Goal: Task Accomplishment & Management: Use online tool/utility

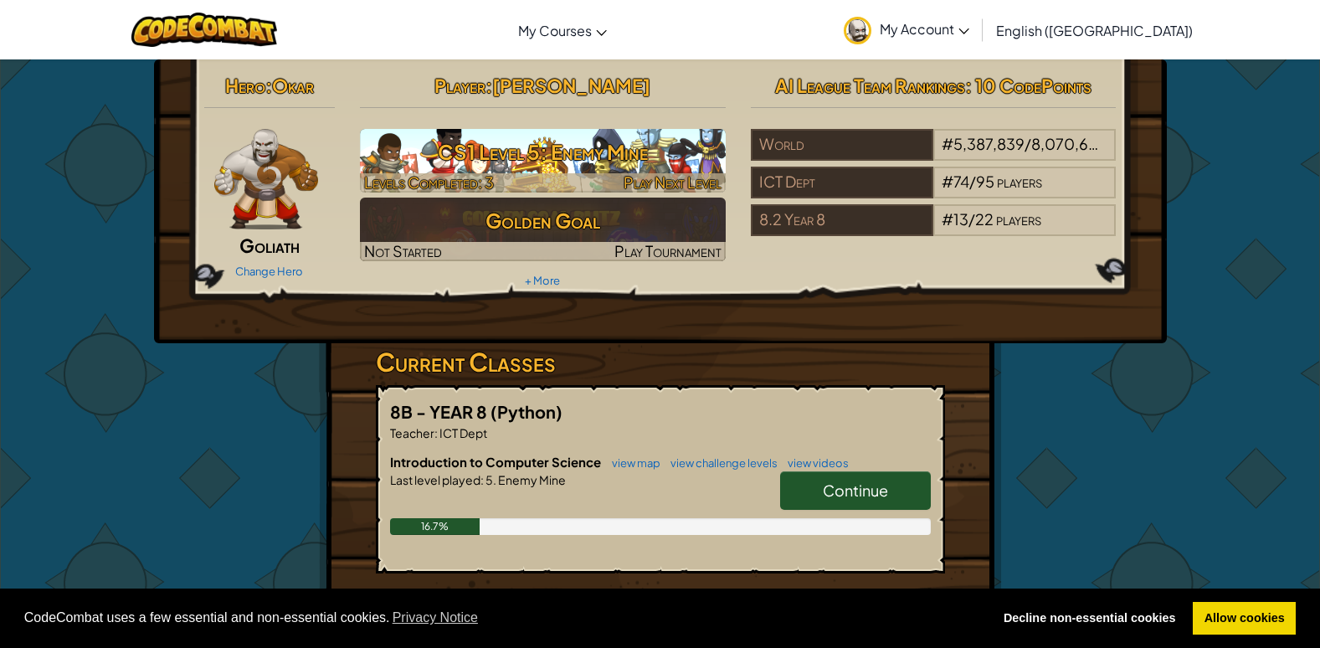
click at [596, 152] on h3 "CS1 Level 5: Enemy Mine" at bounding box center [543, 152] width 366 height 38
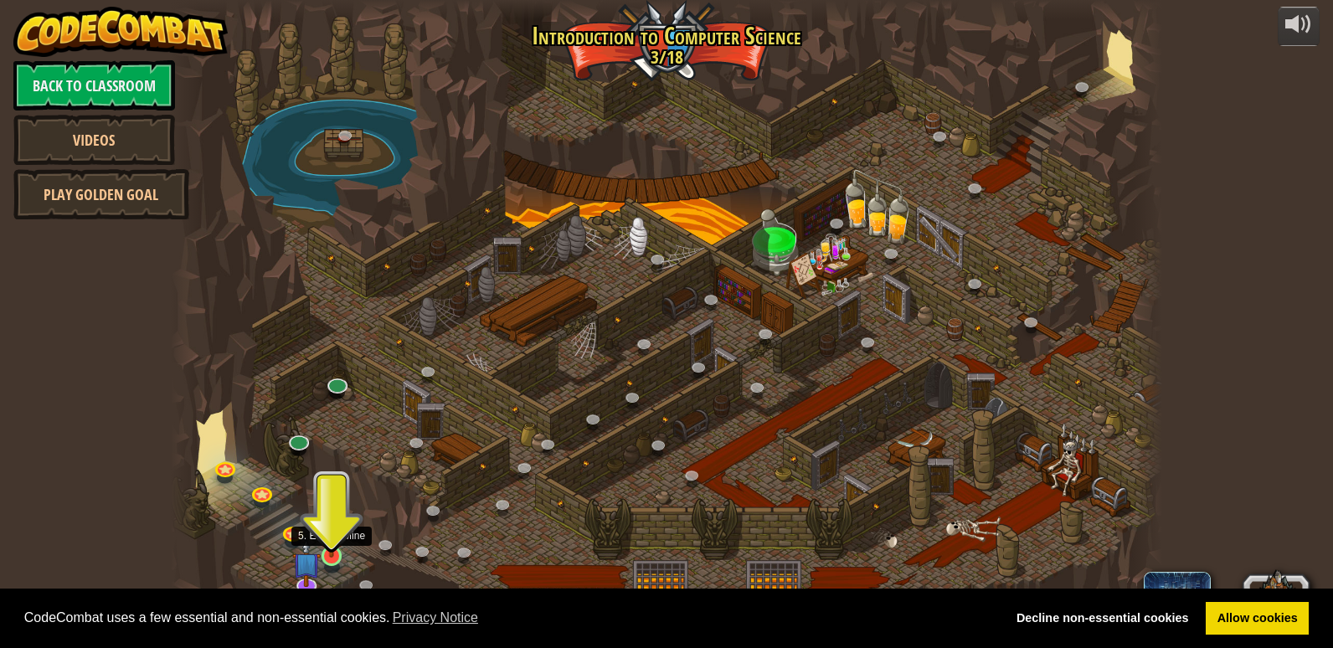
click at [326, 546] on img at bounding box center [331, 529] width 25 height 58
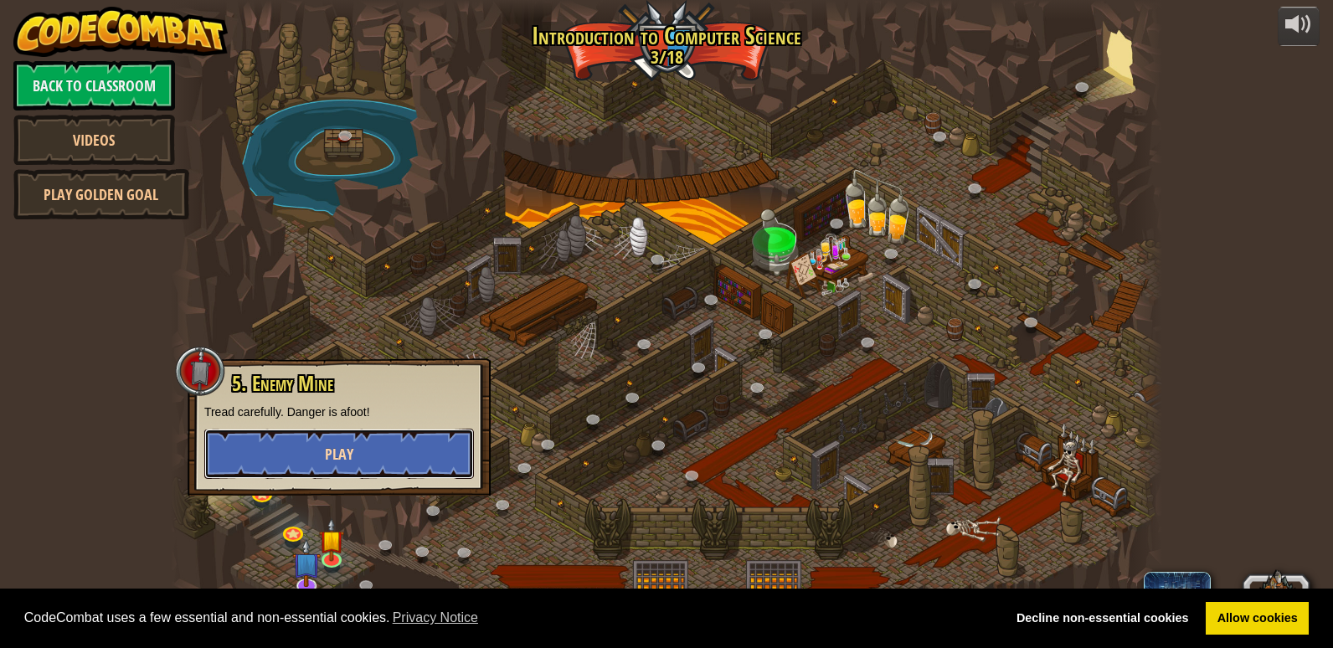
click at [310, 464] on button "Play" at bounding box center [339, 454] width 270 height 50
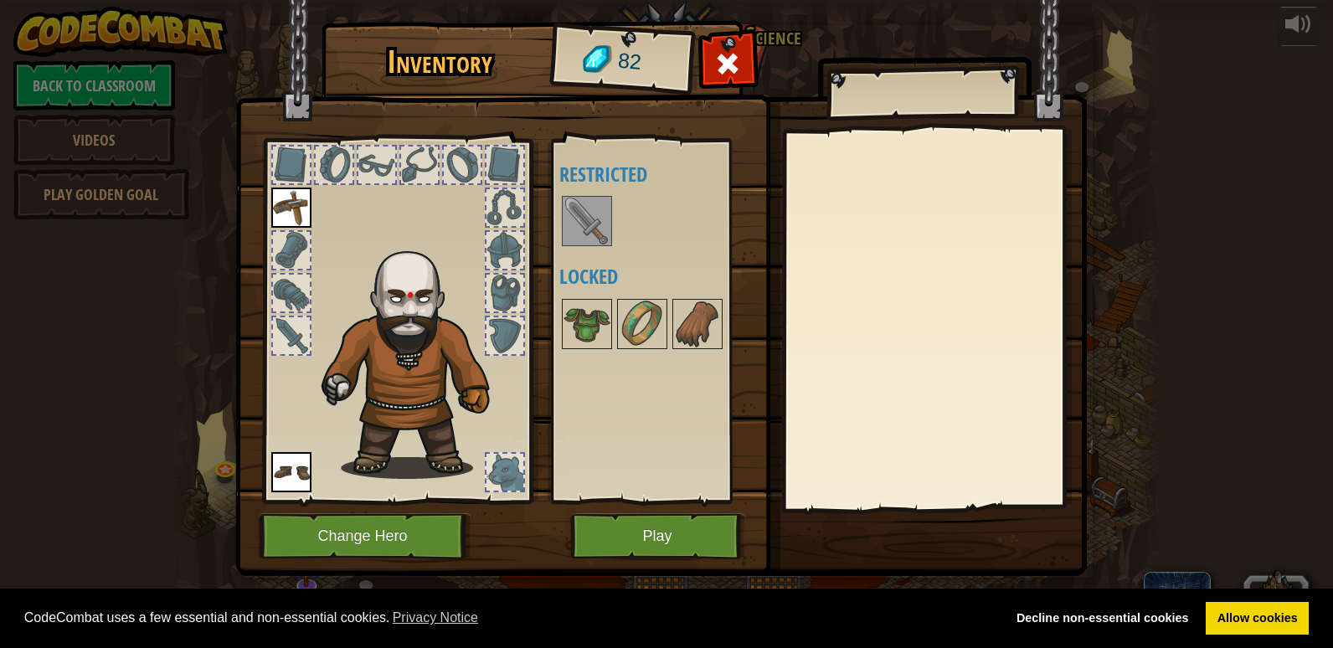
click at [594, 236] on img at bounding box center [586, 221] width 47 height 47
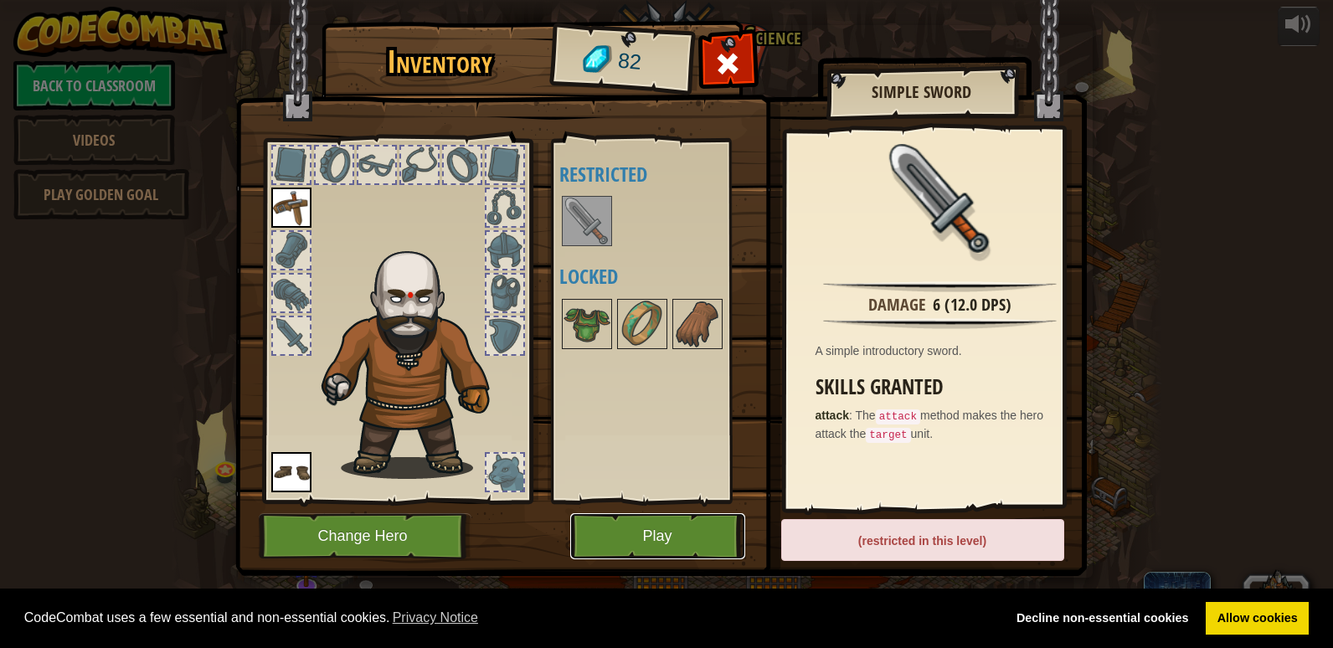
click at [636, 521] on button "Play" at bounding box center [657, 536] width 175 height 46
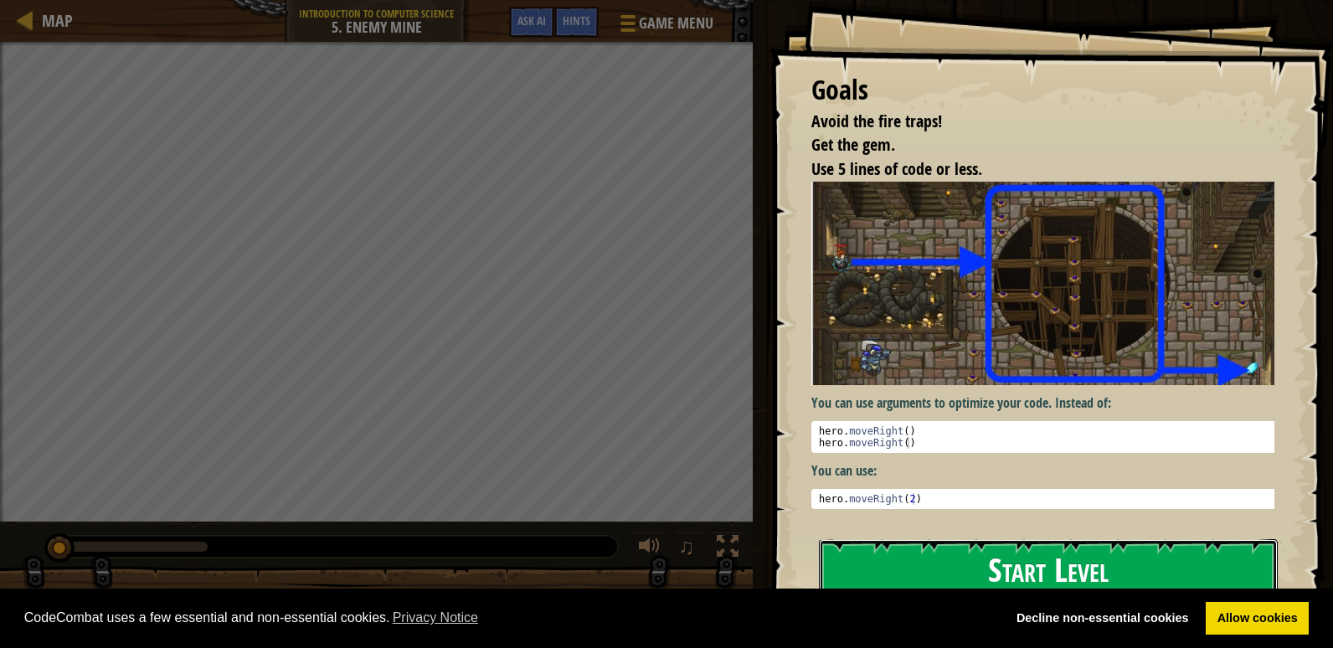
click at [892, 550] on button "Start Level" at bounding box center [1048, 572] width 459 height 66
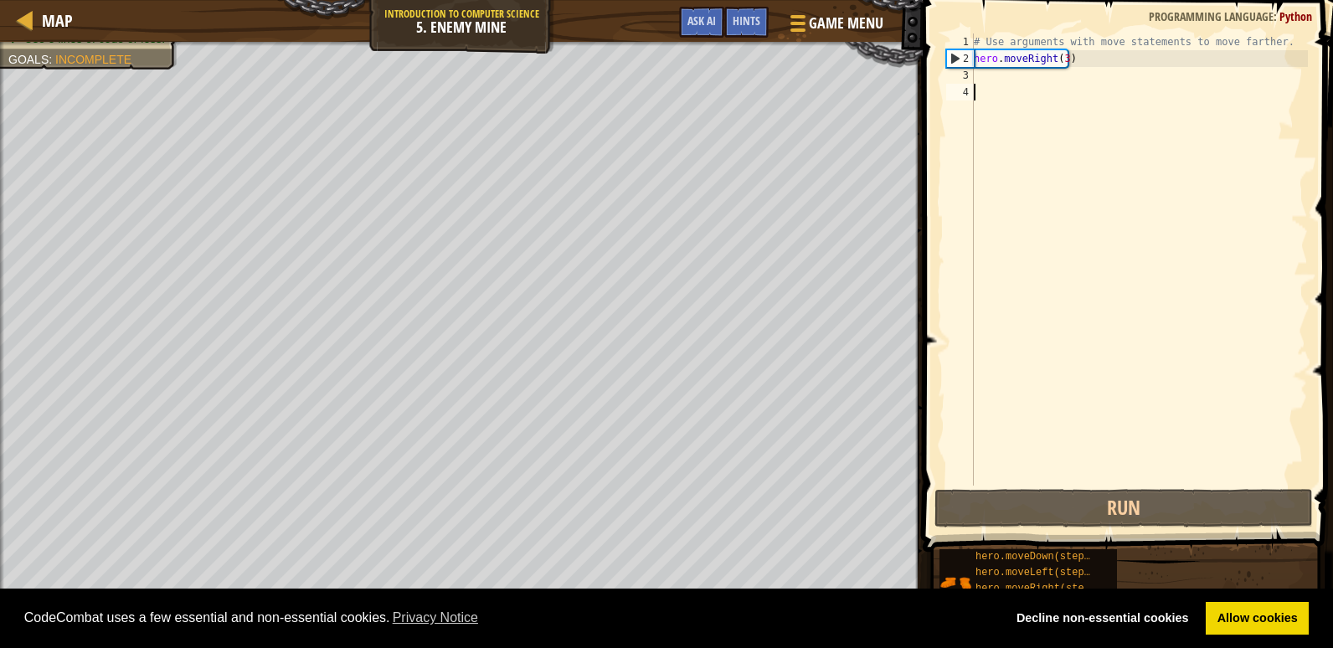
click at [1017, 84] on div "# Use arguments with move statements to move farther. hero . moveRight ( 3 )" at bounding box center [1138, 276] width 337 height 486
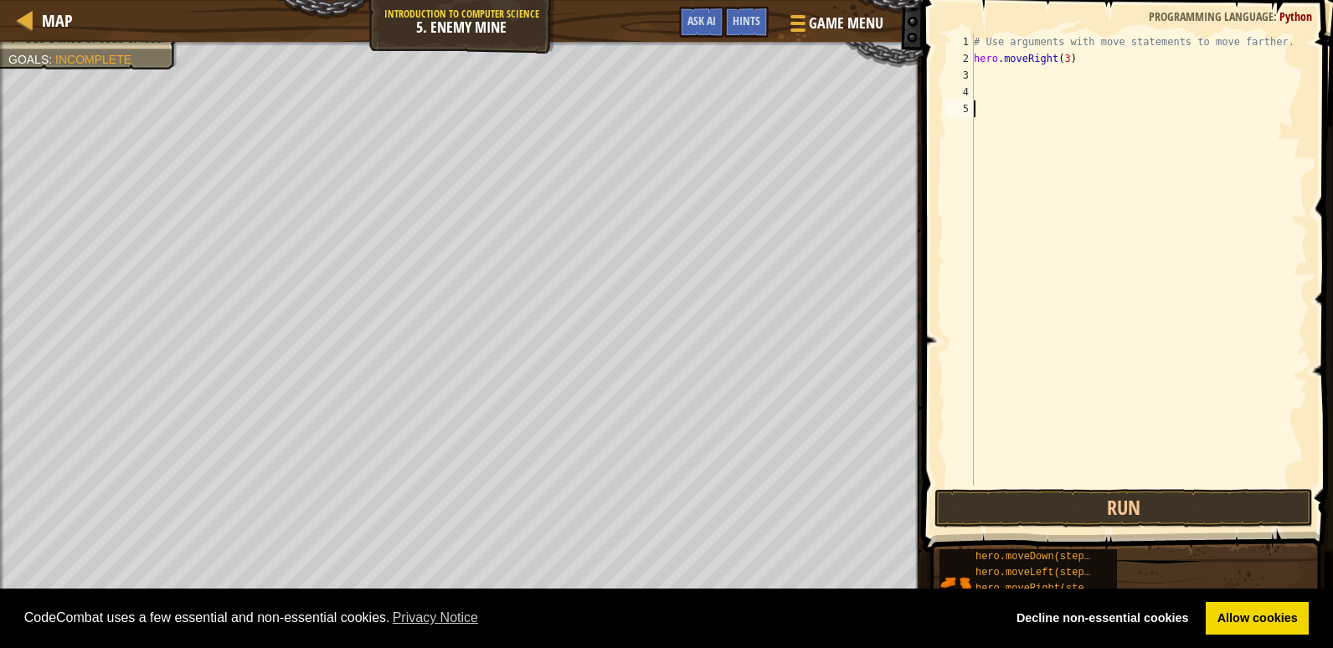
click at [1009, 83] on div "# Use arguments with move statements to move farther. hero . moveRight ( 3 )" at bounding box center [1138, 276] width 337 height 486
type textarea "3"
drag, startPoint x: 1045, startPoint y: 97, endPoint x: 1005, endPoint y: 125, distance: 48.1
click at [1005, 125] on div "# Use arguments with move statements to move farther. hero . moveRight ( 3 )" at bounding box center [1138, 276] width 337 height 486
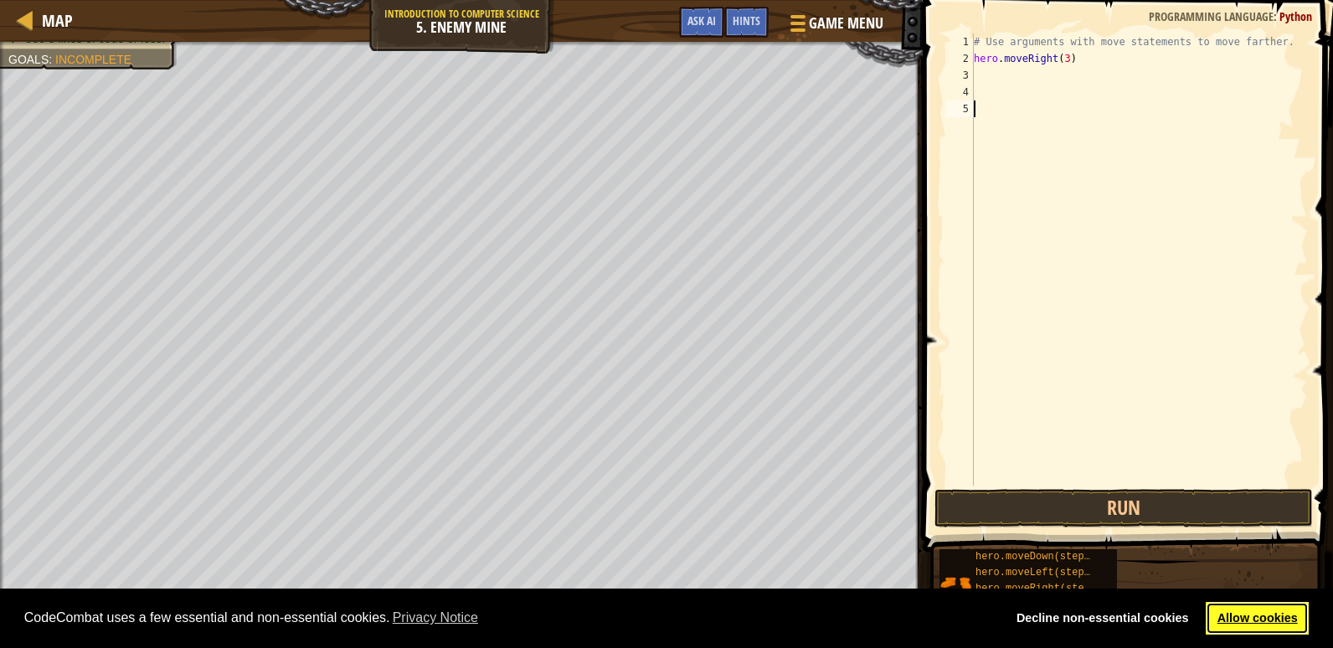
click at [1280, 620] on link "Allow cookies" at bounding box center [1256, 618] width 103 height 33
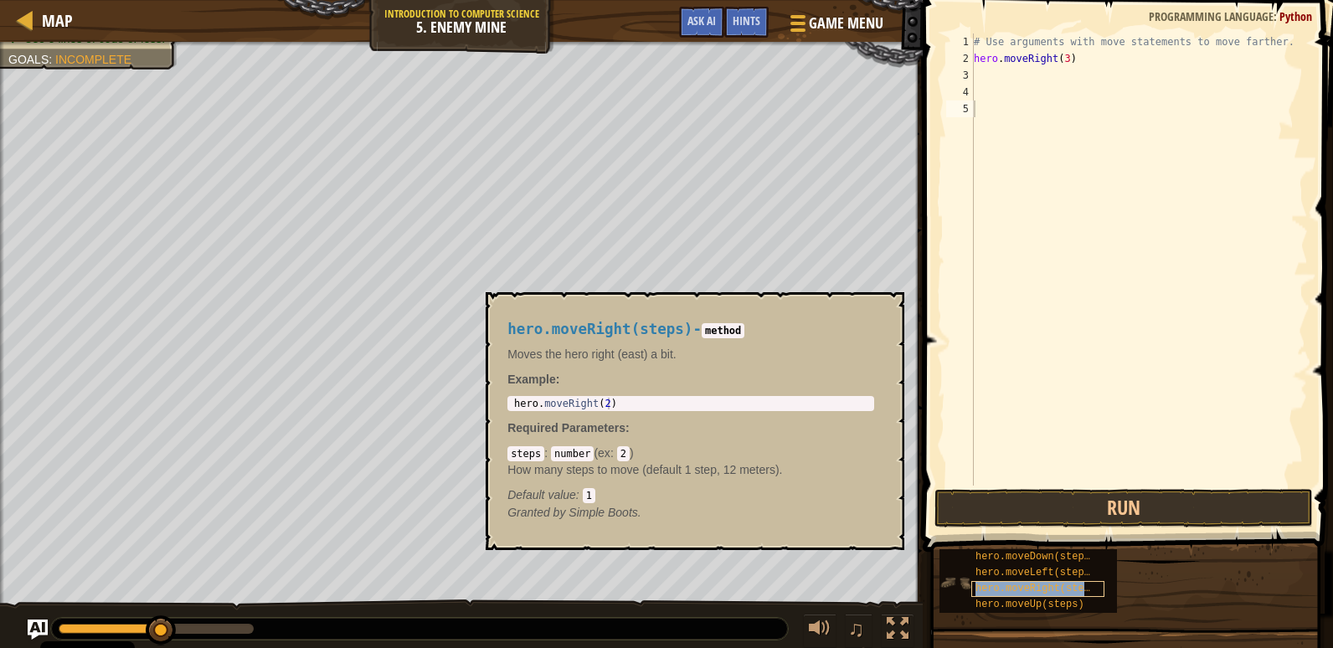
click at [1066, 581] on div "hero.moveRight(steps)" at bounding box center [1037, 589] width 133 height 16
click at [1085, 501] on button "Run" at bounding box center [1123, 508] width 378 height 39
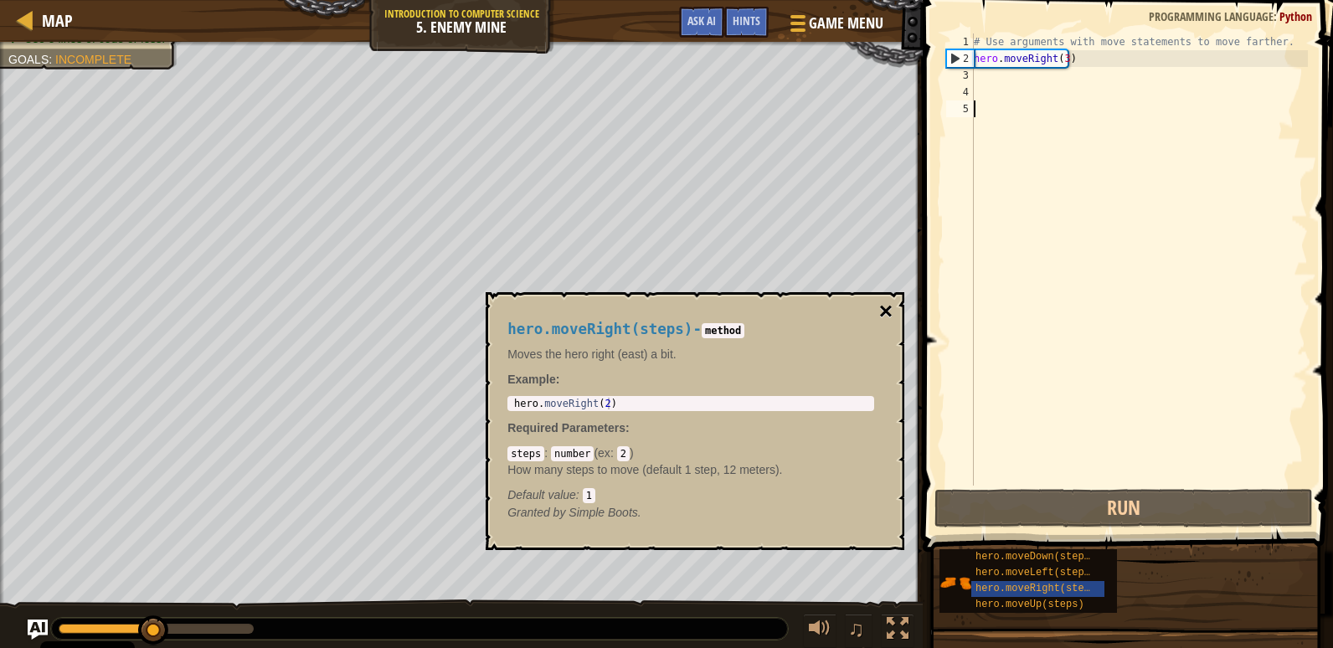
click at [890, 317] on button "×" at bounding box center [885, 311] width 13 height 23
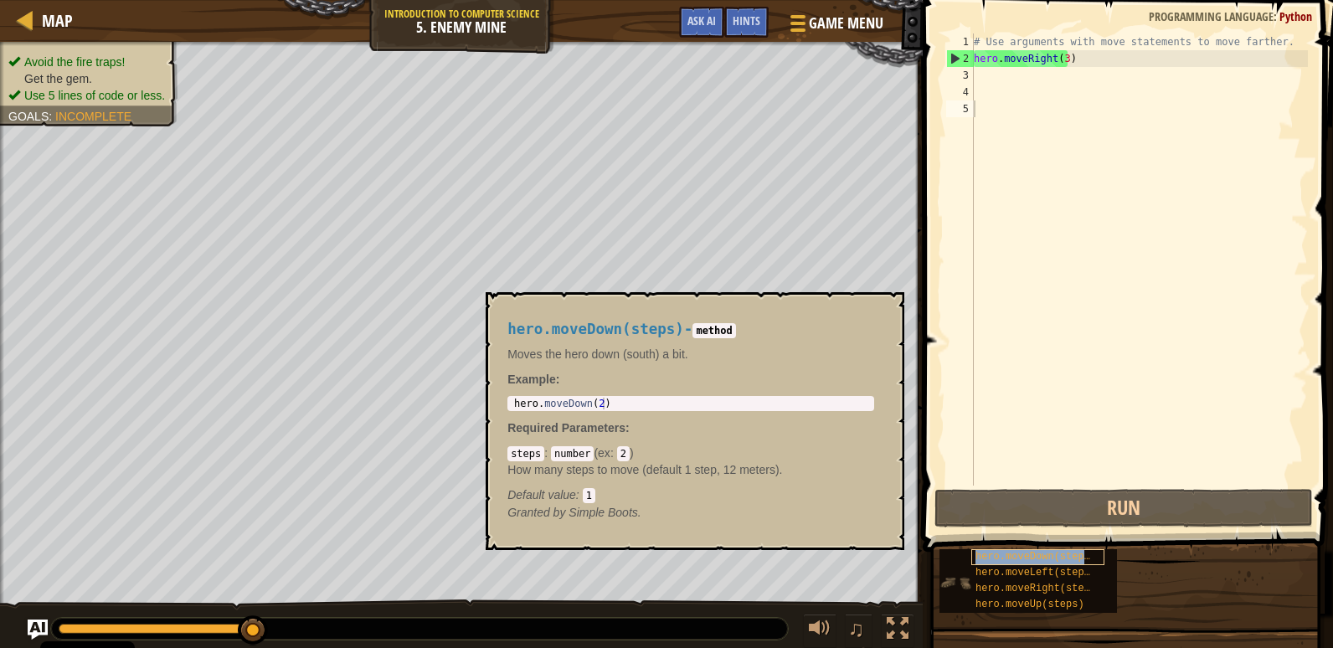
click at [1028, 562] on span "hero.moveDown(steps)" at bounding box center [1035, 557] width 121 height 12
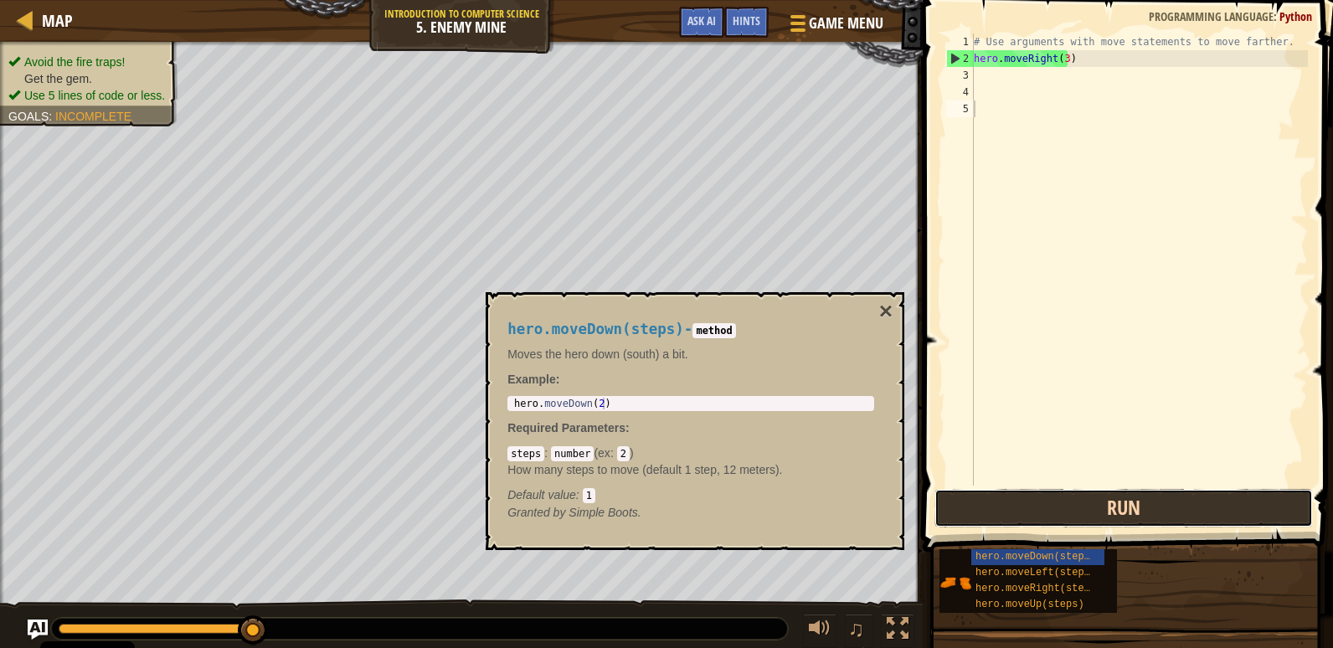
click at [1094, 496] on button "Run" at bounding box center [1123, 508] width 378 height 39
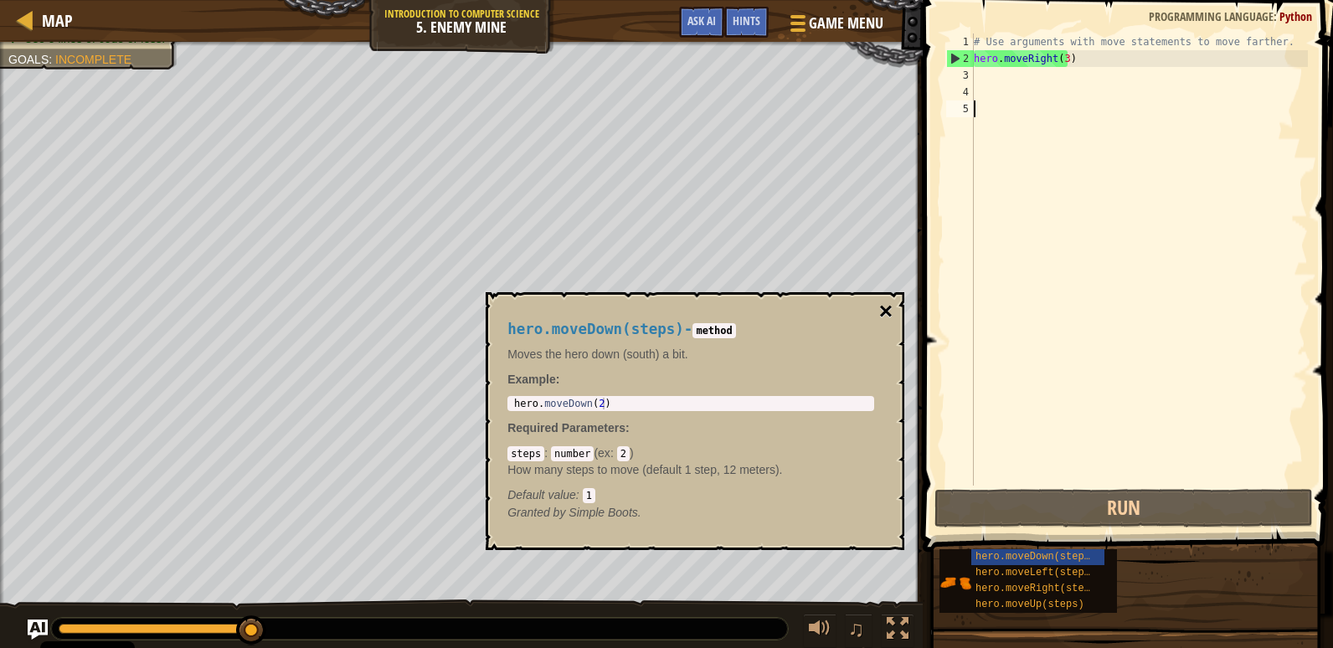
click at [886, 311] on button "×" at bounding box center [885, 311] width 13 height 23
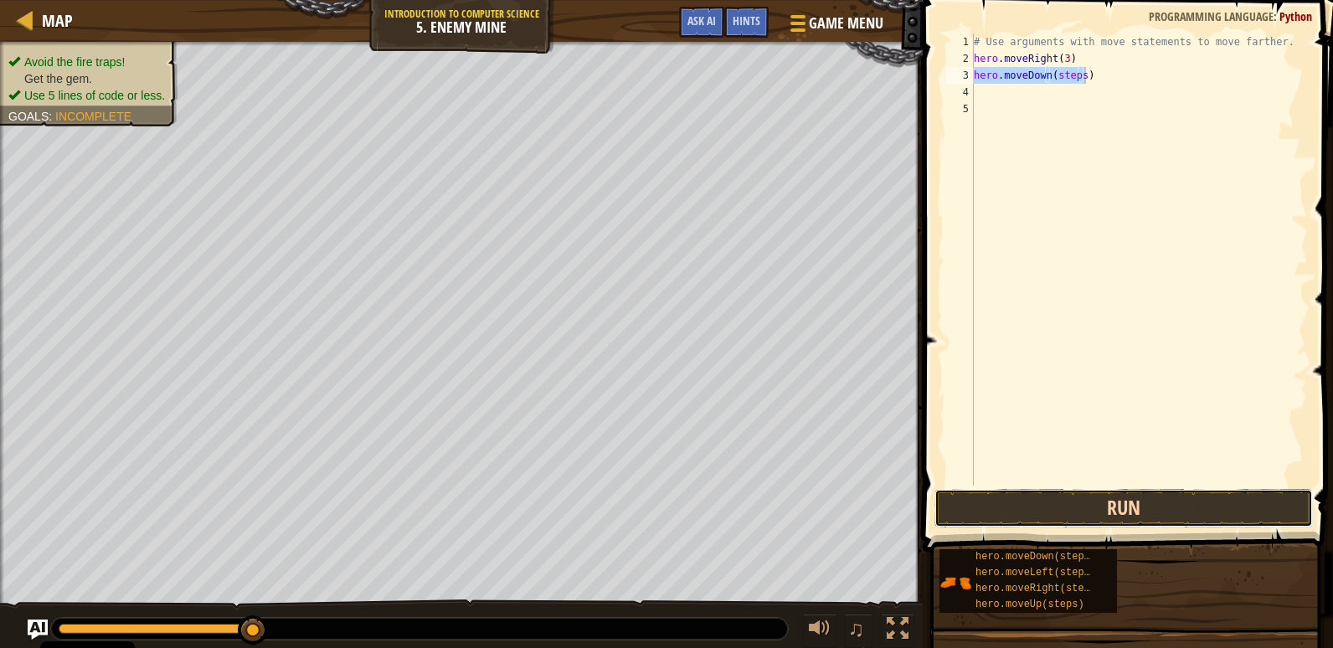
click at [1038, 516] on button "Run" at bounding box center [1123, 508] width 378 height 39
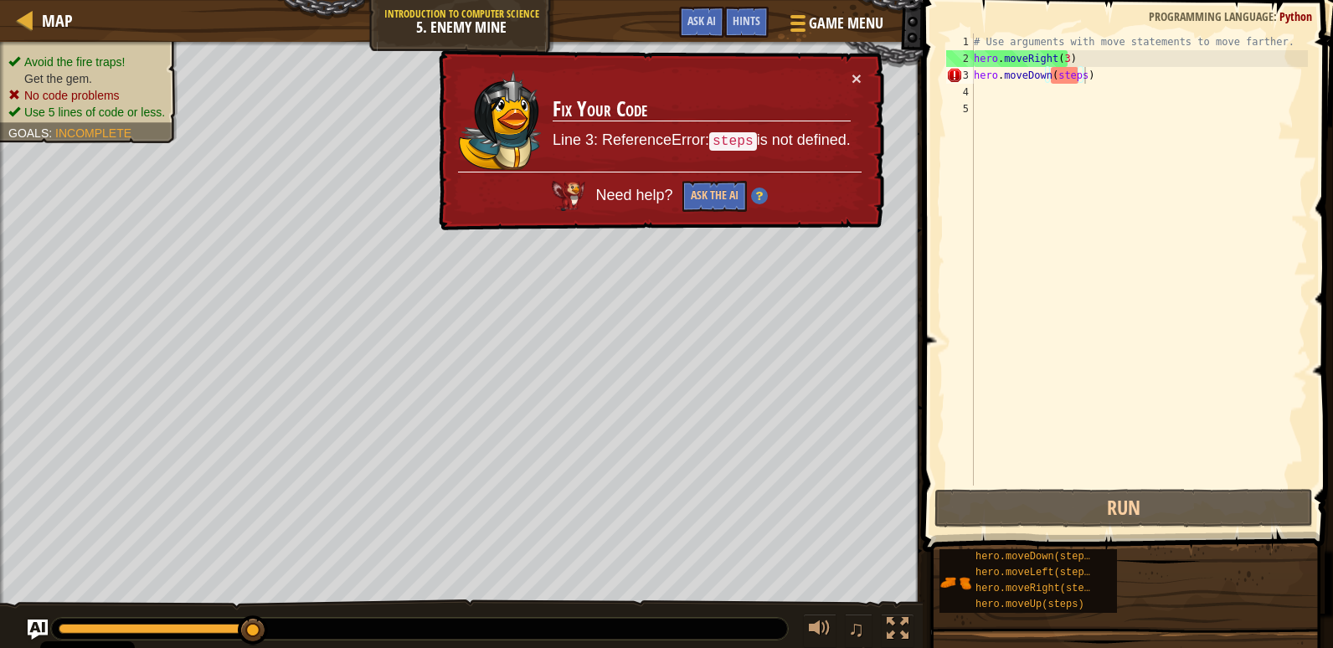
click at [848, 81] on td "Fix Your Code Line 3: ReferenceError: steps is not defined." at bounding box center [702, 120] width 300 height 102
click at [858, 73] on button "×" at bounding box center [856, 78] width 10 height 18
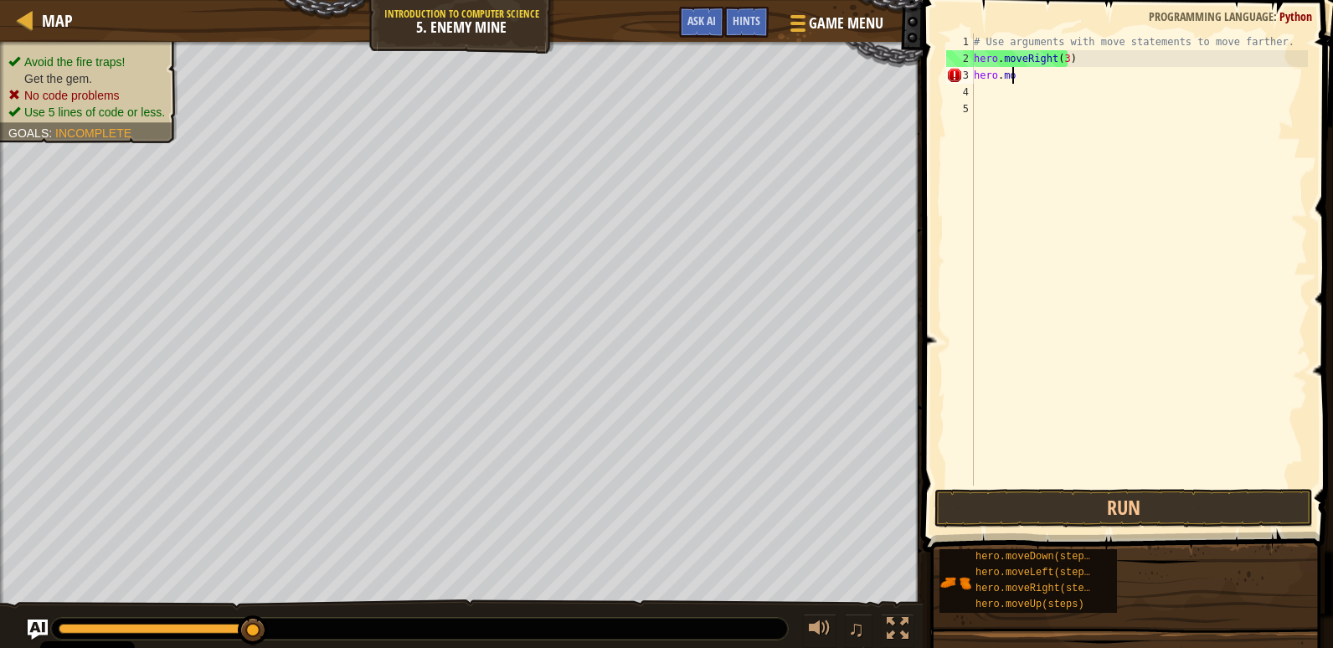
type textarea "h"
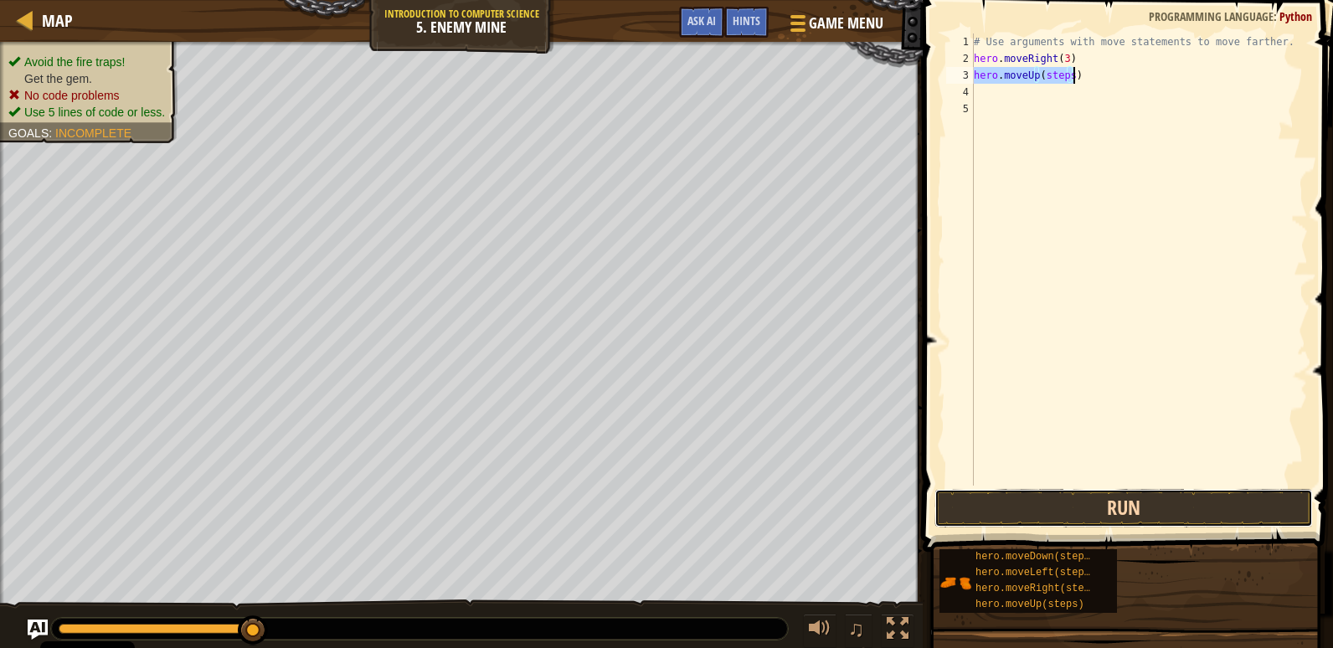
click at [1085, 501] on button "Run" at bounding box center [1123, 508] width 378 height 39
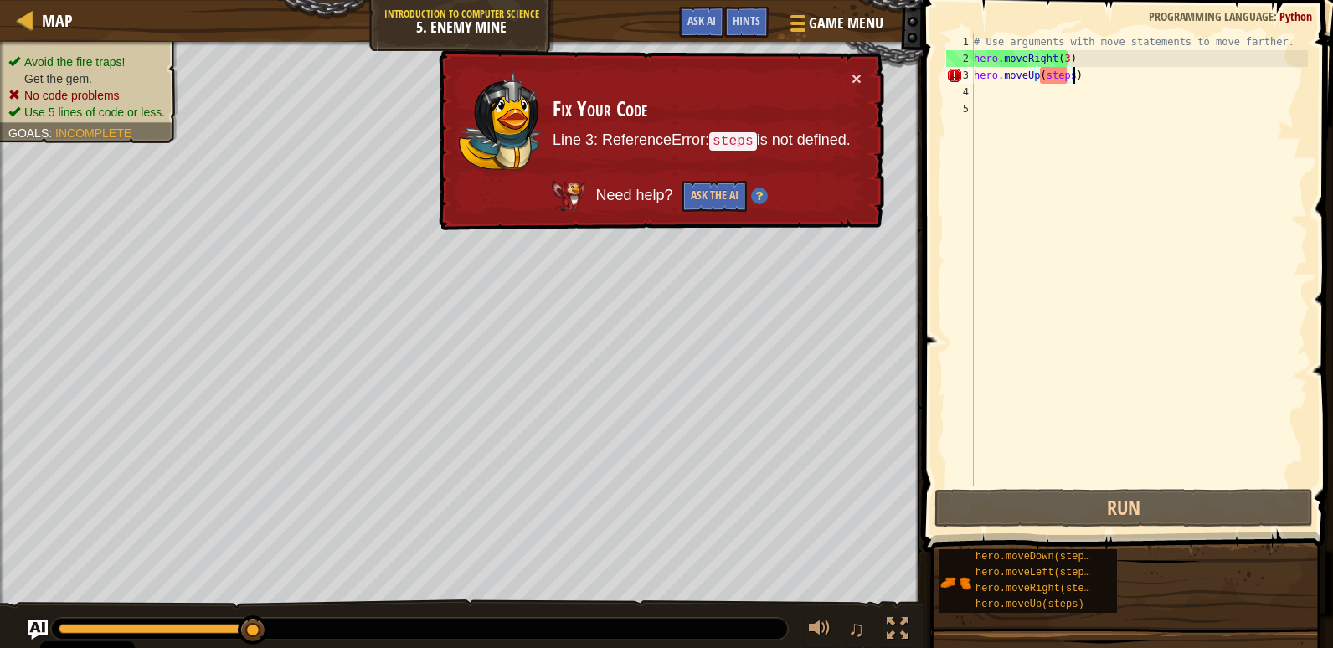
scroll to position [8, 8]
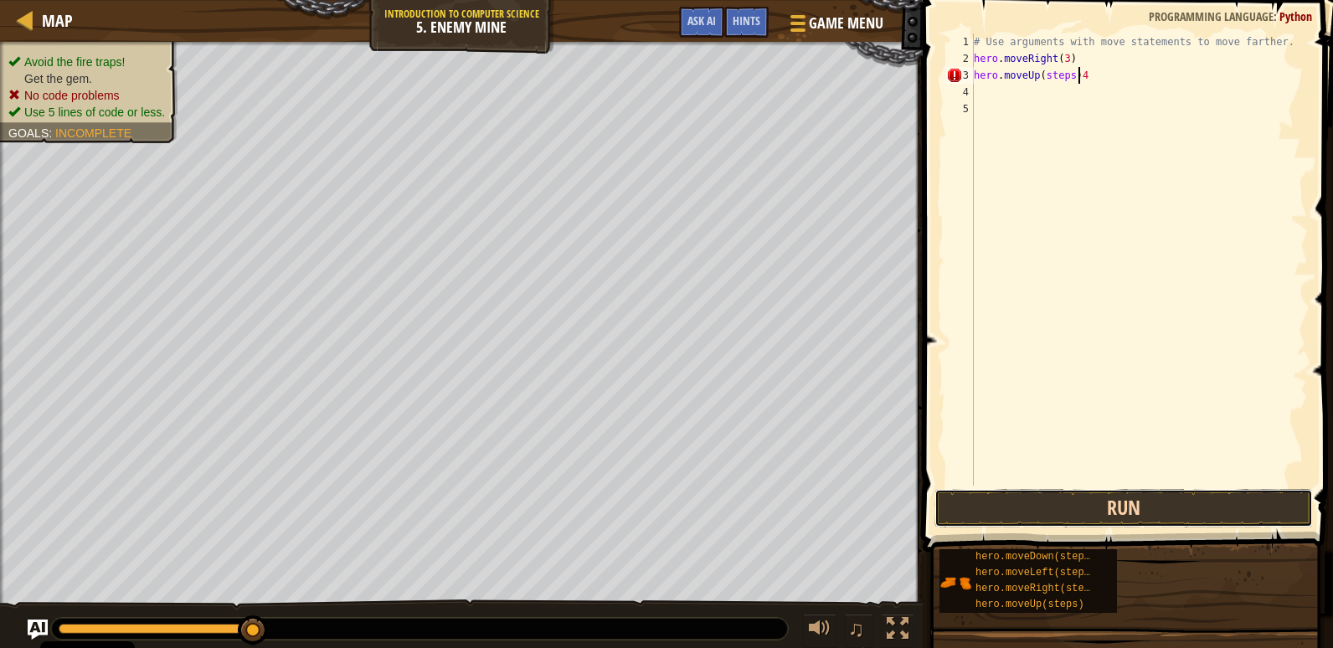
click at [1092, 504] on button "Run" at bounding box center [1123, 508] width 378 height 39
drag, startPoint x: 1055, startPoint y: 503, endPoint x: 1039, endPoint y: 512, distance: 18.4
click at [1053, 503] on button "Run" at bounding box center [1123, 508] width 378 height 39
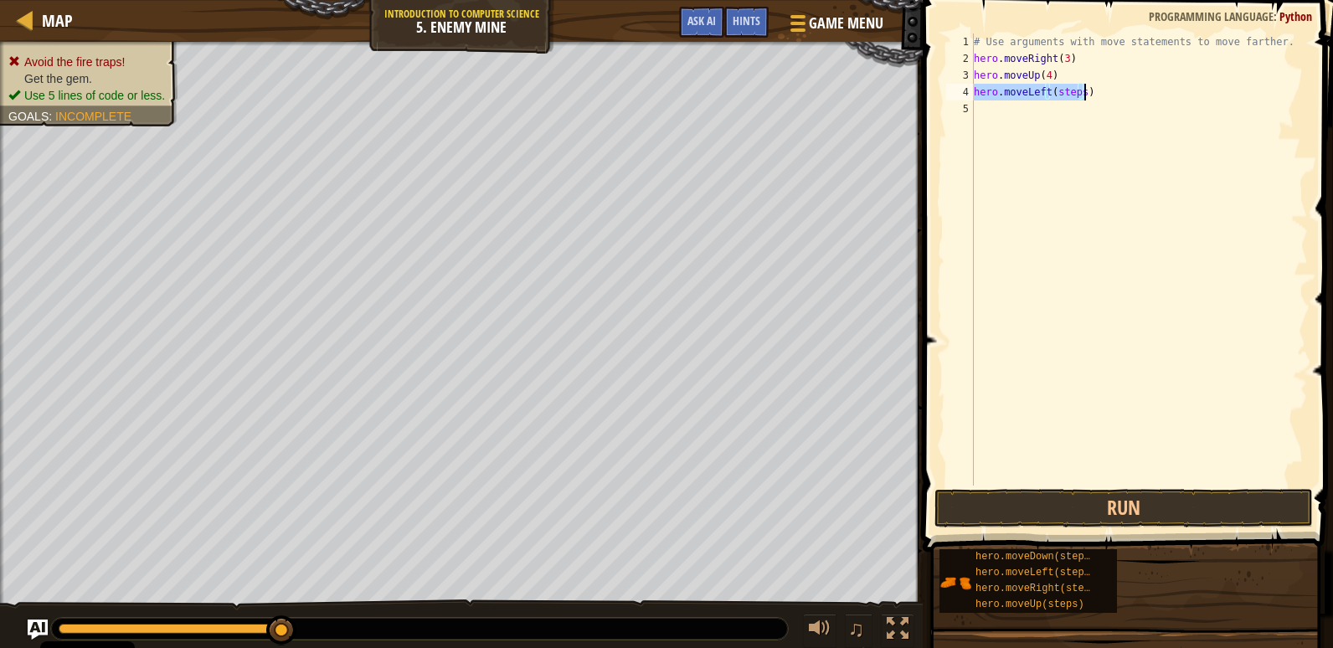
click at [1076, 90] on div "# Use arguments with move statements to move farther. hero . moveRight ( 3 ) he…" at bounding box center [1138, 259] width 337 height 452
click at [1077, 88] on div "# Use arguments with move statements to move farther. hero . moveRight ( 3 ) he…" at bounding box center [1138, 276] width 337 height 486
click at [1061, 502] on button "Run" at bounding box center [1123, 508] width 378 height 39
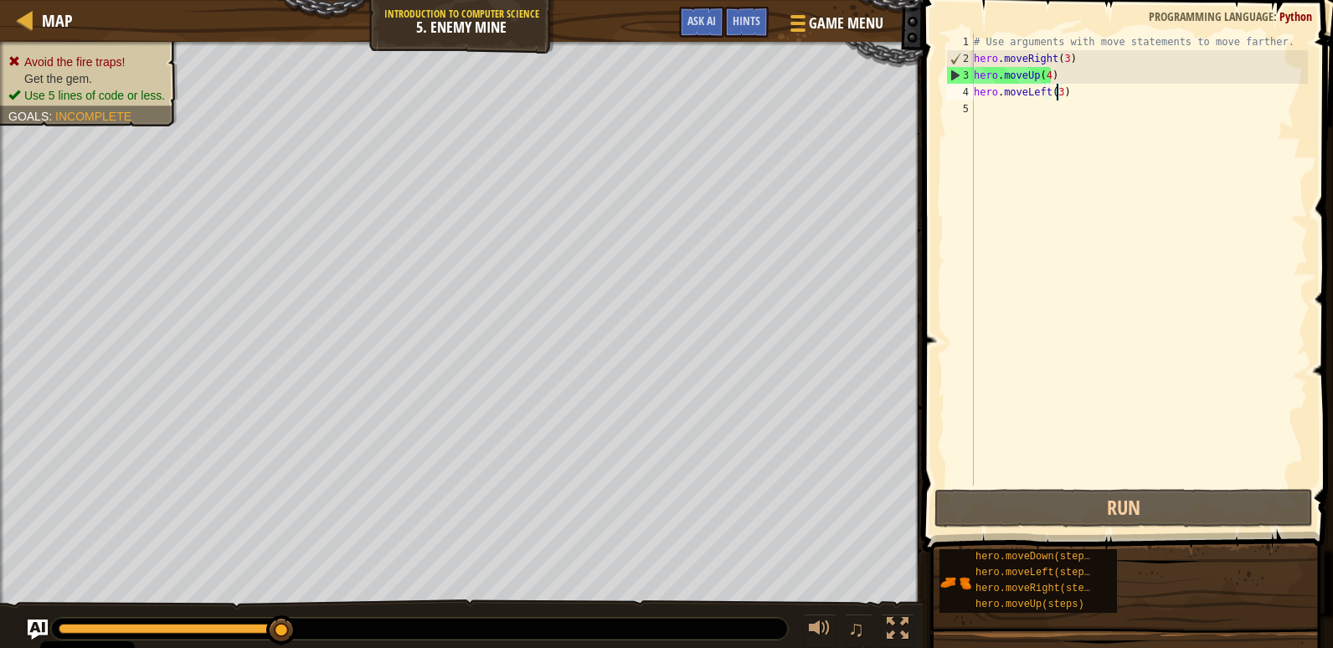
click at [1046, 72] on div "# Use arguments with move statements to move farther. hero . moveRight ( 3 ) he…" at bounding box center [1138, 276] width 337 height 486
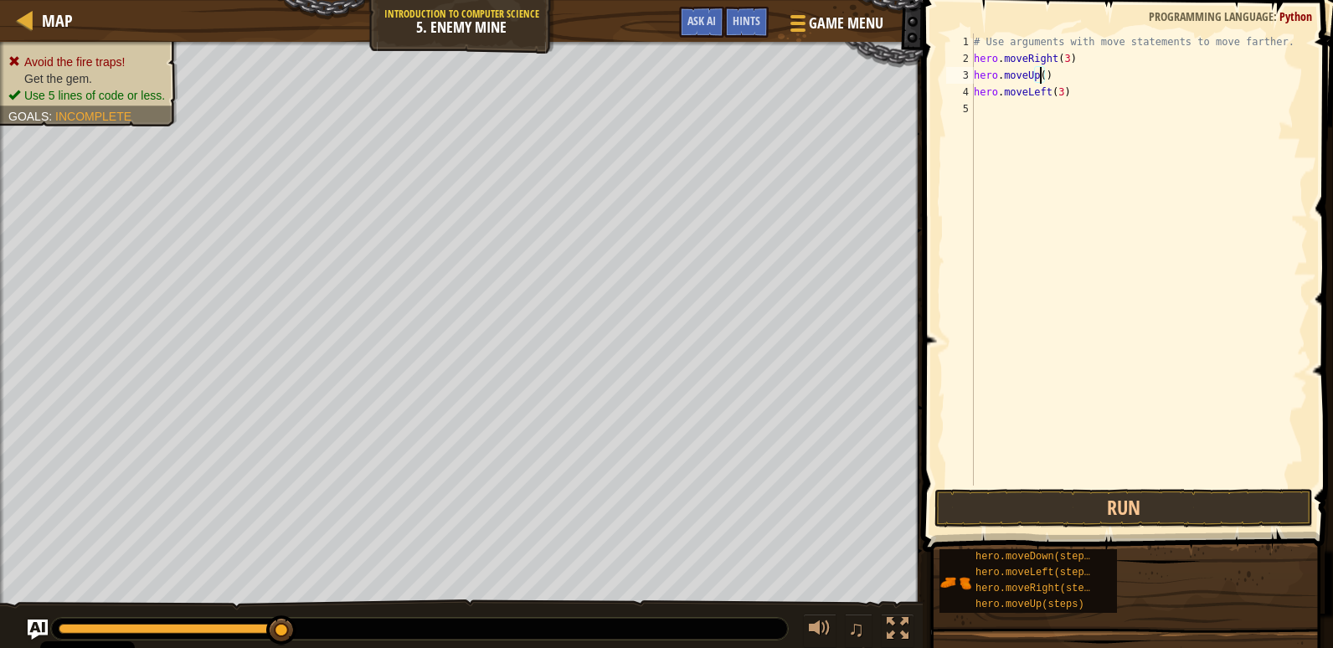
type textarea "hero.moveUp(3)"
click at [1046, 500] on button "Run" at bounding box center [1123, 508] width 378 height 39
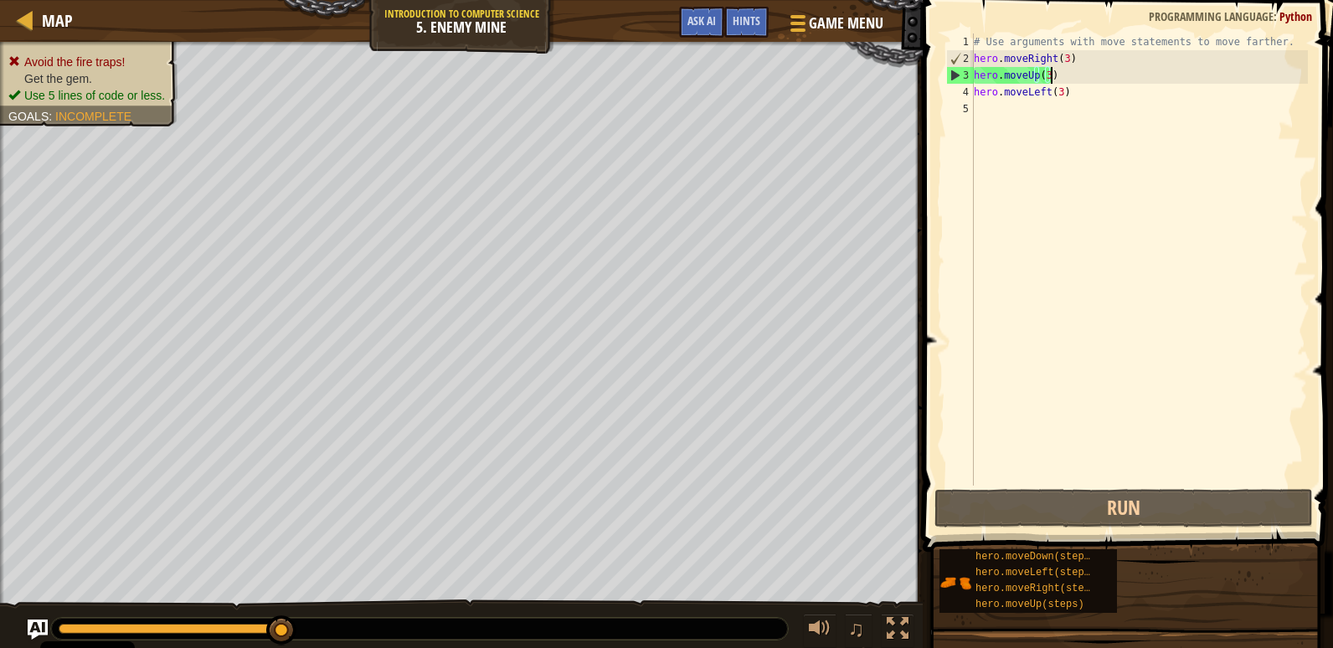
click at [1046, 70] on div "# Use arguments with move statements to move farther. hero . moveRight ( 3 ) he…" at bounding box center [1138, 276] width 337 height 486
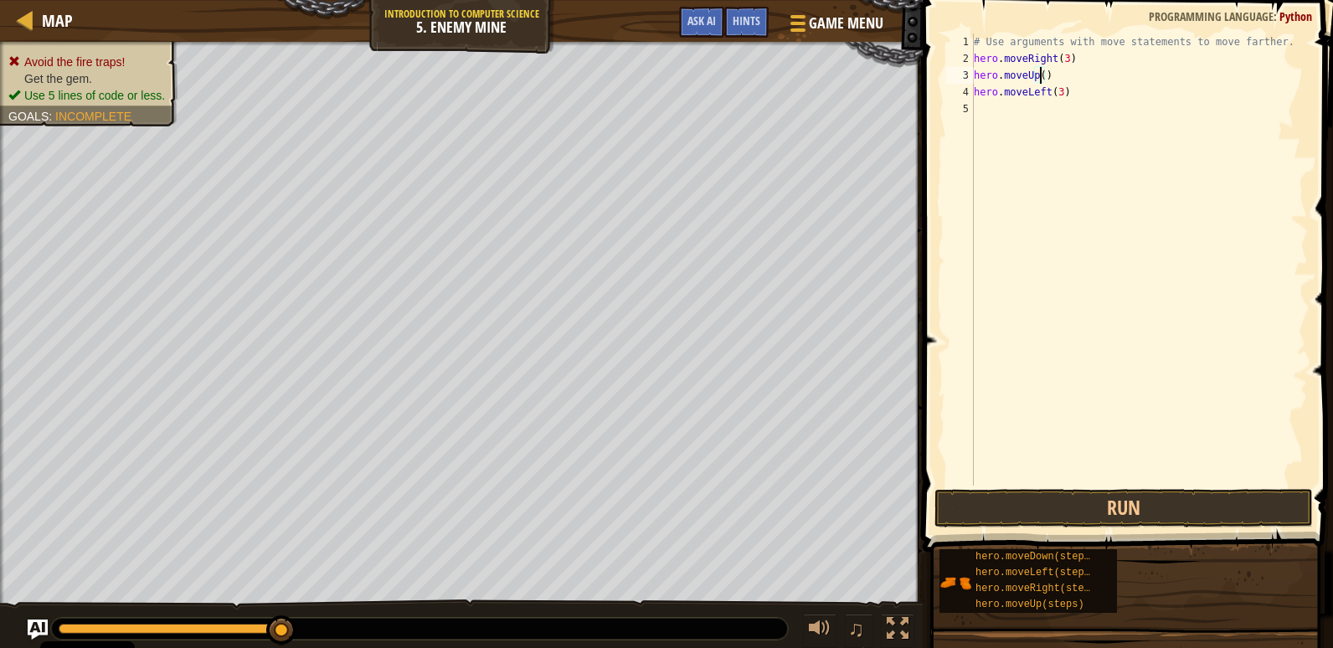
type textarea "hero.moveUp(2)"
click at [1086, 522] on button "Run" at bounding box center [1123, 508] width 378 height 39
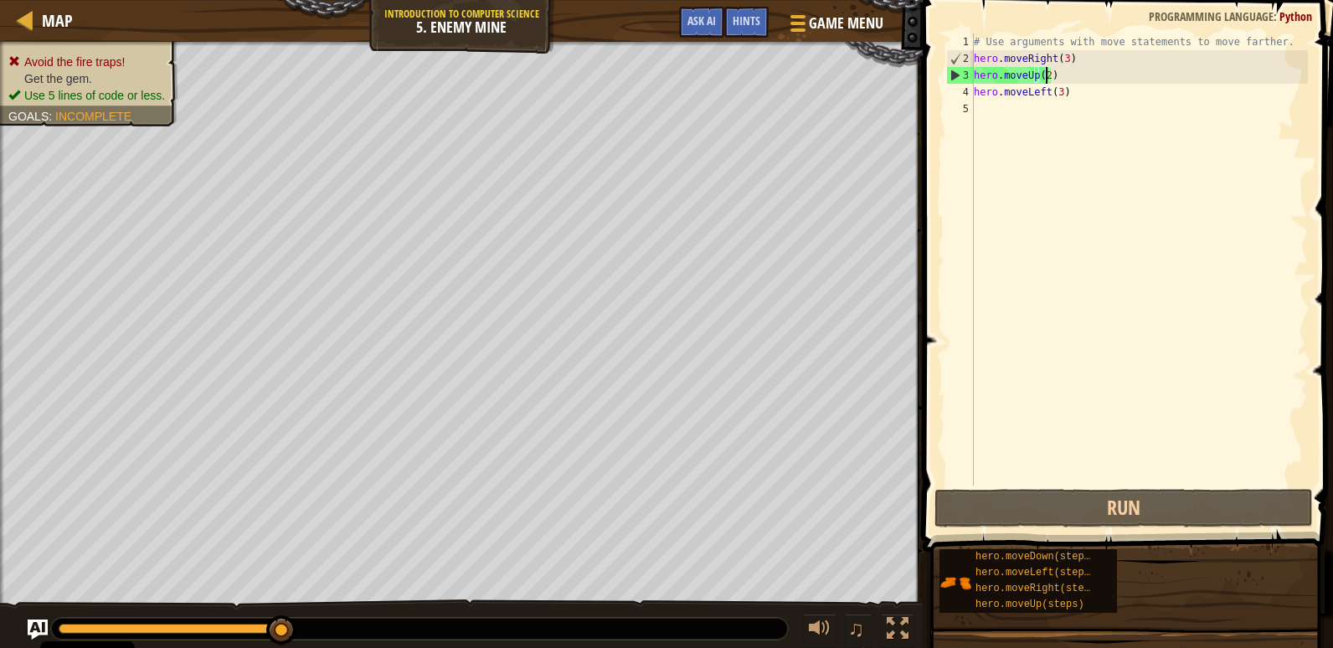
click at [1047, 79] on div "# Use arguments with move statements to move farther. hero . moveRight ( 3 ) he…" at bounding box center [1138, 276] width 337 height 486
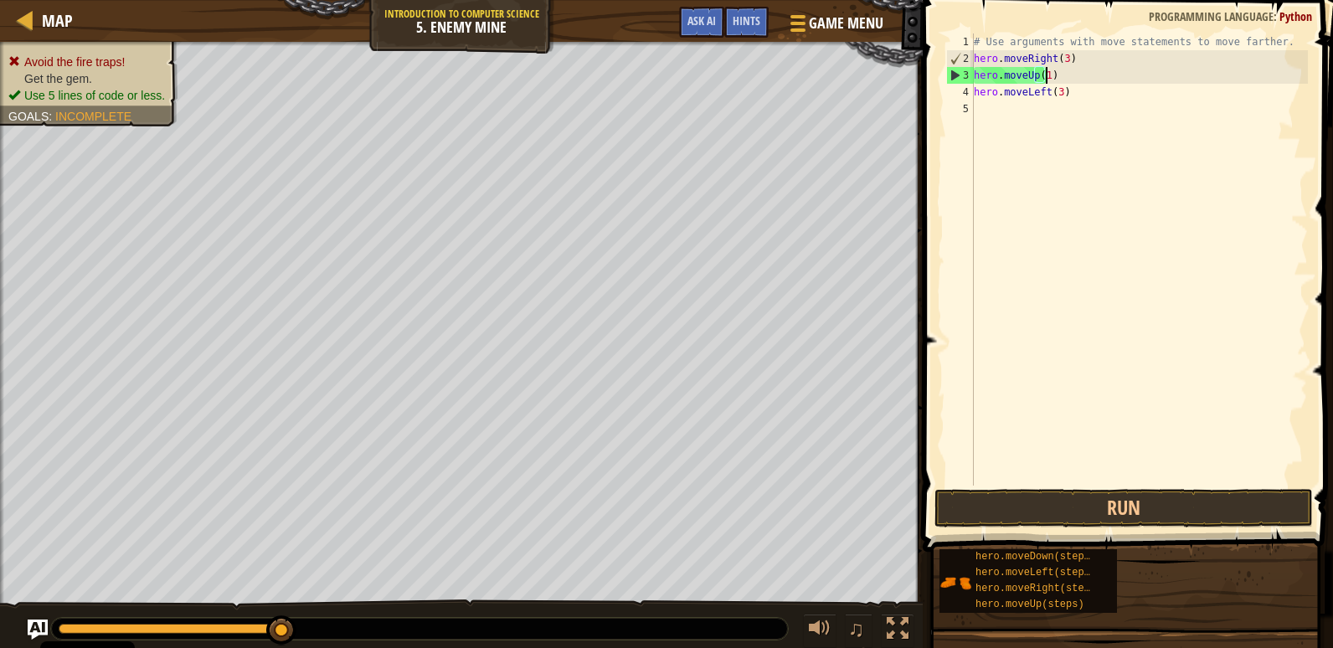
scroll to position [8, 6]
click at [1056, 79] on div "# Use arguments with move statements to move farther. hero . moveRight ( 3 ) he…" at bounding box center [1138, 276] width 337 height 486
type textarea "h"
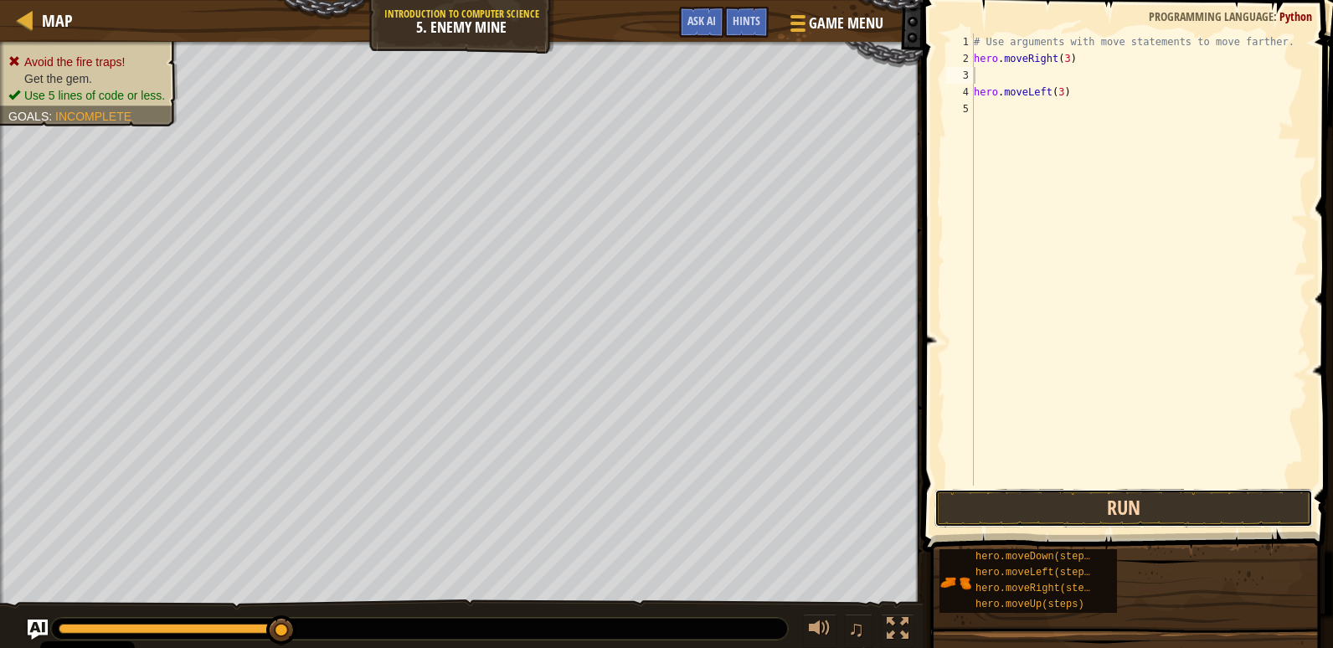
click at [1057, 509] on button "Run" at bounding box center [1123, 508] width 378 height 39
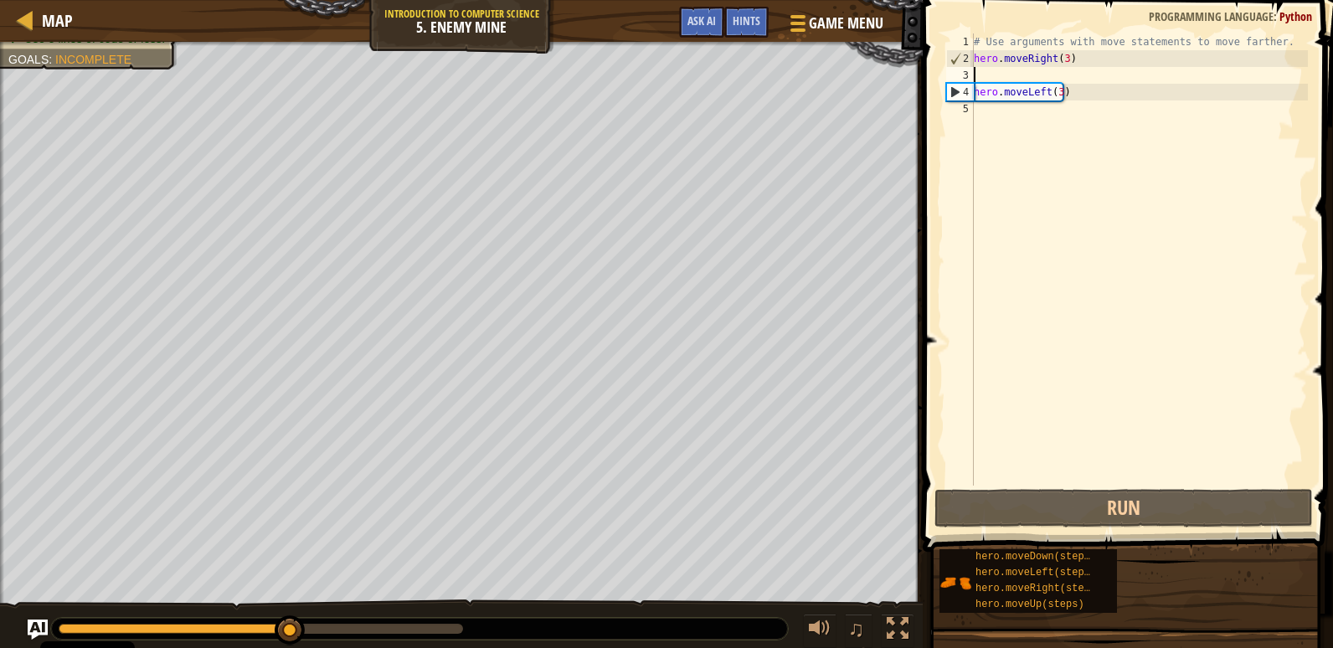
click at [1030, 71] on div "# Use arguments with move statements to move farther. hero . moveRight ( 3 ) he…" at bounding box center [1138, 276] width 337 height 486
click at [1079, 121] on div "# Use arguments with move statements to move farther. hero . moveRight ( 3 ) he…" at bounding box center [1138, 276] width 337 height 486
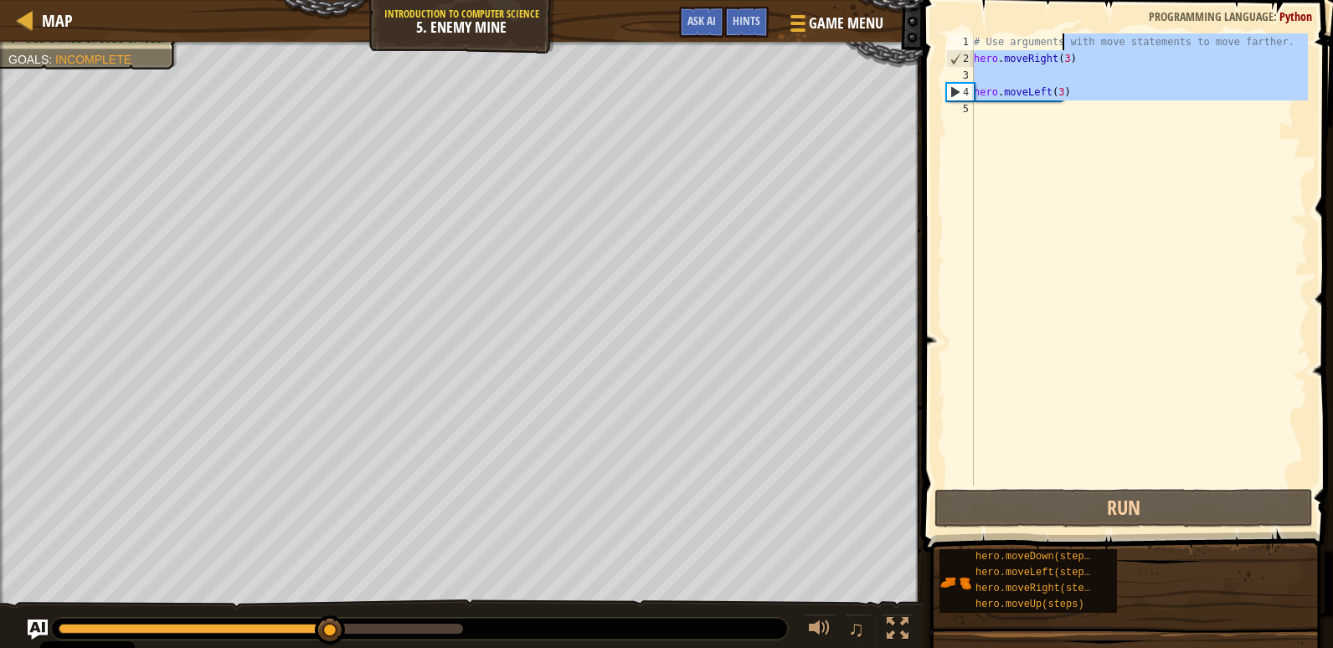
drag, startPoint x: 1077, startPoint y: 105, endPoint x: 1064, endPoint y: 45, distance: 60.7
click at [1064, 45] on div "# Use arguments with move statements to move farther. hero . moveRight ( 3 ) he…" at bounding box center [1138, 276] width 337 height 486
type textarea "# Use arguments with move statements to move farther. hero.moveRight(3)"
click at [1084, 126] on div "# Use arguments with move statements to move farther. hero . moveRight ( 3 ) he…" at bounding box center [1138, 259] width 337 height 452
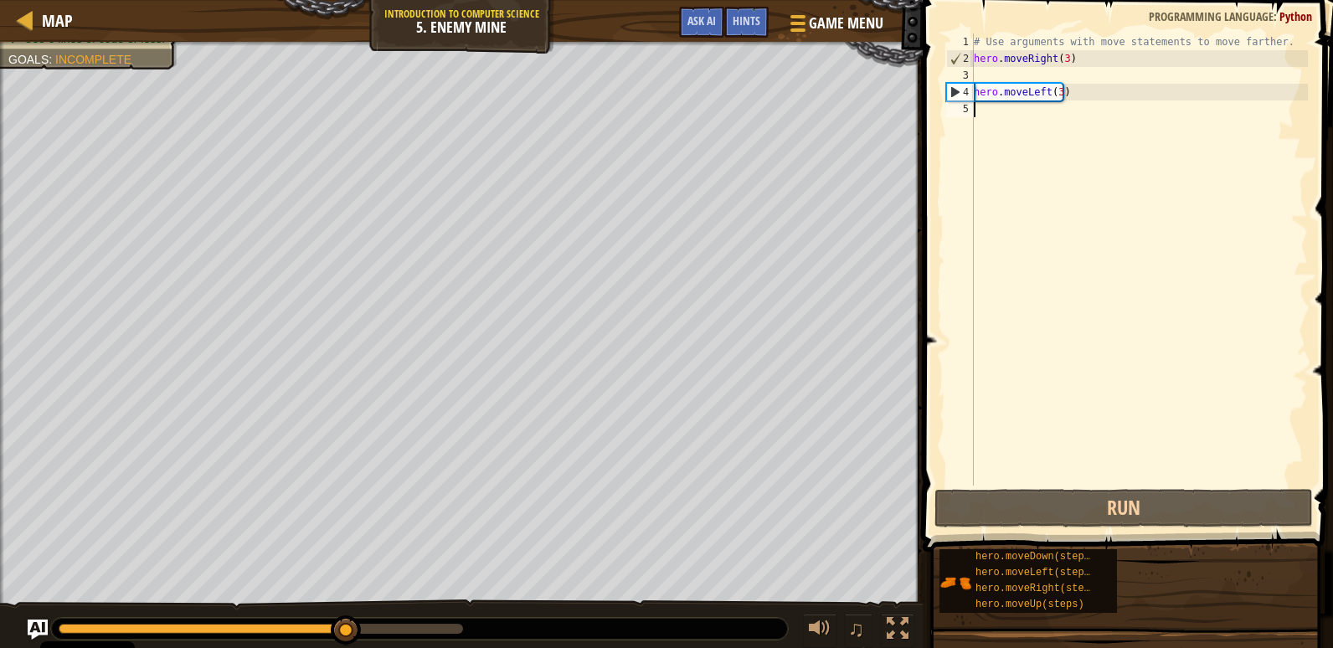
click at [1075, 68] on div "# Use arguments with move statements to move farther. hero . moveRight ( 3 ) he…" at bounding box center [1138, 276] width 337 height 486
click at [1007, 115] on div "# Use arguments with move statements to move farther. hero . moveRight ( 3 ) he…" at bounding box center [1138, 276] width 337 height 486
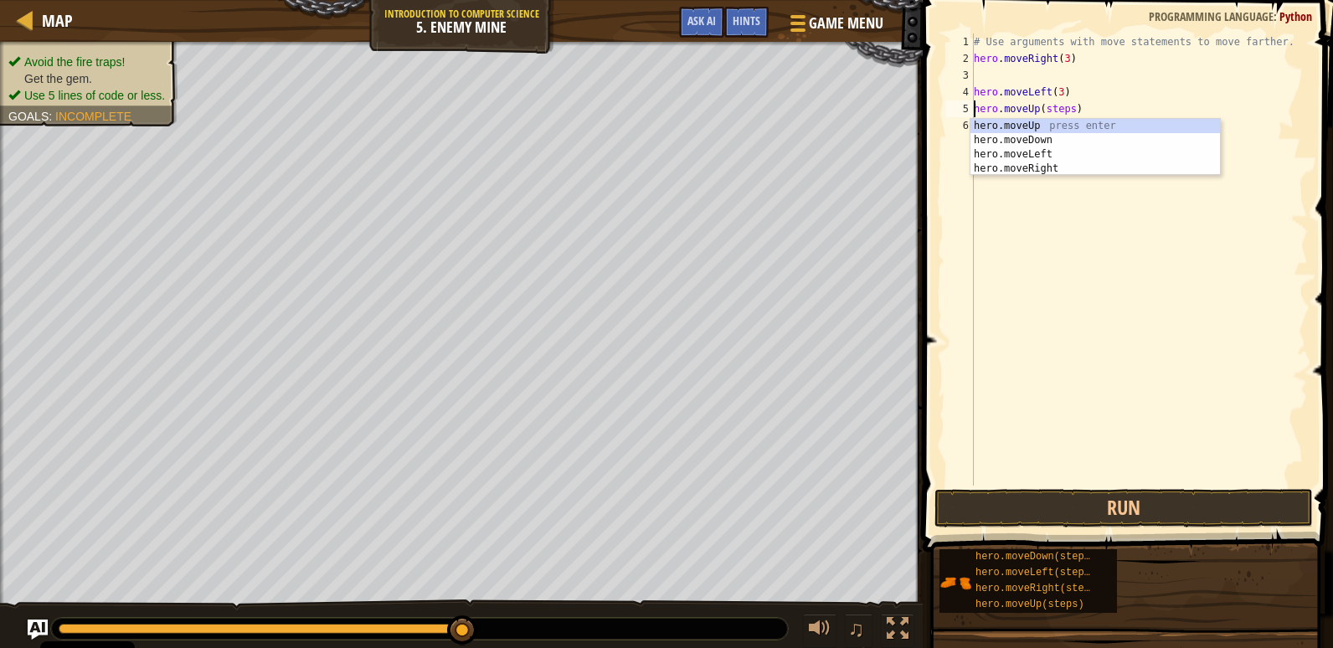
click at [1066, 110] on div "# Use arguments with move statements to move farther. hero . moveRight ( 3 ) he…" at bounding box center [1138, 276] width 337 height 486
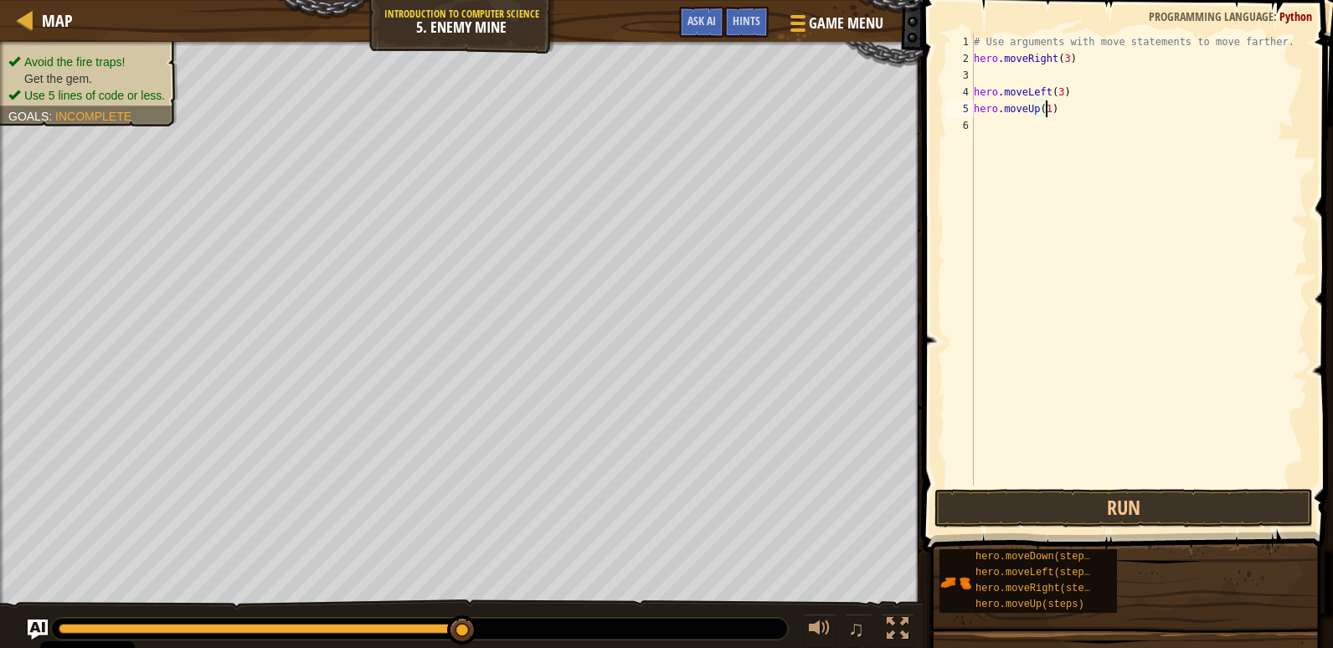
scroll to position [8, 6]
click at [1094, 512] on button "Run" at bounding box center [1123, 508] width 378 height 39
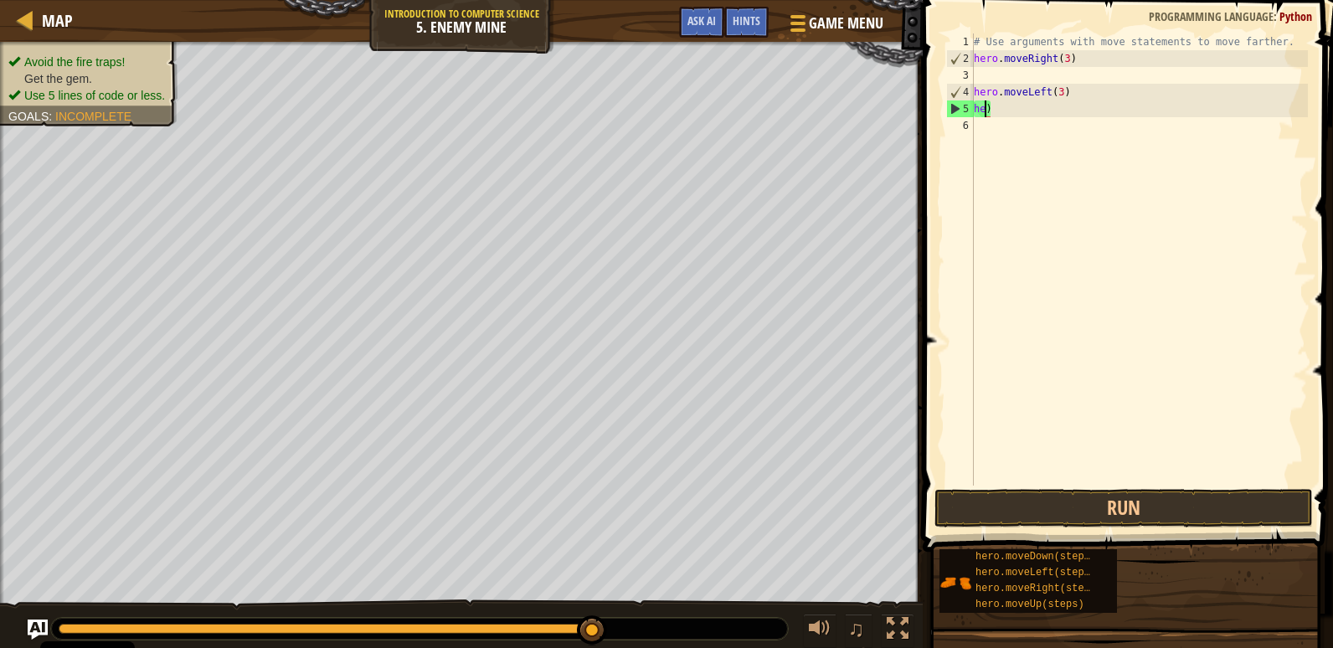
scroll to position [8, 0]
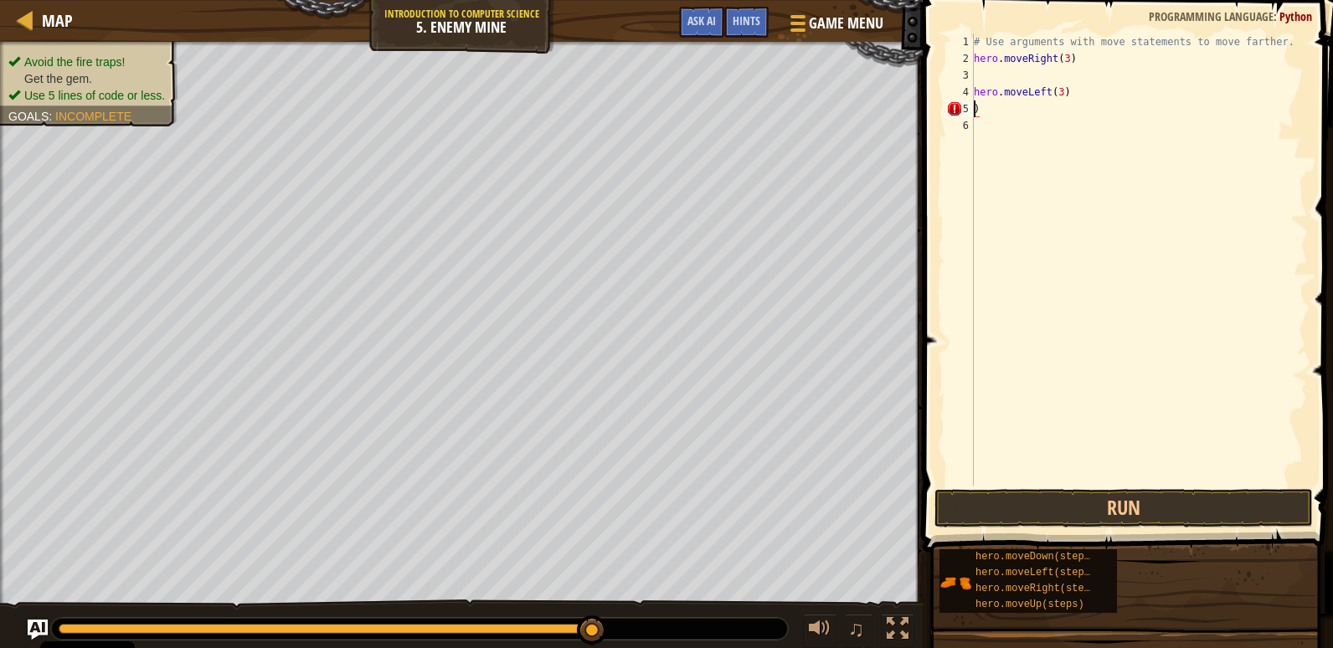
click at [979, 84] on div "# Use arguments with move statements to move farther. hero . moveRight ( 3 ) he…" at bounding box center [1138, 276] width 337 height 486
type textarea "hero.moveLeft(3)"
click at [979, 74] on div "# Use arguments with move statements to move farther. hero . moveRight ( 3 ) he…" at bounding box center [1138, 276] width 337 height 486
click at [1066, 73] on div "# Use arguments with move statements to move farther. hero . moveRight ( 3 ) he…" at bounding box center [1138, 259] width 337 height 452
click at [1079, 75] on div "# Use arguments with move statements to move farther. hero . moveRight ( 3 ) he…" at bounding box center [1138, 276] width 337 height 486
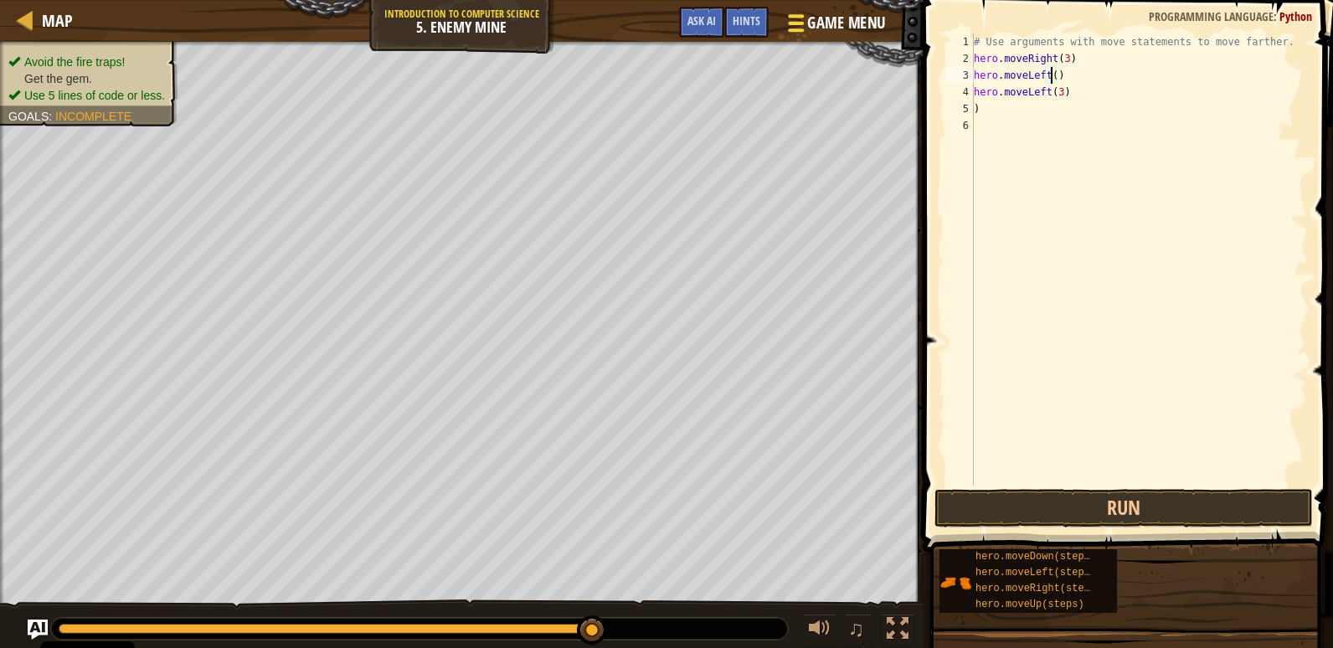
type textarea "hero.moveLeft(2)"
click at [1052, 506] on button "Run" at bounding box center [1123, 508] width 378 height 39
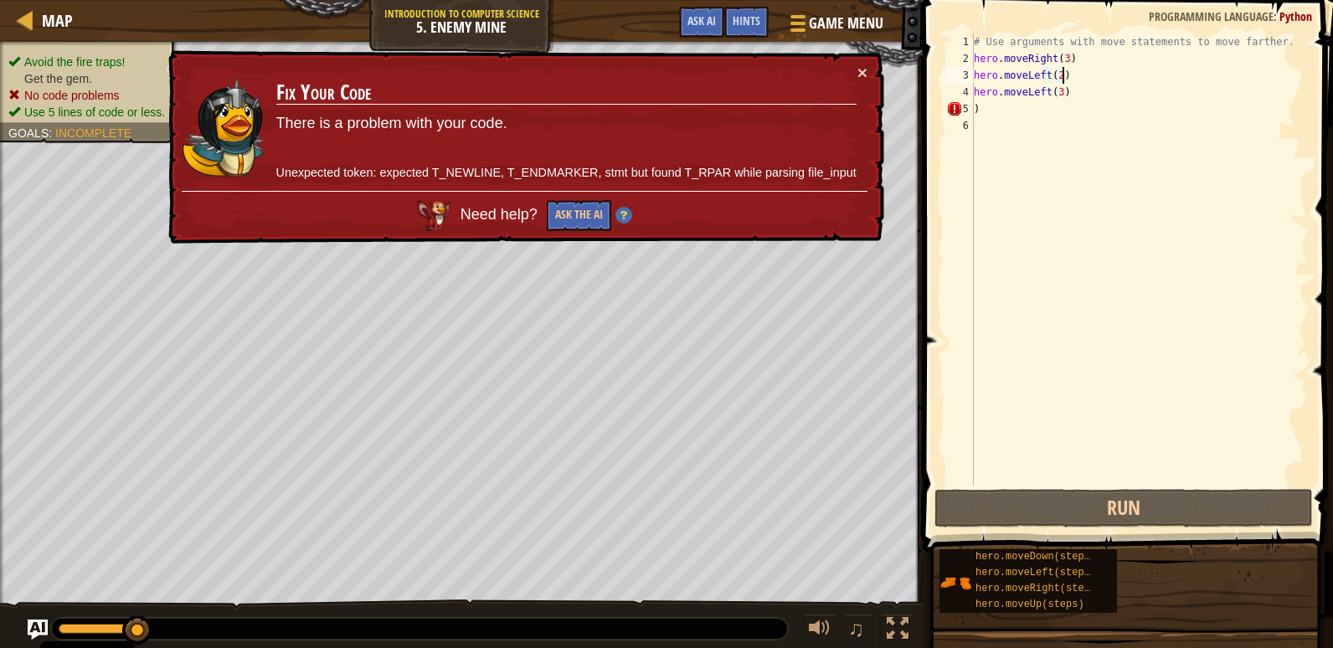
click at [856, 75] on td "Fix Your Code There is a problem with your code. Unexpected token: expected T_N…" at bounding box center [566, 127] width 582 height 127
click at [852, 69] on td "Fix Your Code There is a problem with your code. Unexpected token: expected T_N…" at bounding box center [566, 127] width 582 height 127
click at [861, 73] on button "×" at bounding box center [862, 73] width 10 height 18
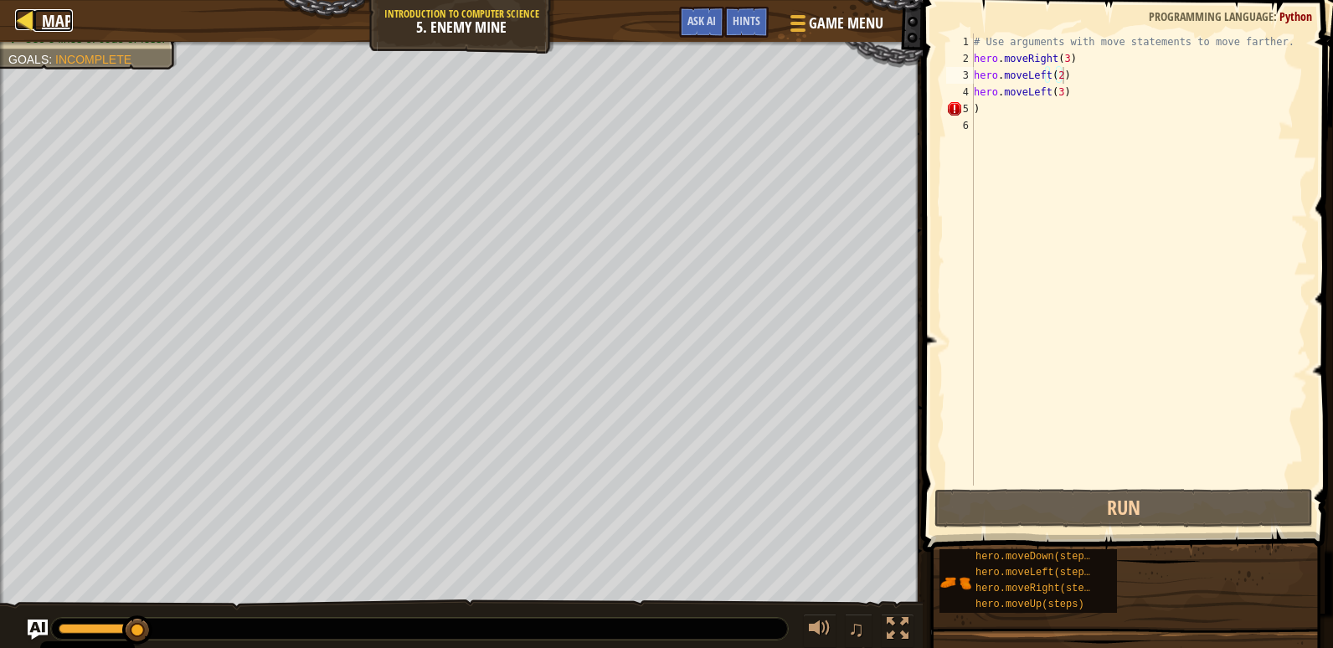
click at [36, 15] on link "Map" at bounding box center [52, 20] width 39 height 23
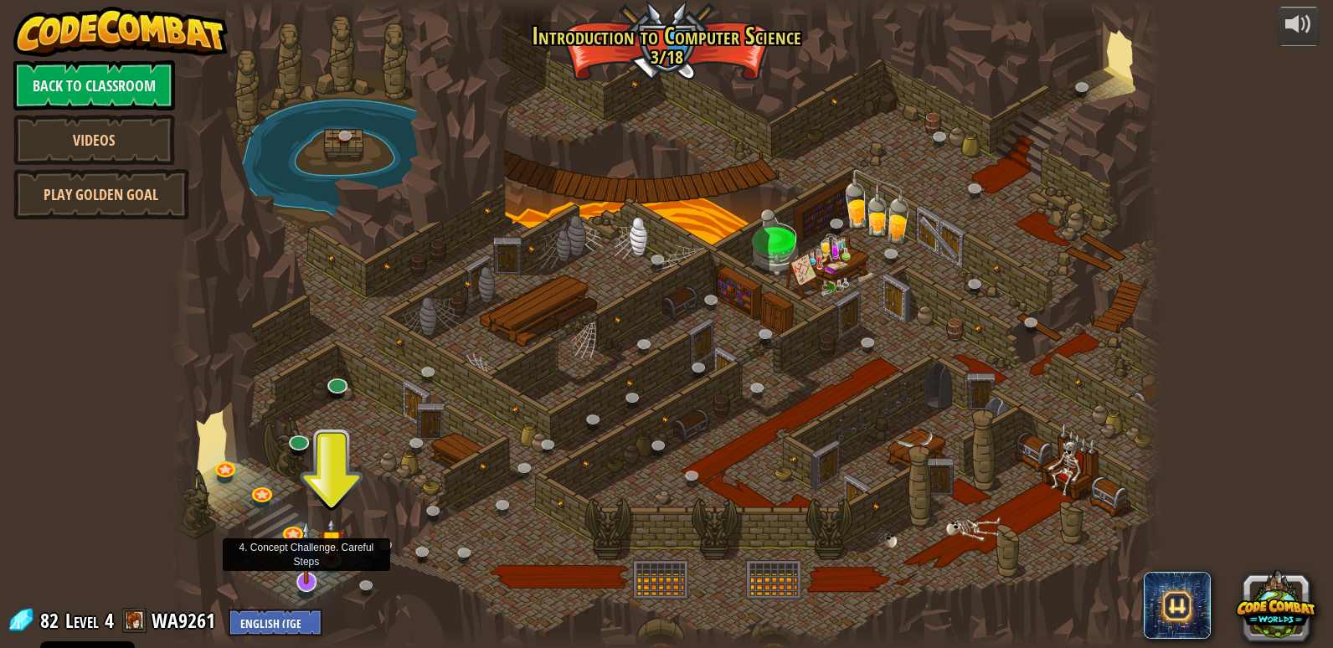
click at [301, 576] on img at bounding box center [306, 552] width 28 height 64
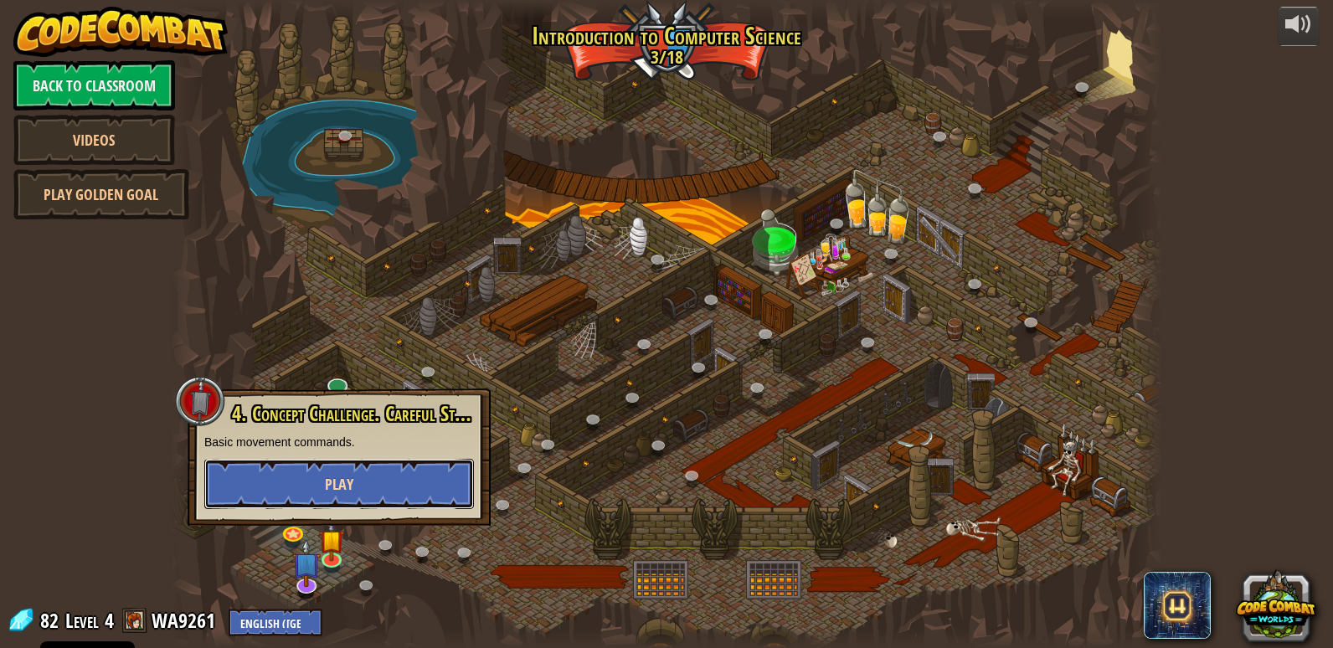
click at [331, 495] on button "Play" at bounding box center [339, 484] width 270 height 50
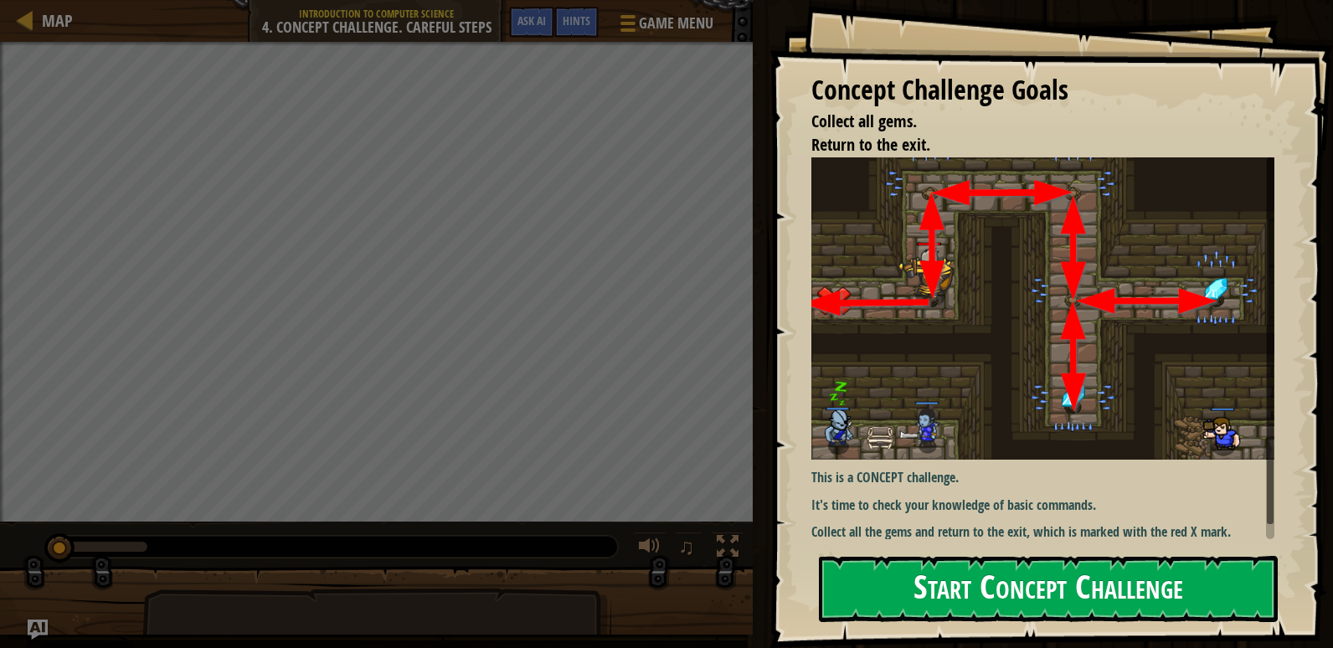
click at [875, 566] on button "Start Concept Challenge" at bounding box center [1048, 589] width 459 height 66
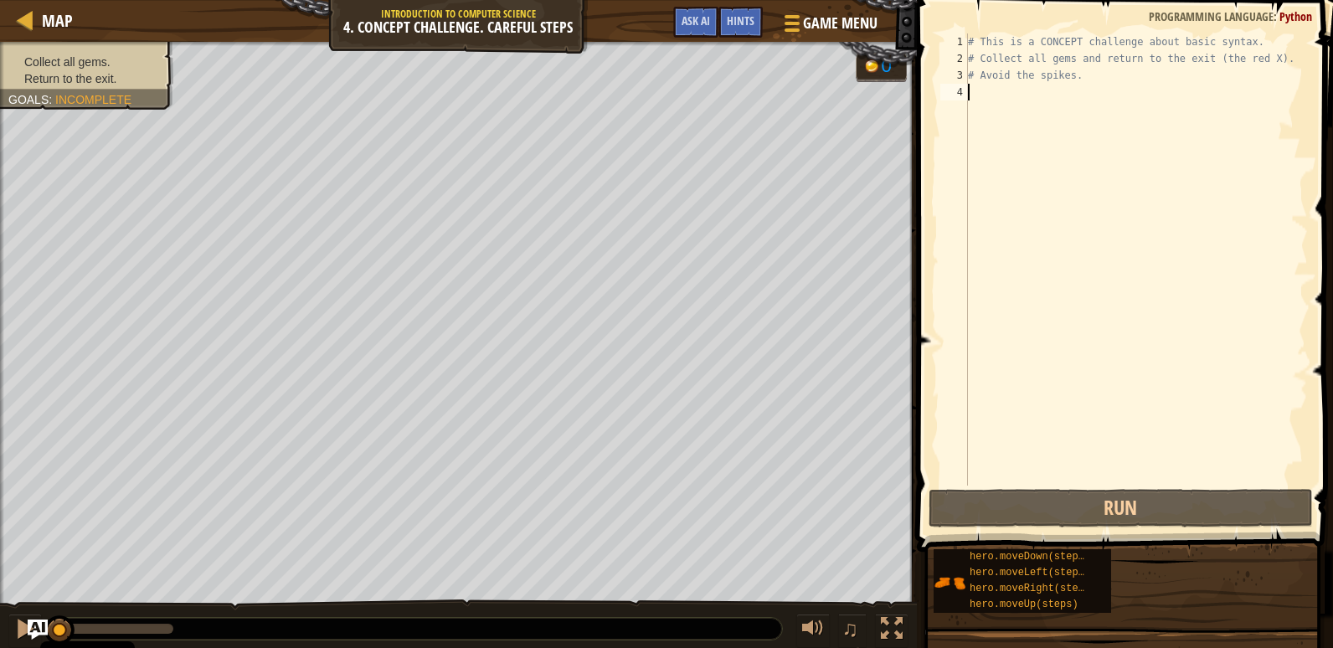
click at [979, 90] on div "# This is a CONCEPT challenge about basic syntax. # Collect all gems and return…" at bounding box center [1135, 276] width 343 height 486
drag, startPoint x: 979, startPoint y: 90, endPoint x: 1013, endPoint y: 95, distance: 34.7
click at [1013, 95] on div "# This is a CONCEPT challenge about basic syntax. # Collect all gems and return…" at bounding box center [1135, 276] width 343 height 486
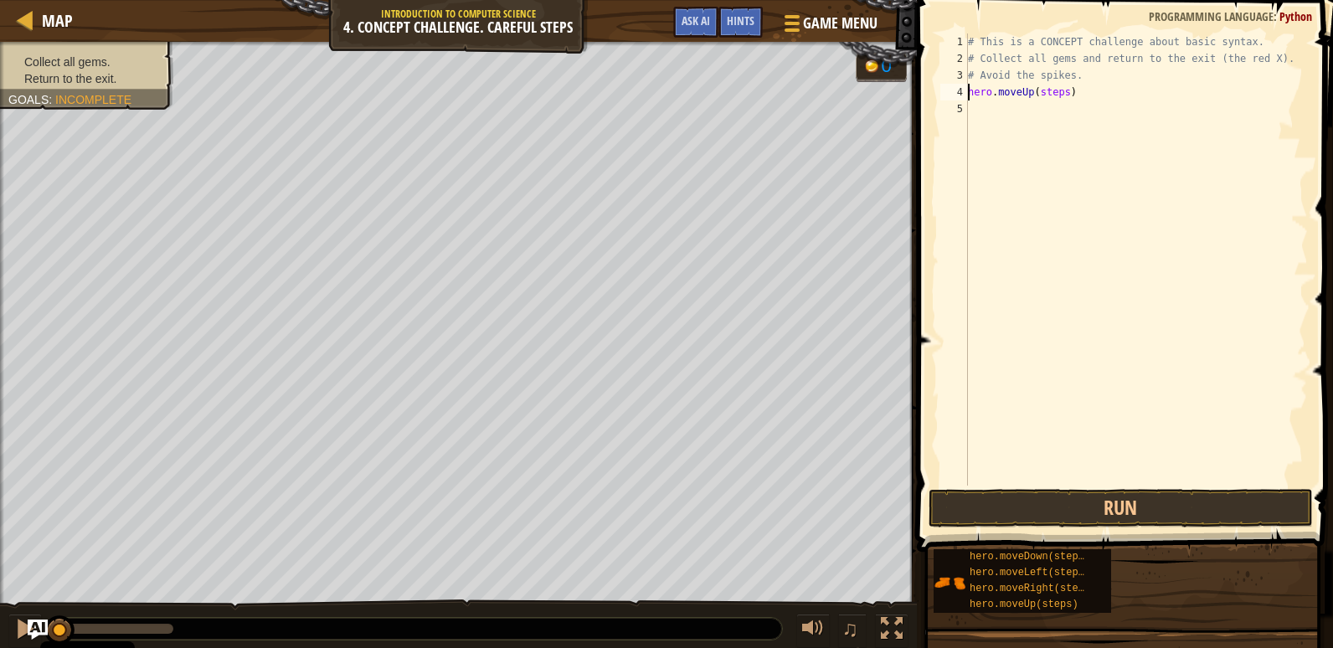
click at [1061, 91] on div "# This is a CONCEPT challenge about basic syntax. # Collect all gems and return…" at bounding box center [1135, 276] width 343 height 486
type textarea "hero.moveUp(3)"
click at [1143, 516] on button "Run" at bounding box center [1120, 508] width 384 height 39
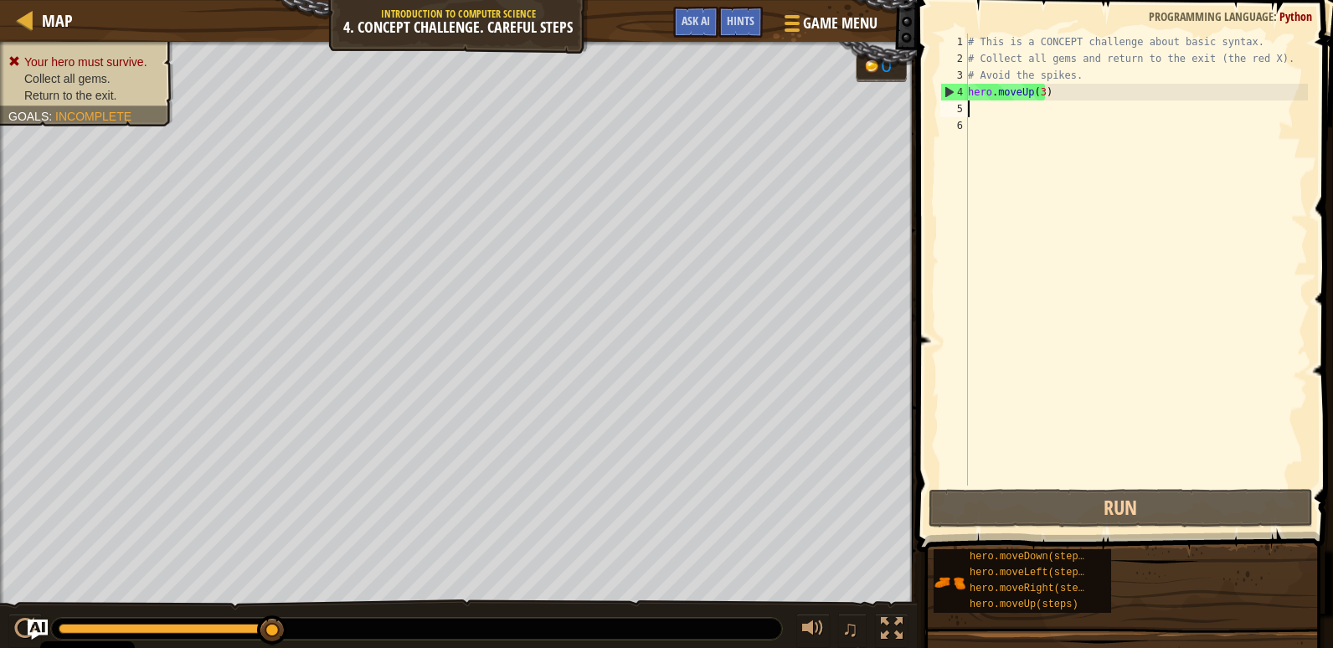
click at [1037, 96] on div "# This is a CONCEPT challenge about basic syntax. # Collect all gems and return…" at bounding box center [1135, 276] width 343 height 486
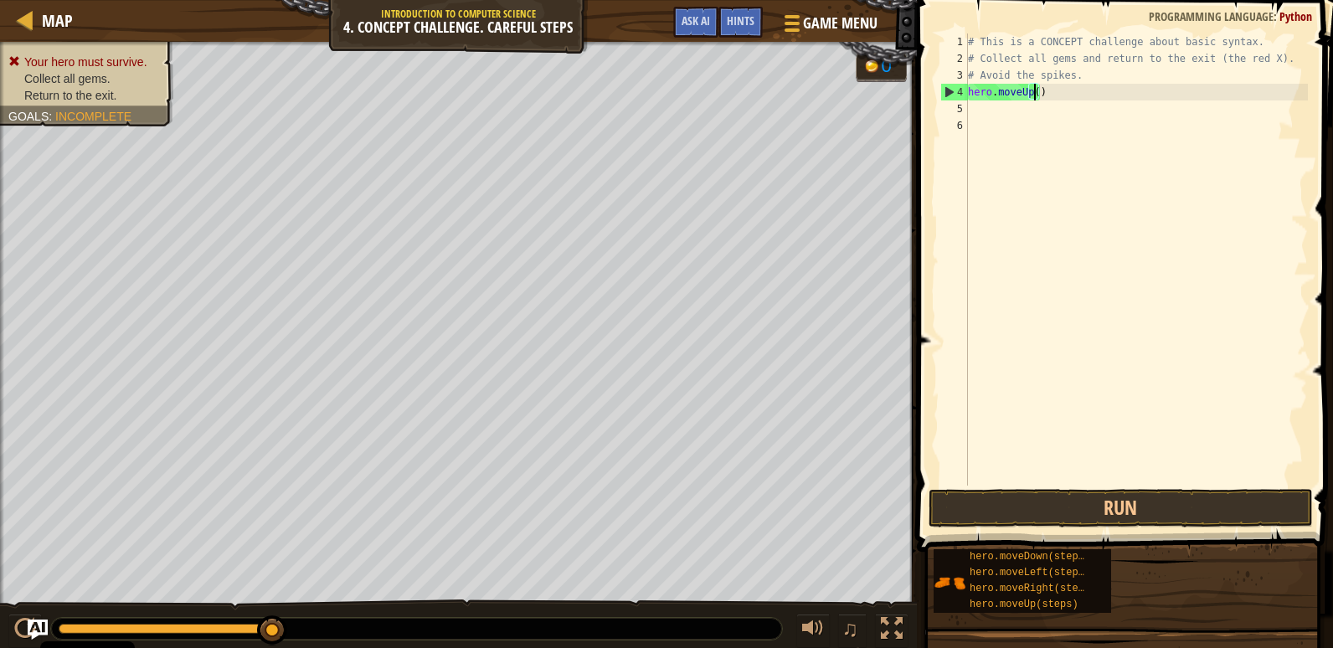
scroll to position [8, 5]
type textarea "hero.moveUp(2)"
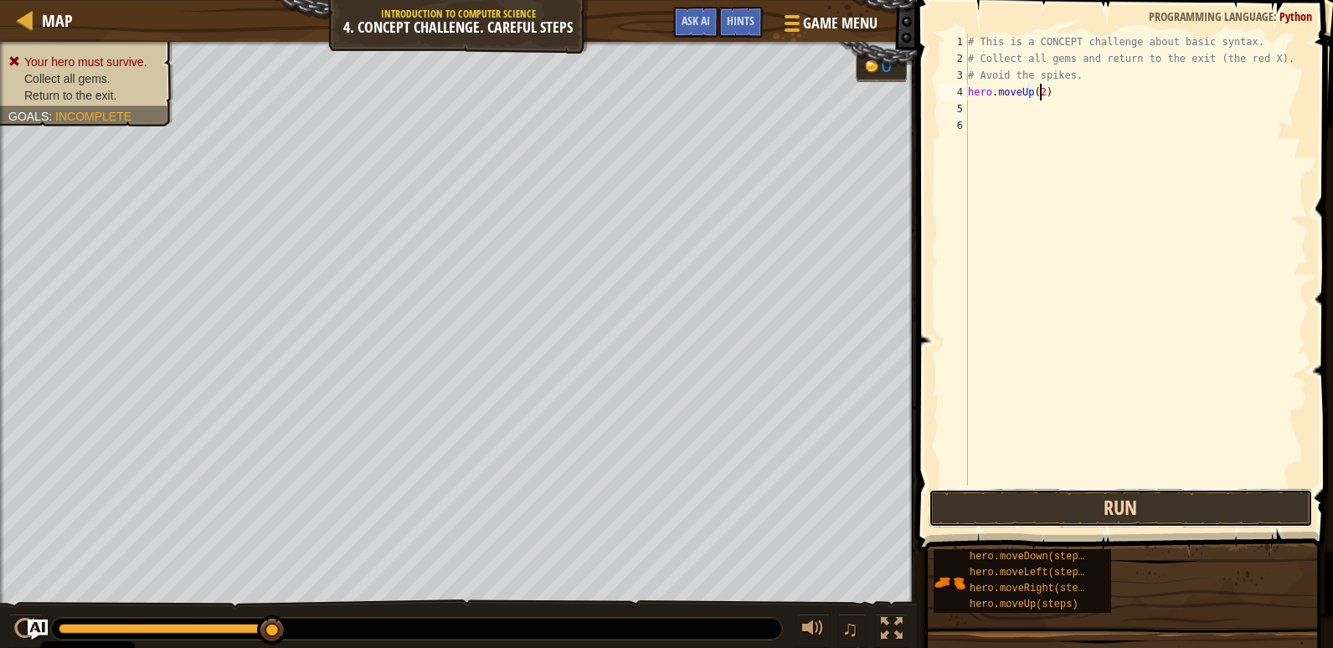
click at [1131, 505] on button "Run" at bounding box center [1120, 508] width 384 height 39
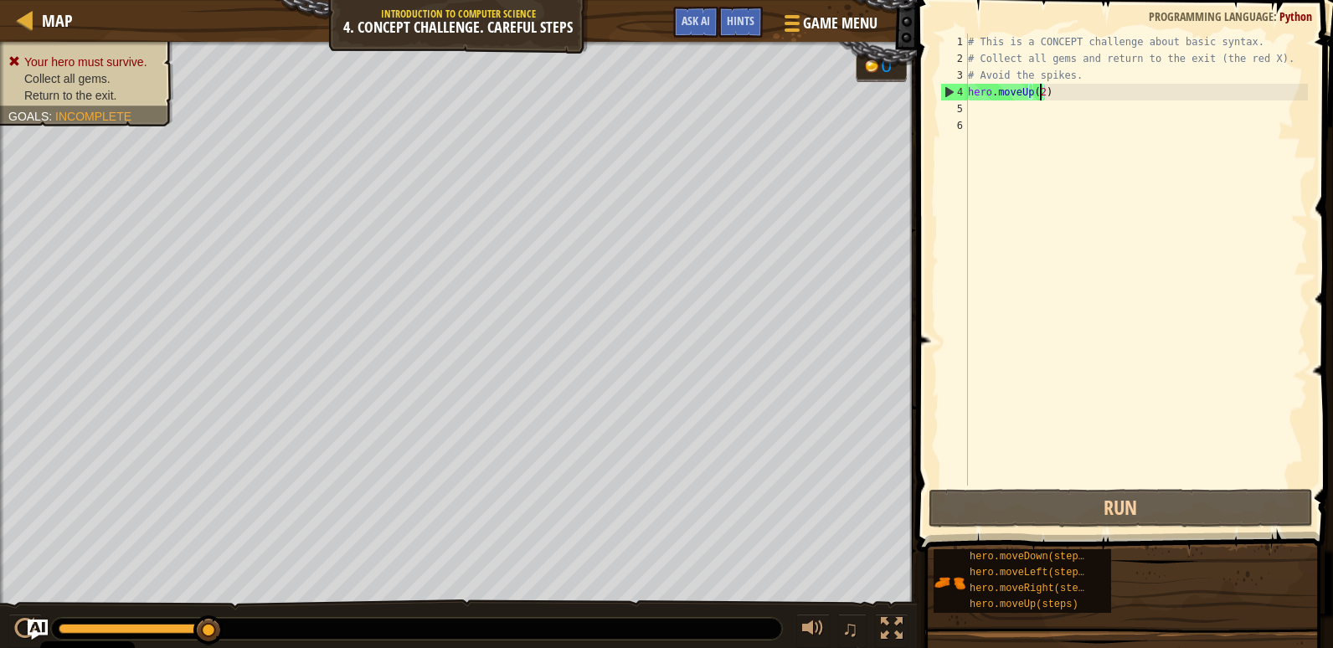
click at [974, 110] on div "# This is a CONCEPT challenge about basic syntax. # Collect all gems and return…" at bounding box center [1135, 276] width 343 height 486
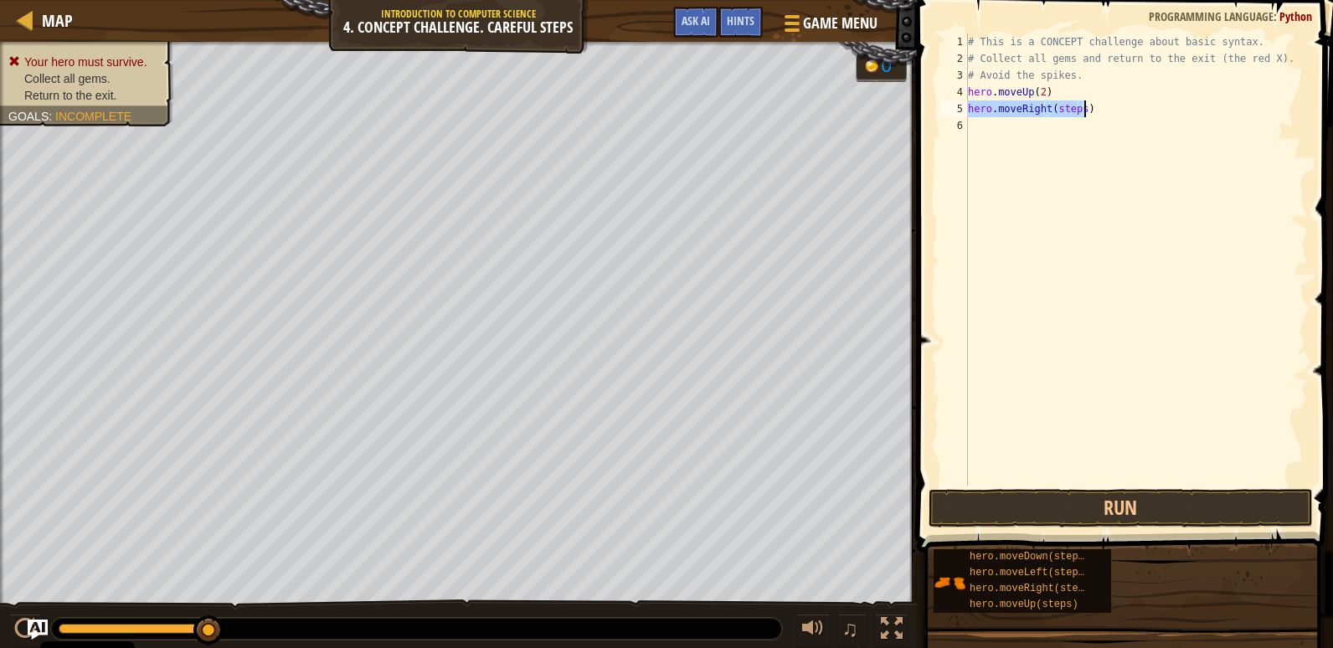
click at [1072, 107] on div "# This is a CONCEPT challenge about basic syntax. # Collect all gems and return…" at bounding box center [1135, 259] width 343 height 452
click at [1077, 110] on div "# This is a CONCEPT challenge about basic syntax. # Collect all gems and return…" at bounding box center [1135, 276] width 343 height 486
type textarea "hero.moveRight(4)"
click at [975, 127] on div "# This is a CONCEPT challenge about basic syntax. # Collect all gems and return…" at bounding box center [1135, 276] width 343 height 486
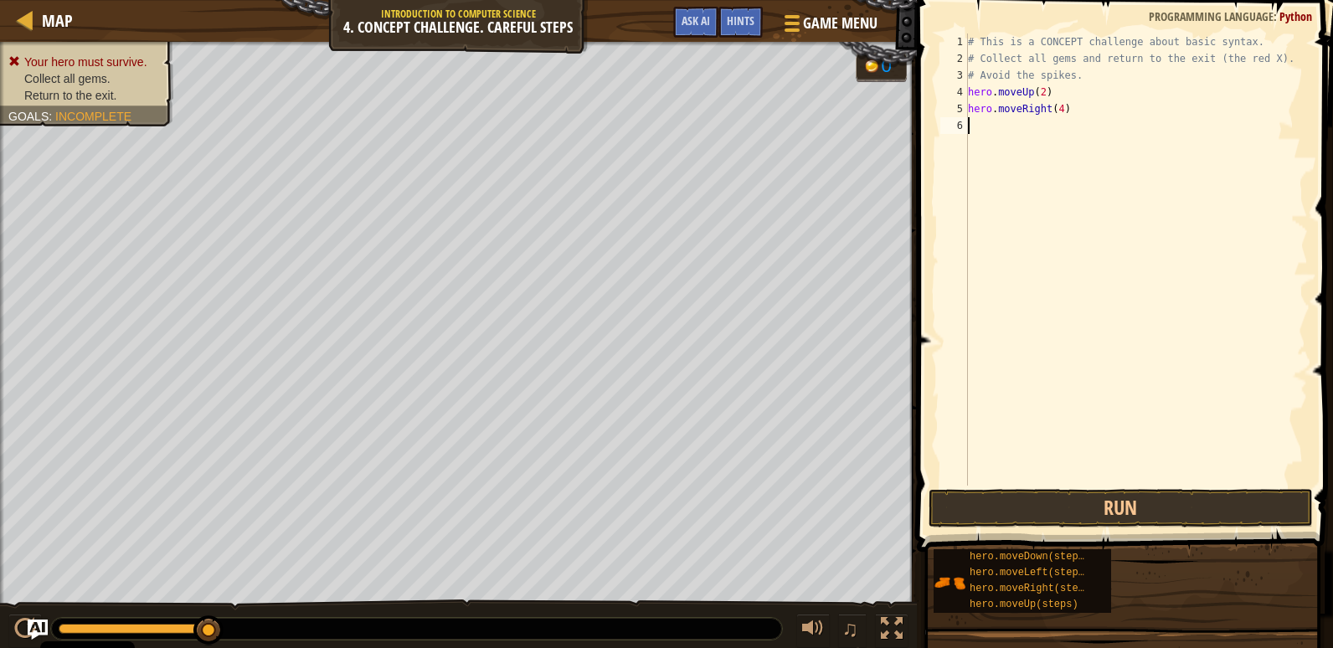
scroll to position [8, 0]
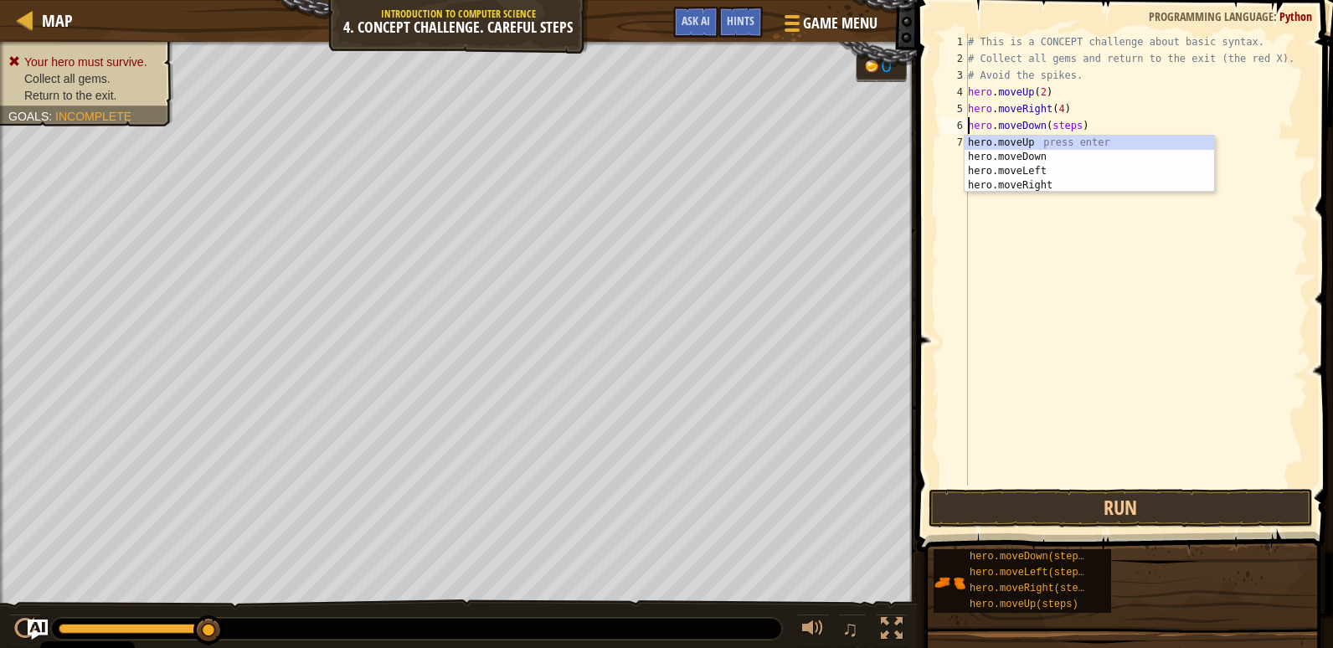
click at [1071, 128] on div "# This is a CONCEPT challenge about basic syntax. # Collect all gems and return…" at bounding box center [1135, 276] width 343 height 486
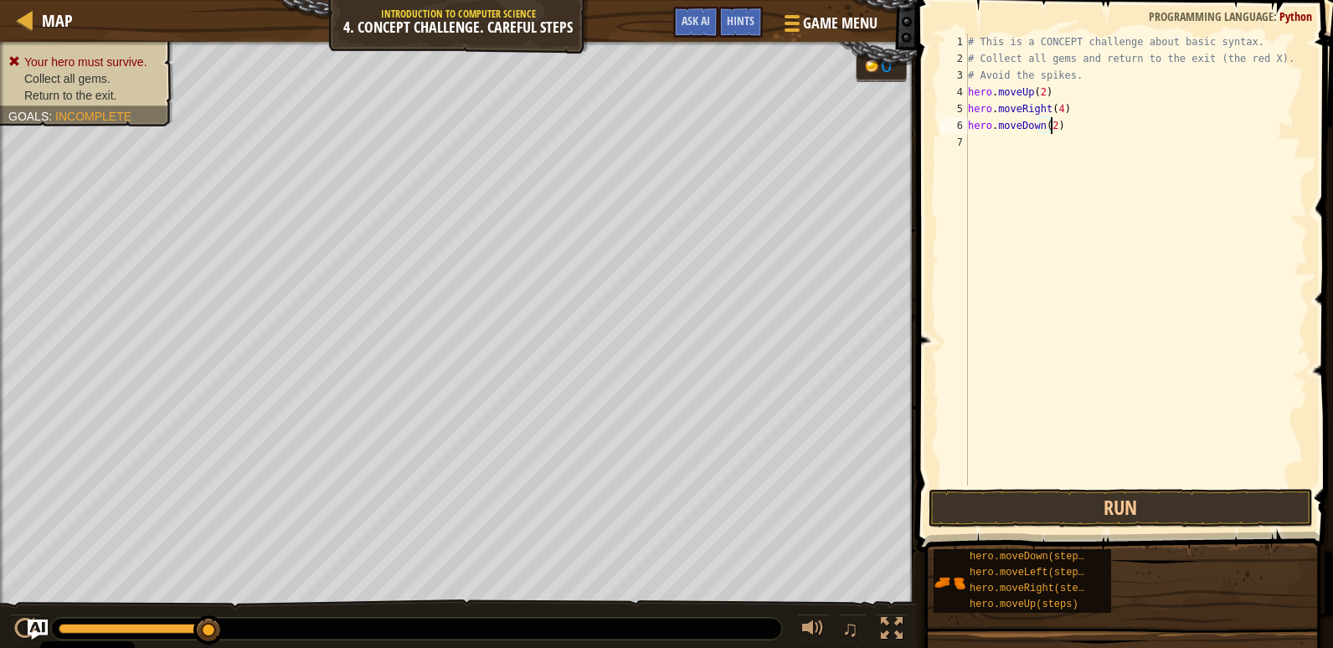
scroll to position [8, 6]
click at [1029, 501] on button "Run" at bounding box center [1120, 508] width 384 height 39
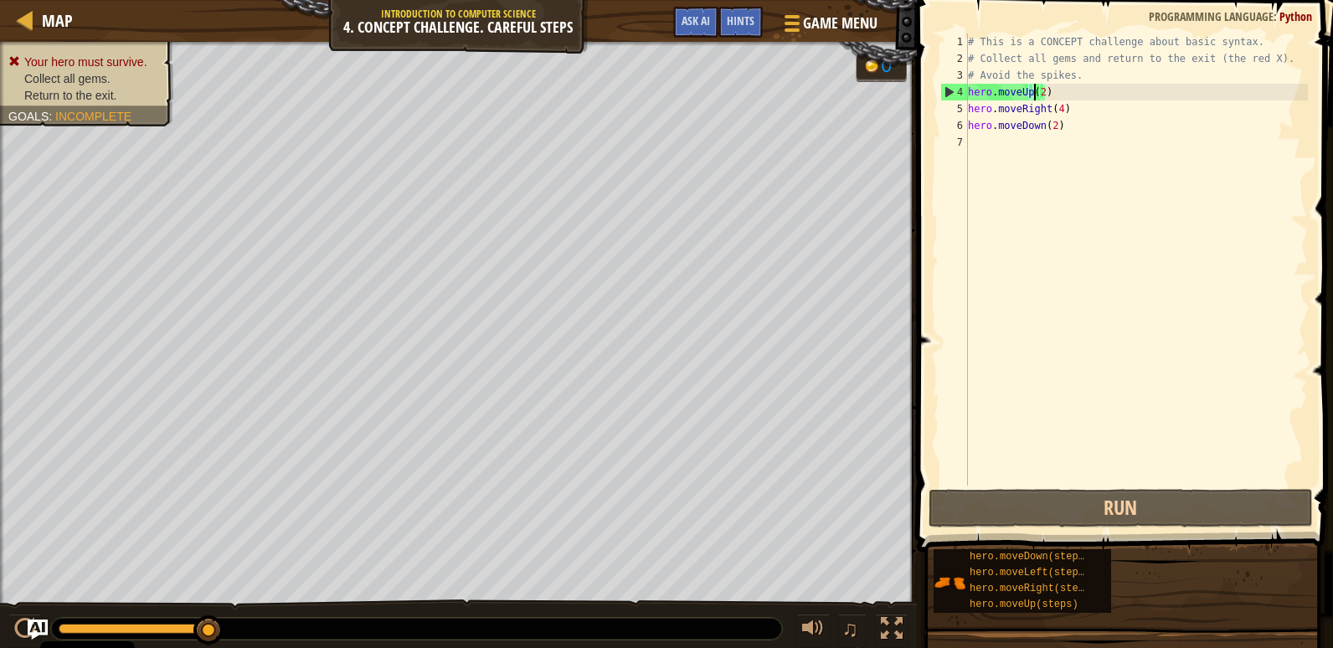
click at [1036, 85] on div "# This is a CONCEPT challenge about basic syntax. # Collect all gems and return…" at bounding box center [1135, 276] width 343 height 486
click at [1034, 90] on div "# This is a CONCEPT challenge about basic syntax. # Collect all gems and return…" at bounding box center [1135, 276] width 343 height 486
click at [1038, 95] on div "# This is a CONCEPT challenge about basic syntax. # Collect all gems and return…" at bounding box center [1135, 276] width 343 height 486
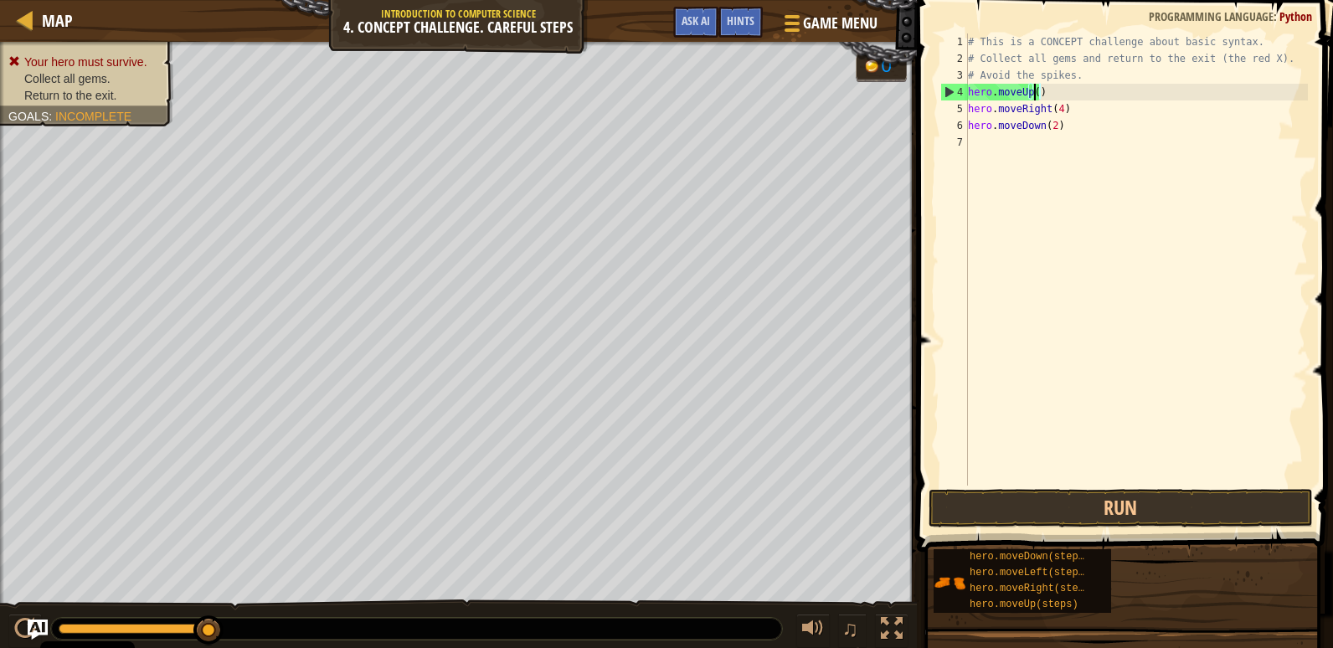
scroll to position [8, 5]
click at [1056, 124] on div "# This is a CONCEPT challenge about basic syntax. # Collect all gems and return…" at bounding box center [1135, 276] width 343 height 486
click at [1066, 105] on div "# This is a CONCEPT challenge about basic syntax. # Collect all gems and return…" at bounding box center [1135, 276] width 343 height 486
click at [1040, 97] on div "# This is a CONCEPT challenge about basic syntax. # Collect all gems and return…" at bounding box center [1135, 276] width 343 height 486
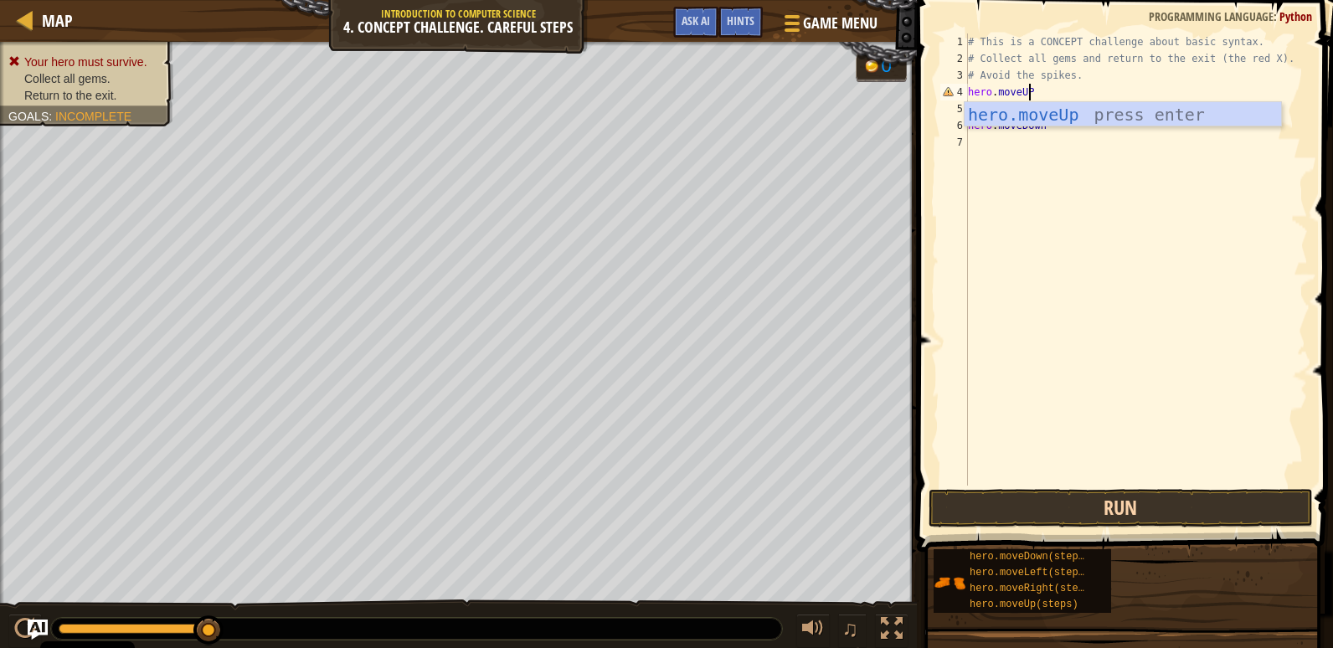
type textarea "hero.moveUP"
click at [1091, 503] on button "Run" at bounding box center [1120, 508] width 384 height 39
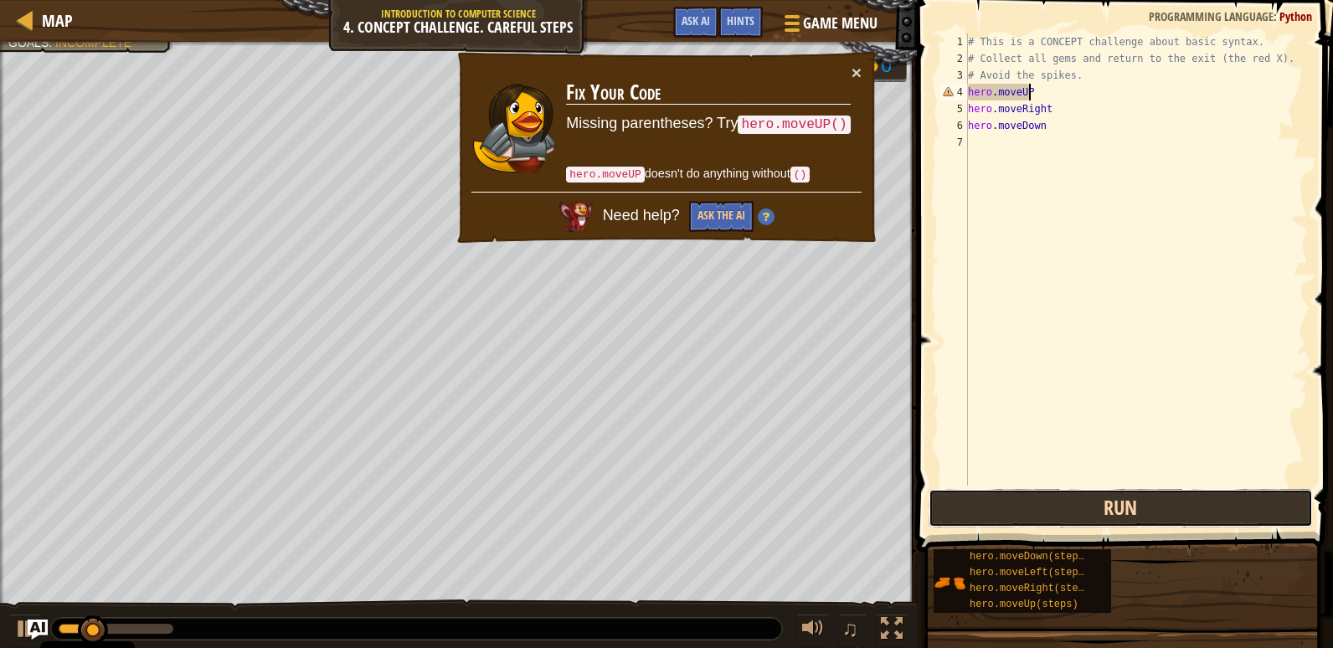
click at [1091, 503] on button "Run" at bounding box center [1120, 508] width 384 height 39
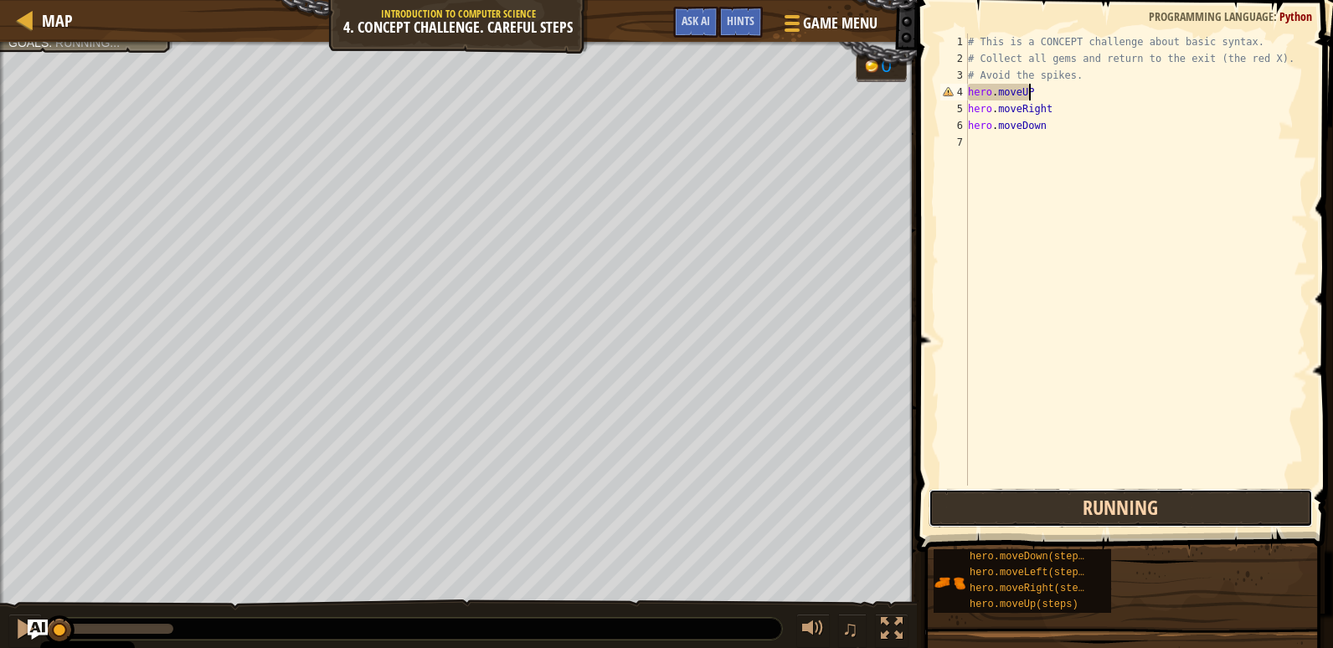
click at [1091, 503] on button "Running" at bounding box center [1120, 508] width 384 height 39
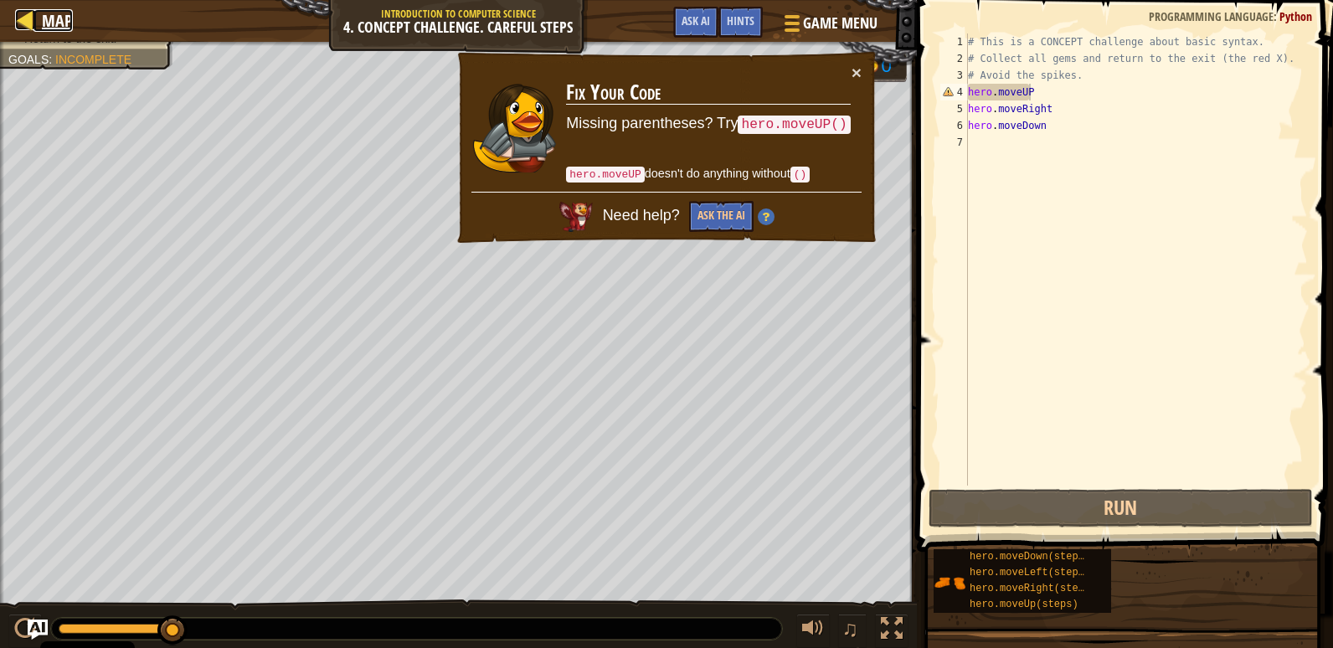
click at [33, 14] on div at bounding box center [25, 19] width 21 height 21
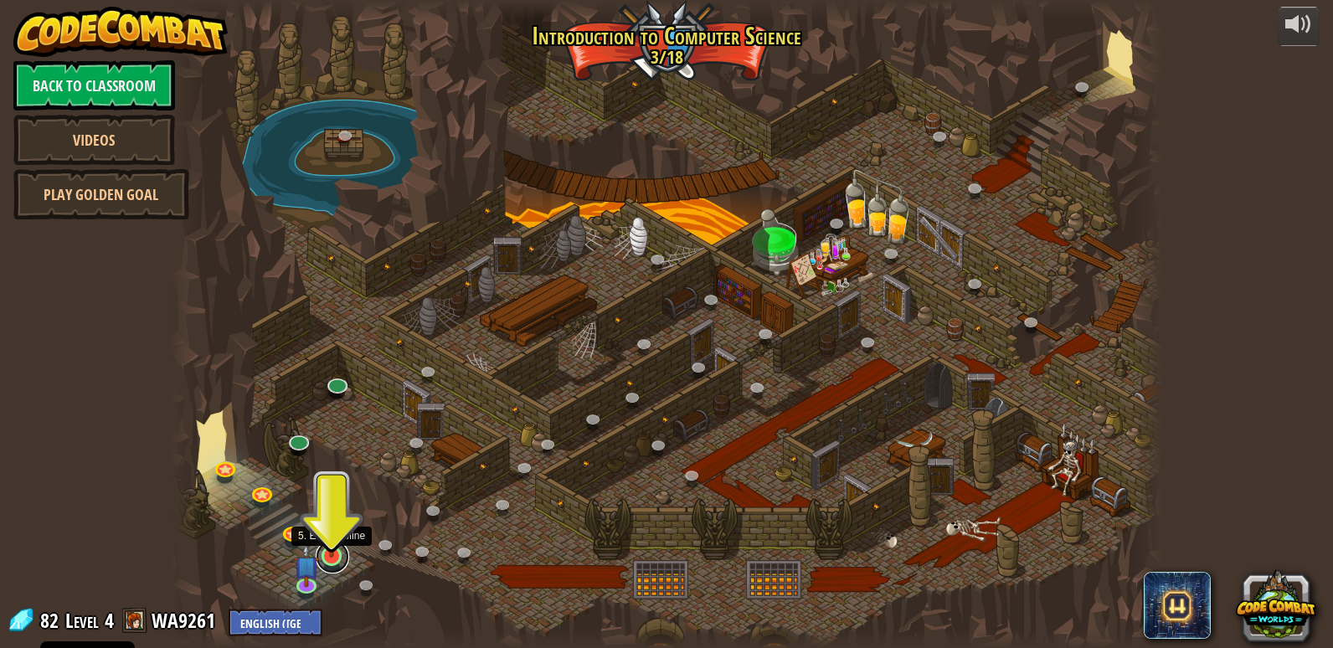
click at [342, 562] on link at bounding box center [332, 556] width 33 height 33
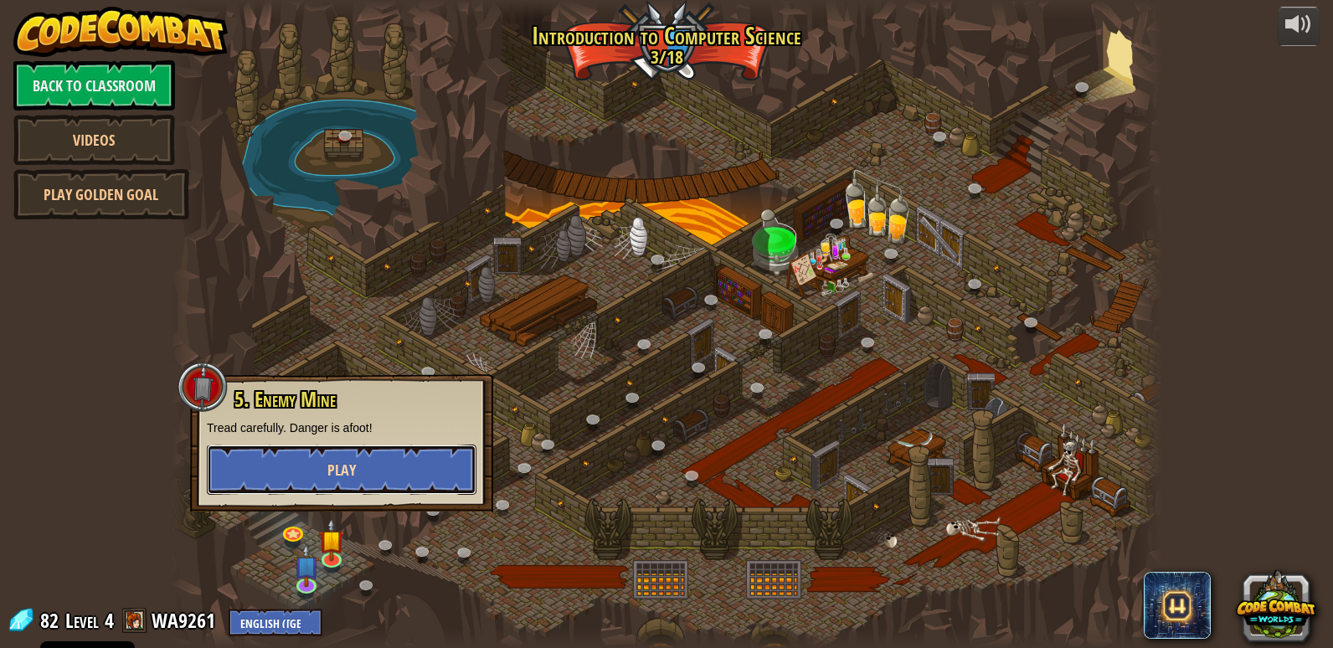
click at [381, 461] on button "Play" at bounding box center [342, 469] width 270 height 50
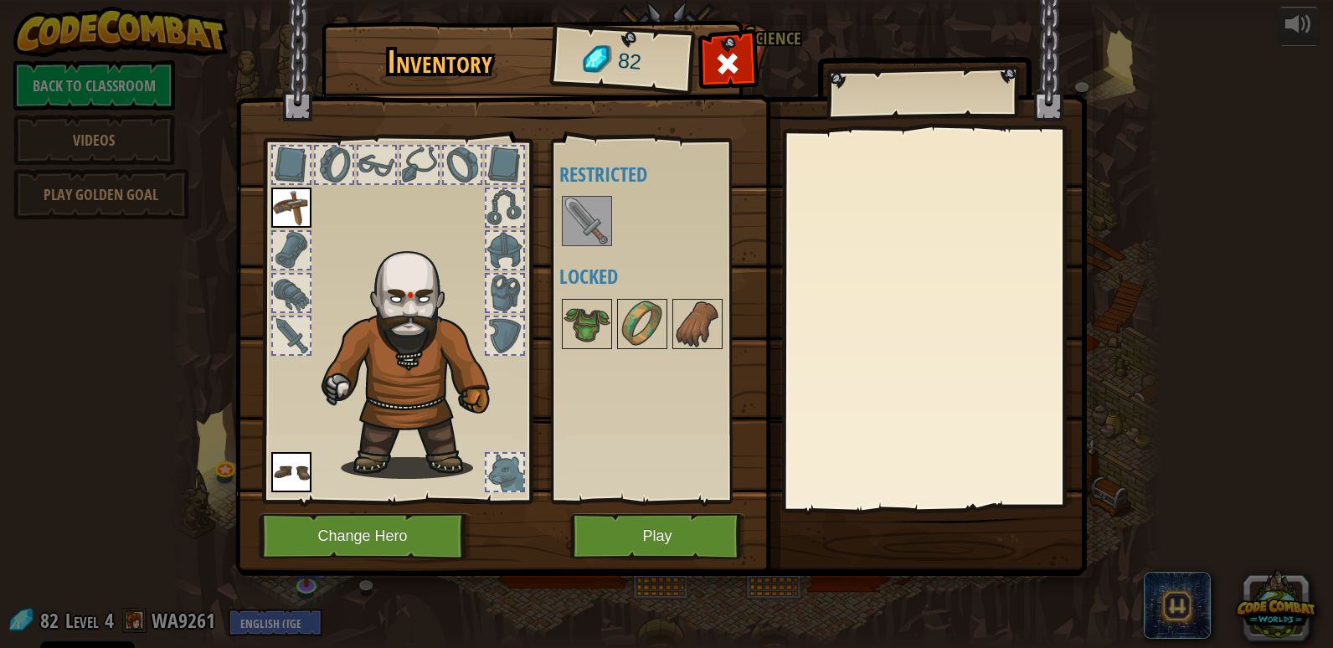
drag, startPoint x: 582, startPoint y: 215, endPoint x: 384, endPoint y: 298, distance: 214.2
click at [384, 298] on div "Inventory 82 Available Equip Equip (double-click to equip) Restricted Locked Eq…" at bounding box center [666, 301] width 851 height 552
drag, startPoint x: 579, startPoint y: 303, endPoint x: 509, endPoint y: 304, distance: 70.3
click at [509, 304] on div "Inventory 82 Available Equip Equip (double-click to equip) Restricted Locked Eq…" at bounding box center [666, 301] width 851 height 552
click at [628, 550] on button "Play" at bounding box center [657, 536] width 175 height 46
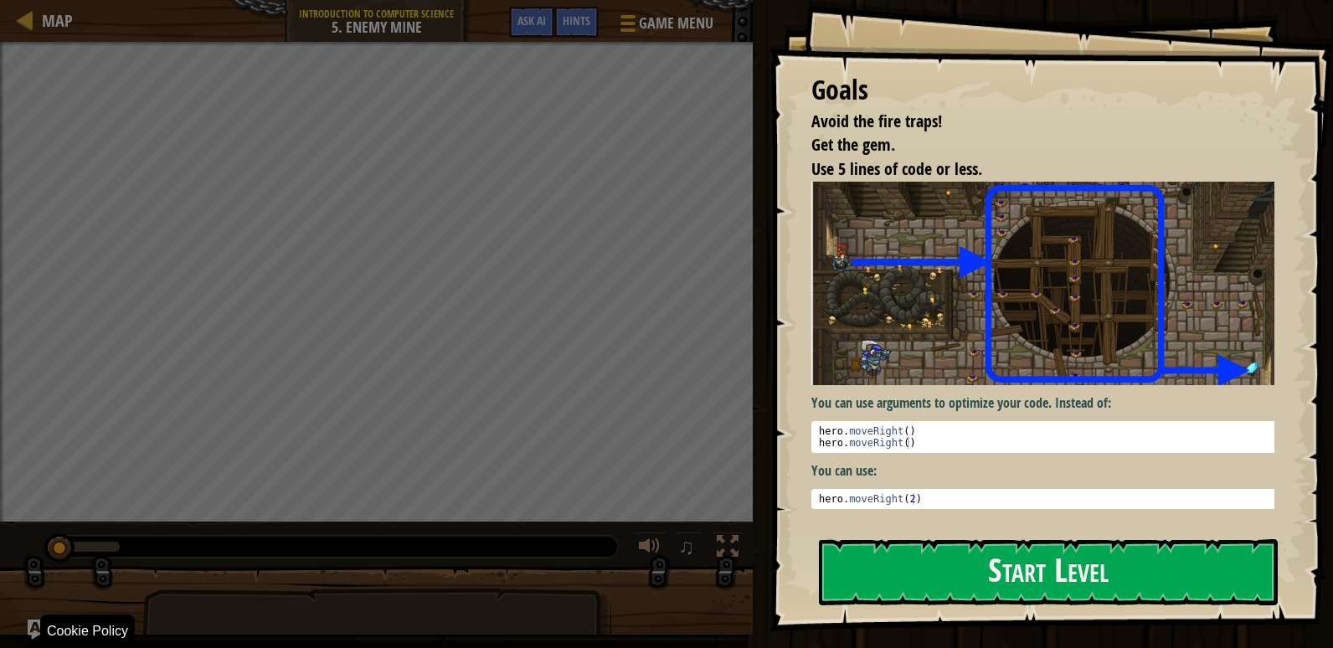
drag, startPoint x: 928, startPoint y: 632, endPoint x: 922, endPoint y: 614, distance: 19.1
click at [926, 632] on div at bounding box center [1048, 641] width 459 height 38
click at [932, 583] on button "Start Level" at bounding box center [1048, 572] width 459 height 66
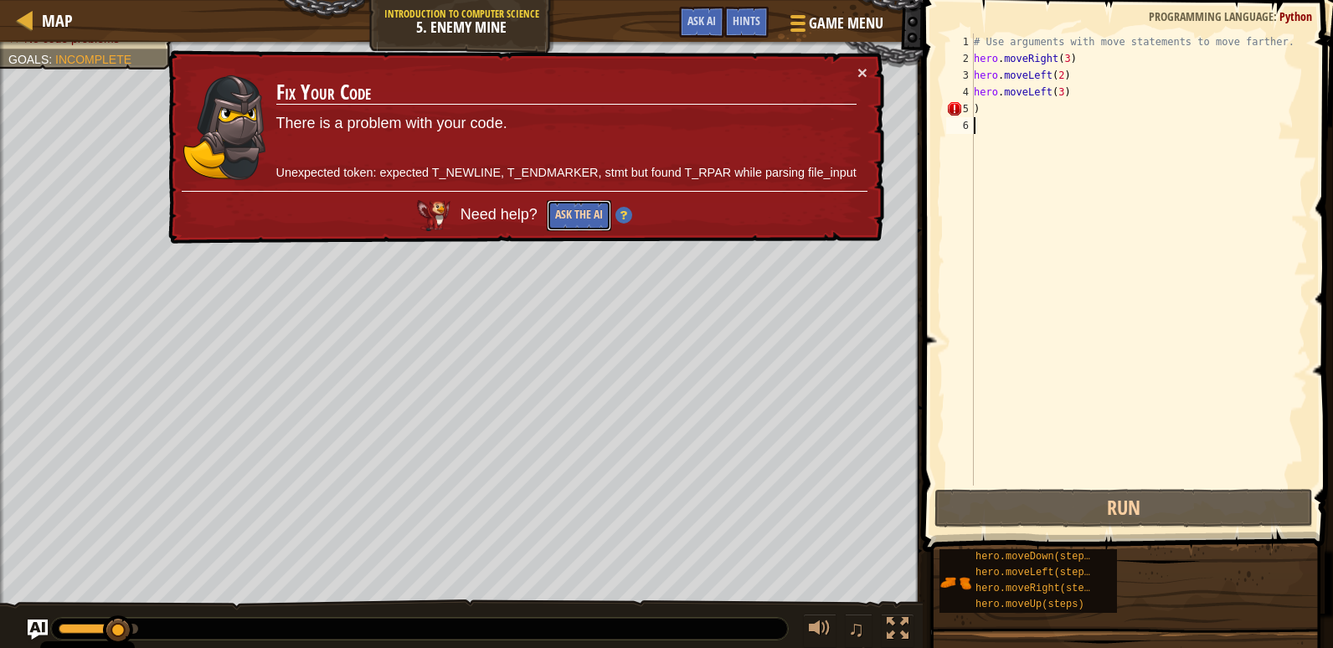
click at [565, 208] on button "Ask the AI" at bounding box center [579, 215] width 64 height 31
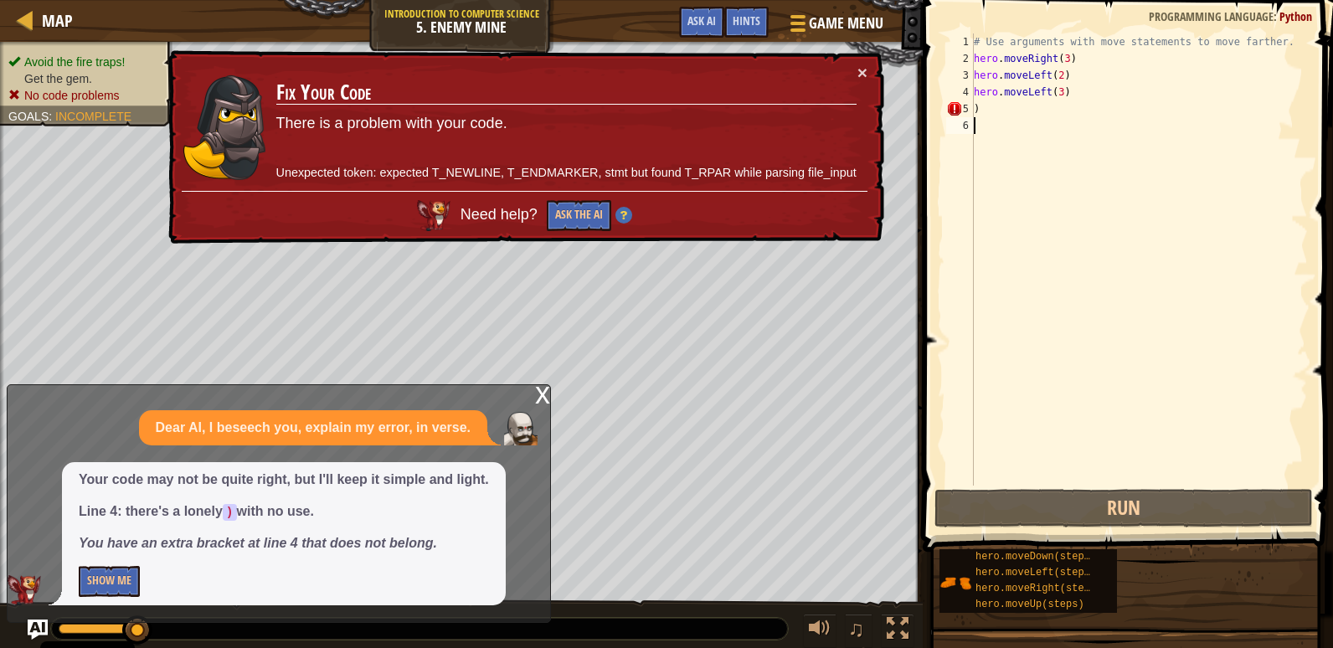
click at [529, 401] on div "x Dear AI, I beseech you, explain my error, in verse. Your code may not be quit…" at bounding box center [279, 503] width 544 height 239
click at [539, 394] on div "x" at bounding box center [542, 393] width 15 height 17
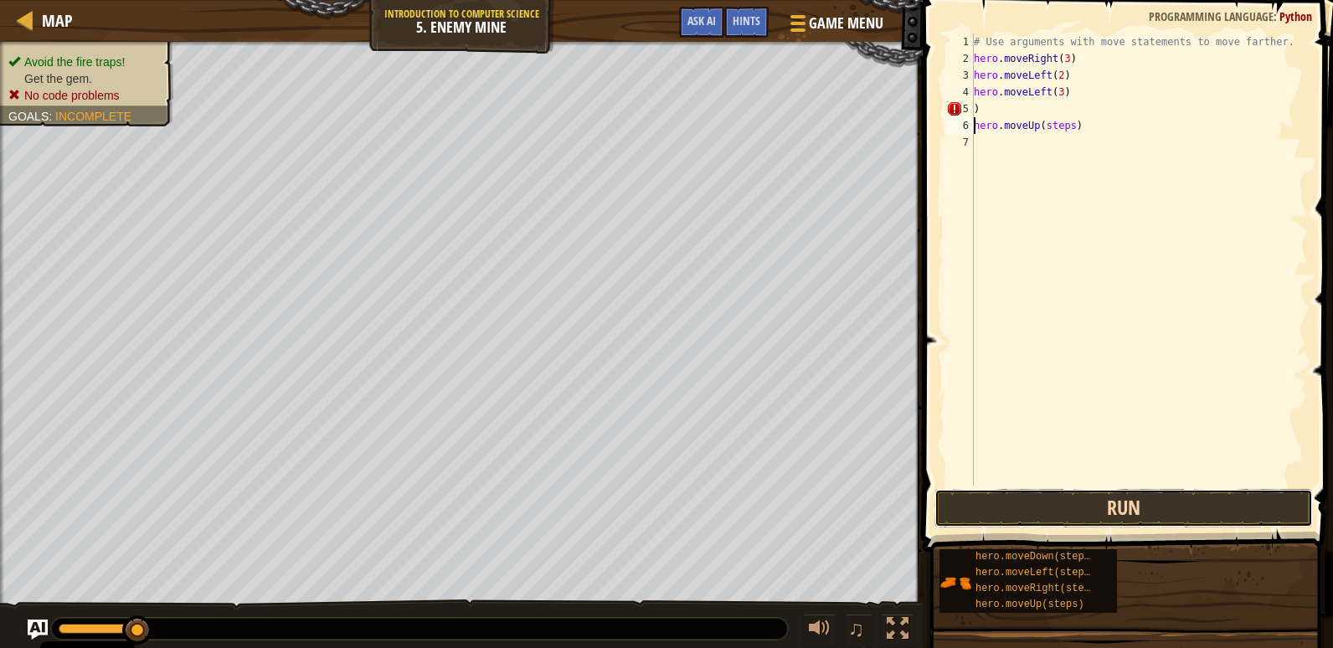
click at [1051, 513] on button "Run" at bounding box center [1123, 508] width 378 height 39
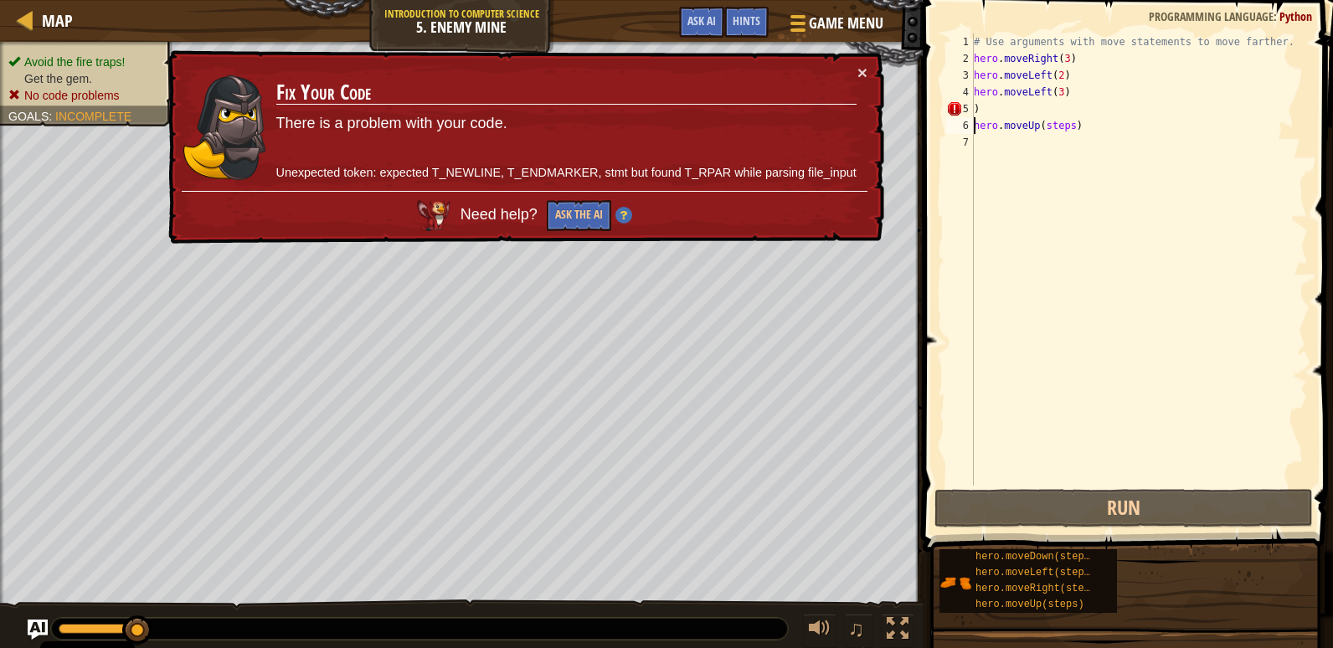
click at [1079, 131] on div "# Use arguments with move statements to move farther. hero . moveRight ( 3 ) he…" at bounding box center [1138, 276] width 337 height 486
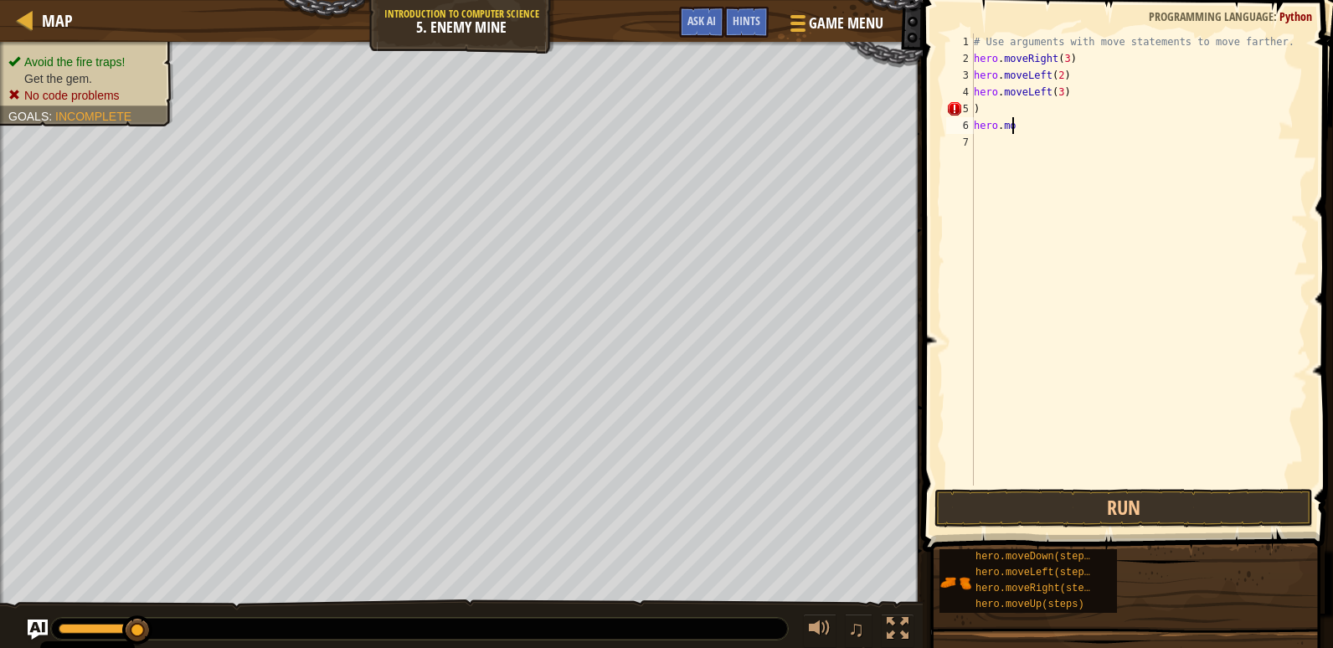
type textarea "h"
click at [1069, 93] on div "# Use arguments with move statements to move farther. hero . moveRight ( 3 ) he…" at bounding box center [1138, 276] width 337 height 486
type textarea "h"
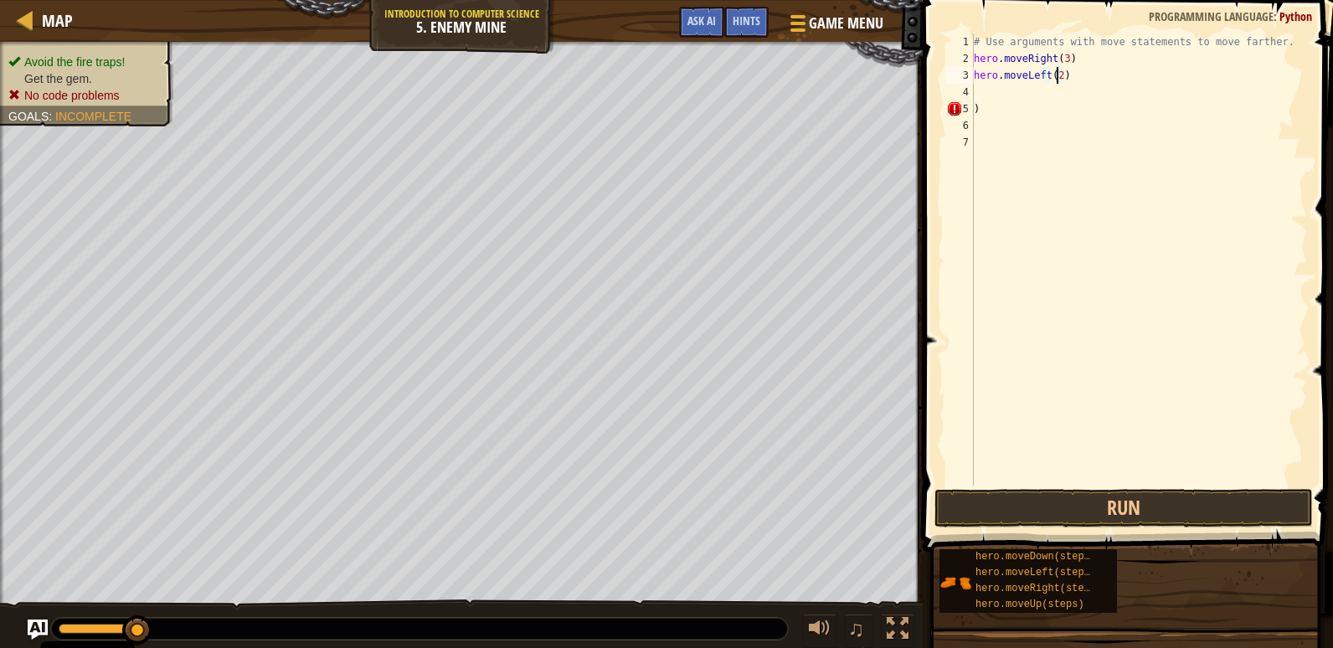
click at [1056, 77] on div "# Use arguments with move statements to move farther. hero . moveRight ( 3 ) he…" at bounding box center [1138, 276] width 337 height 486
click at [1059, 74] on div "# Use arguments with move statements to move farther. hero . moveRight ( 3 ) he…" at bounding box center [1138, 276] width 337 height 486
click at [1068, 53] on div "# Use arguments with move statements to move farther. hero . moveRight ( 3 ) ) )" at bounding box center [1138, 276] width 337 height 486
type textarea "h"
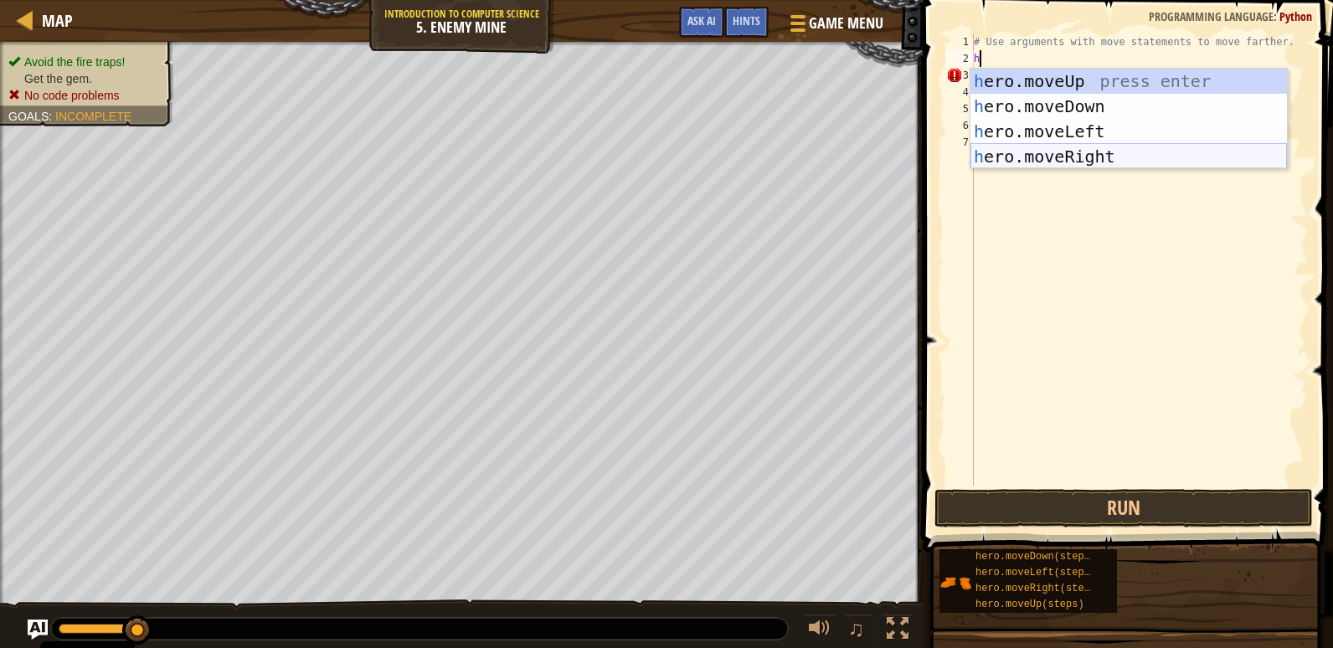
click at [1087, 162] on div "h ero.moveUp press enter h ero.moveDown press enter h ero.moveLeft press enter …" at bounding box center [1128, 144] width 316 height 151
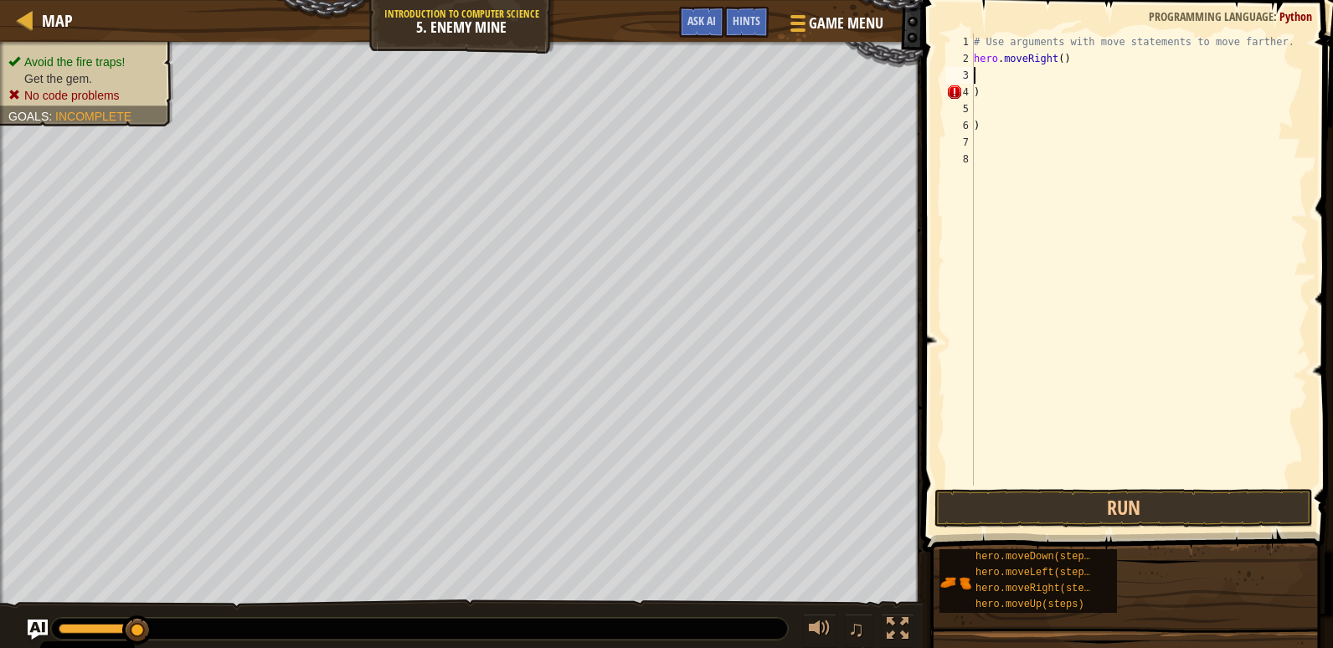
type textarea "h"
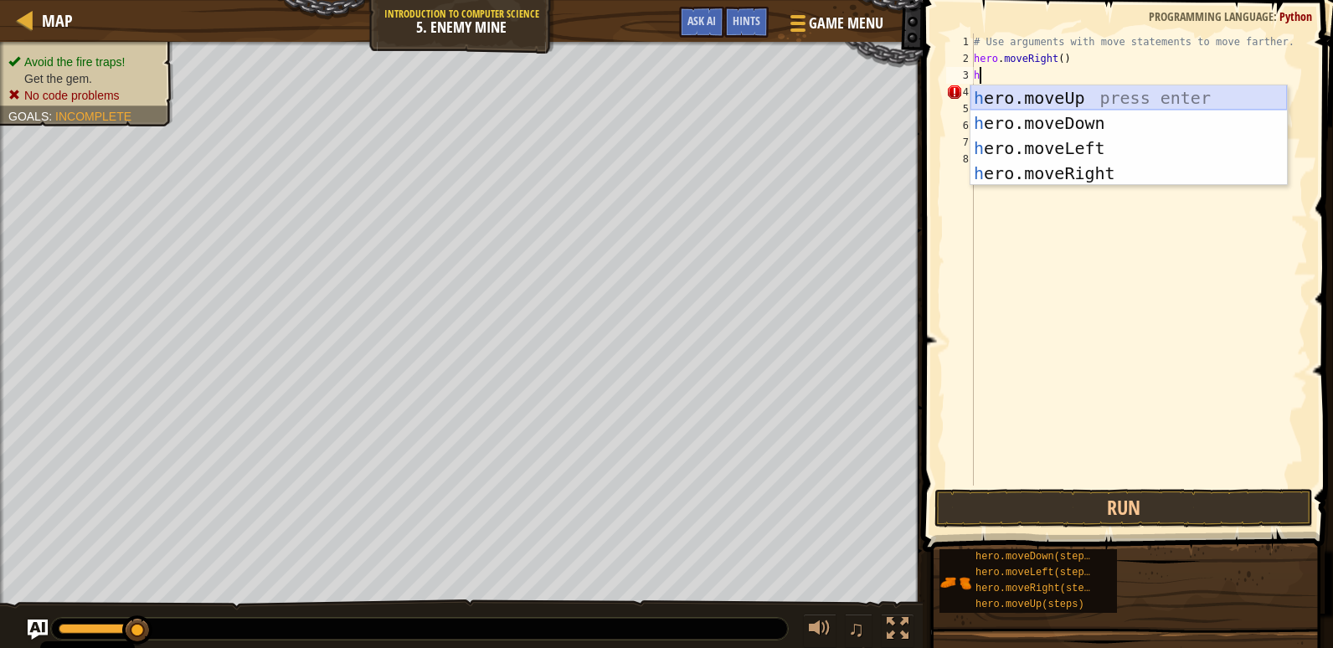
click at [1059, 99] on div "h ero.moveUp press enter h ero.moveDown press enter h ero.moveLeft press enter …" at bounding box center [1128, 160] width 316 height 151
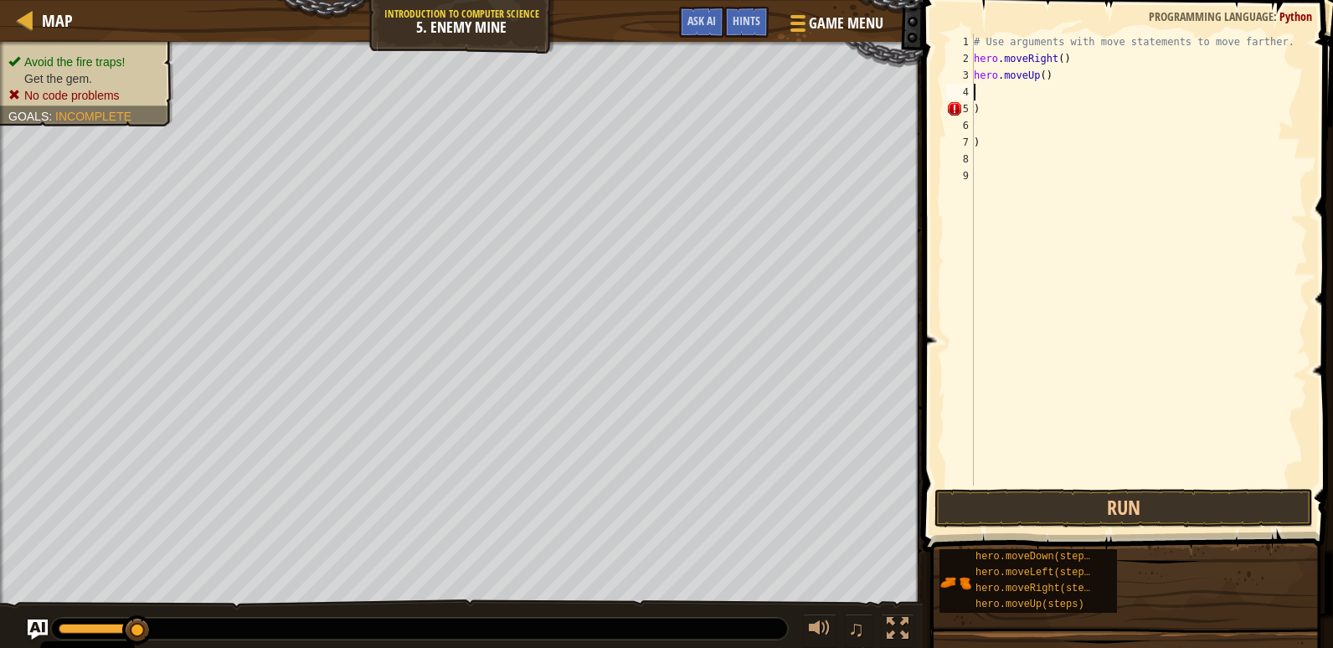
type textarea "h"
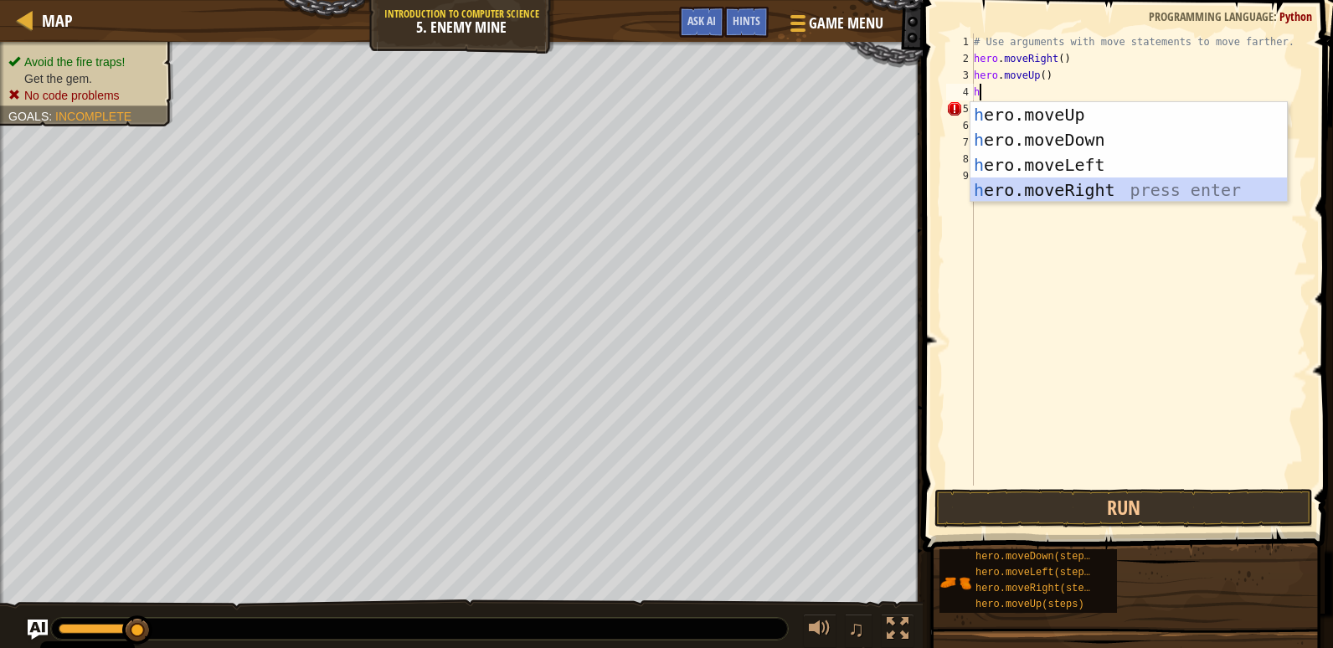
click at [1061, 194] on div "h ero.moveUp press enter h ero.moveDown press enter h ero.moveLeft press enter …" at bounding box center [1128, 177] width 316 height 151
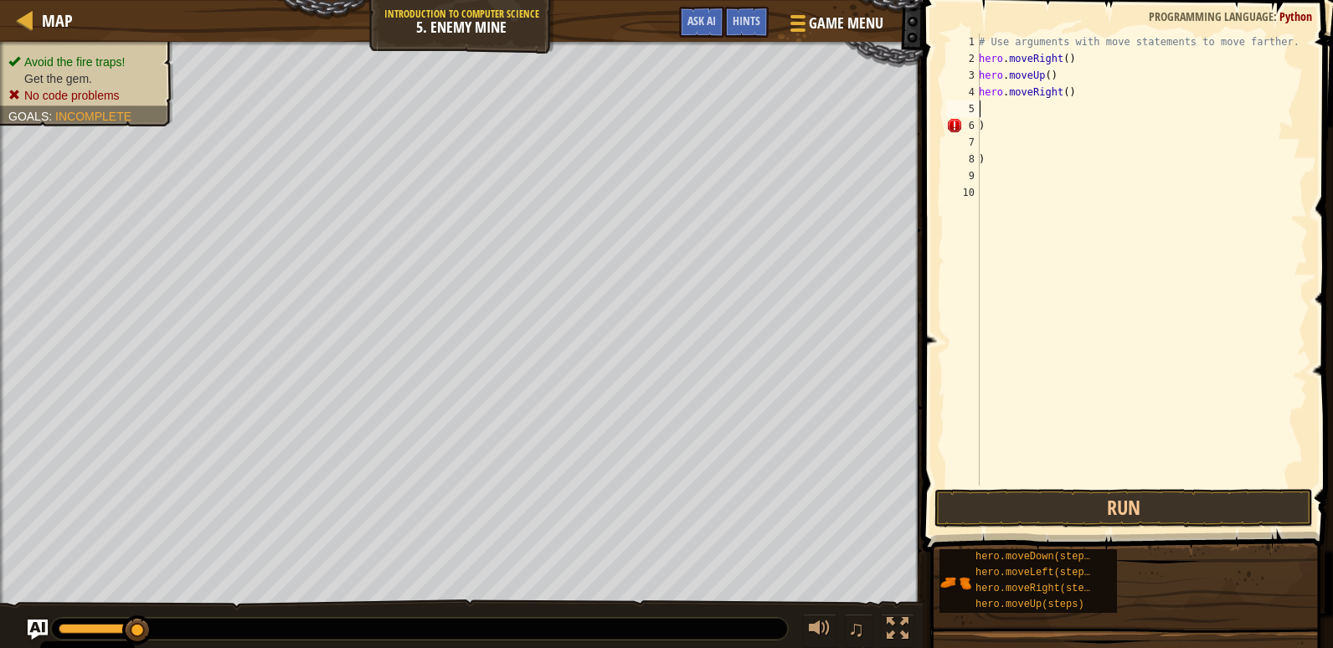
type textarea "h"
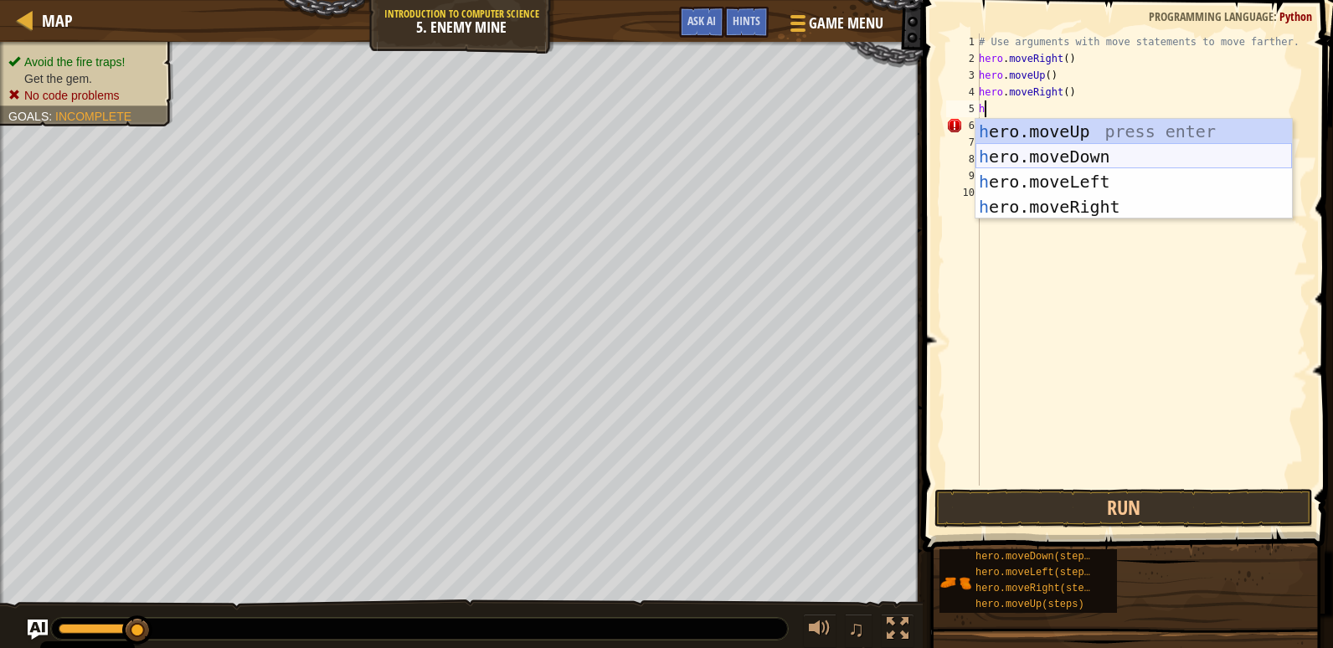
click at [1069, 156] on div "h ero.moveUp press enter h ero.moveDown press enter h ero.moveLeft press enter …" at bounding box center [1133, 194] width 316 height 151
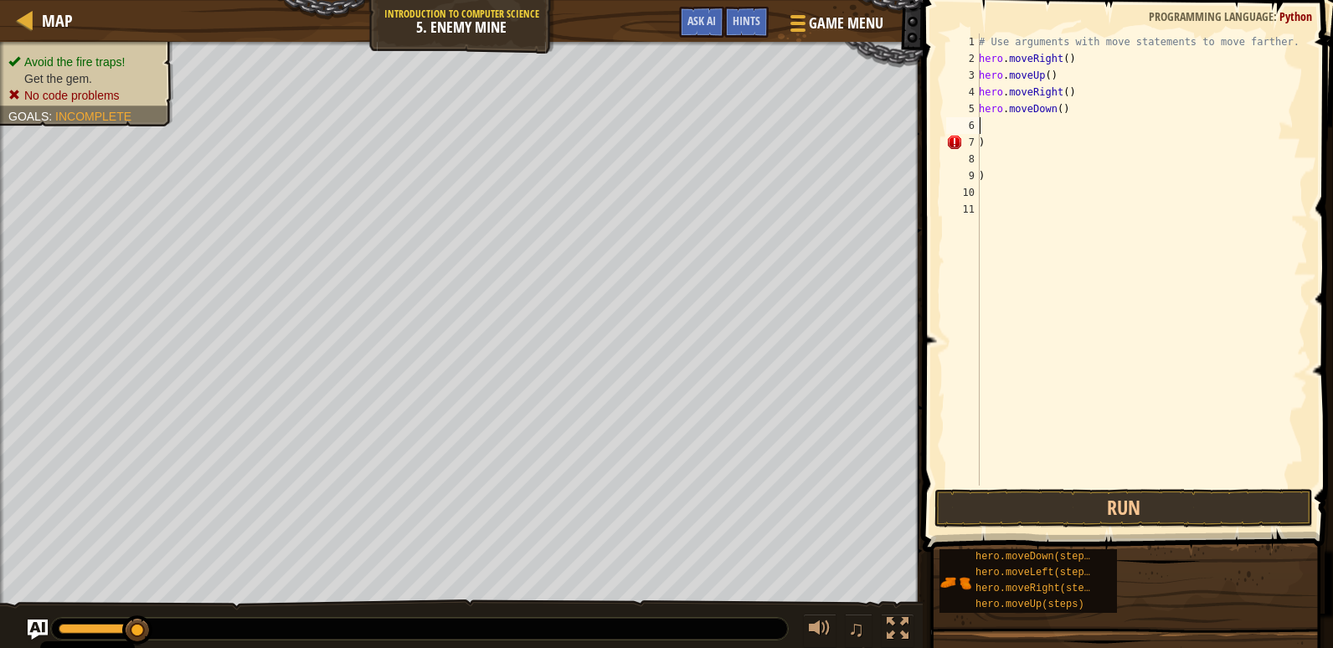
type textarea "h"
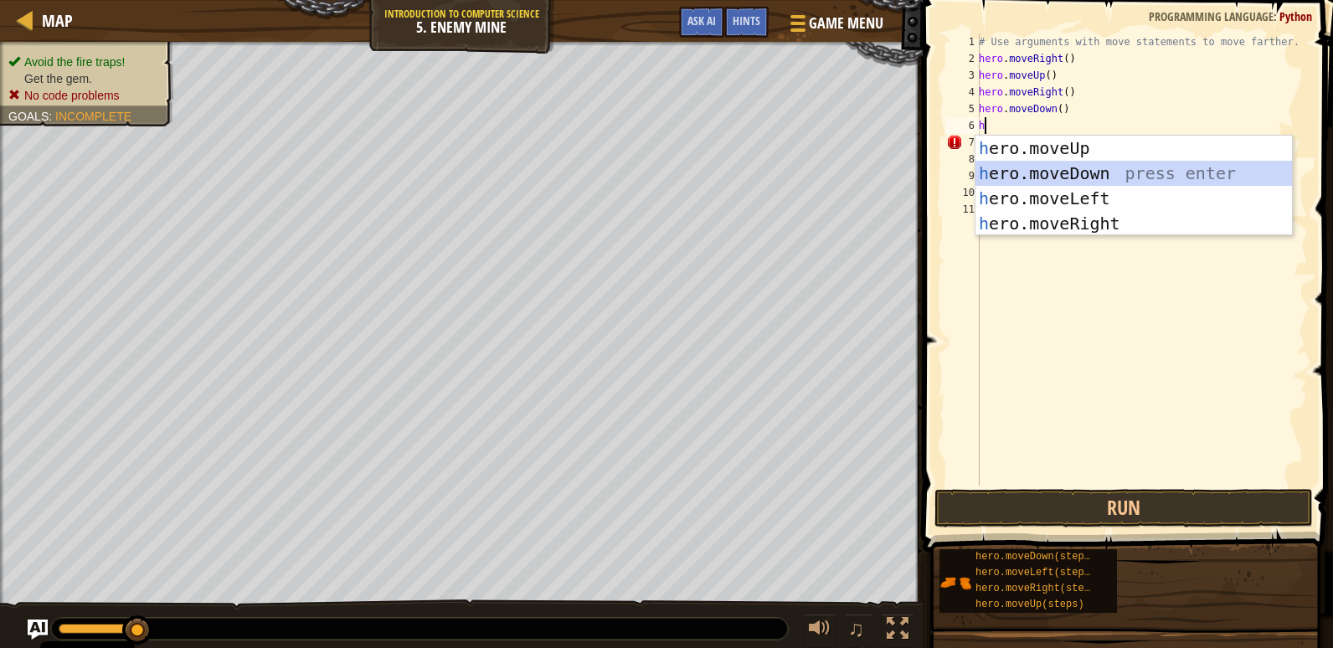
click at [1034, 180] on div "h ero.moveUp press enter h ero.moveDown press enter h ero.moveLeft press enter …" at bounding box center [1133, 211] width 316 height 151
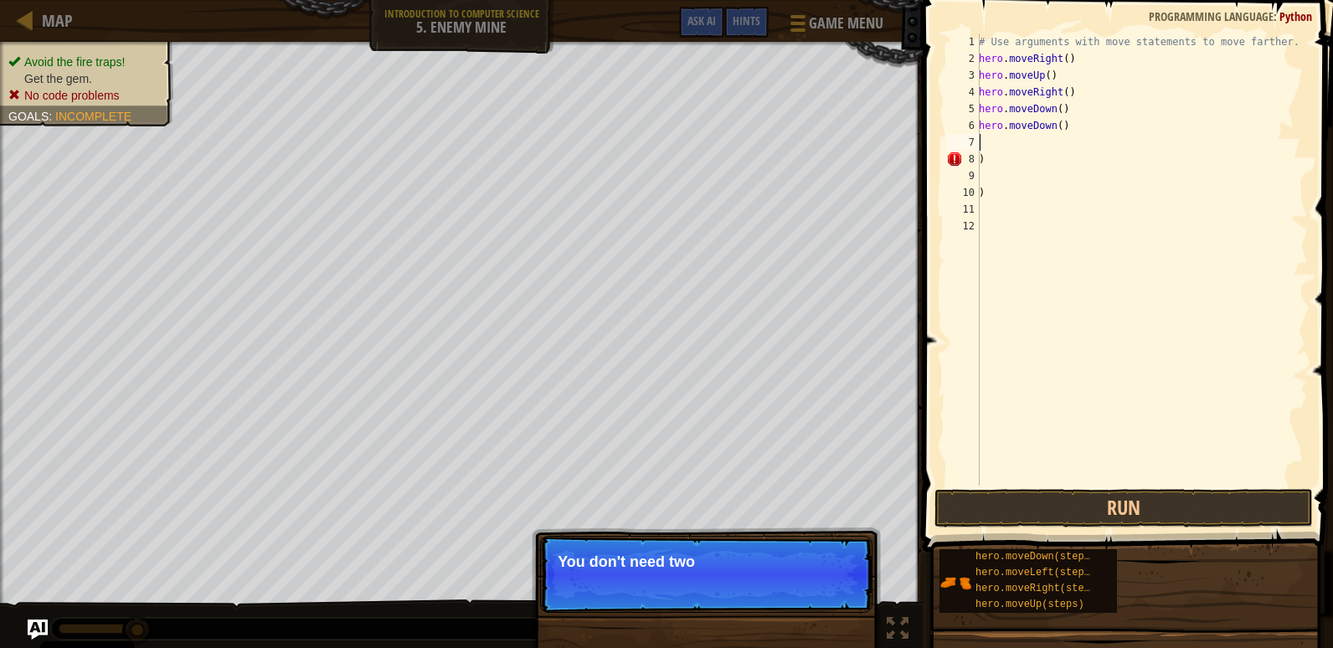
type textarea "h"
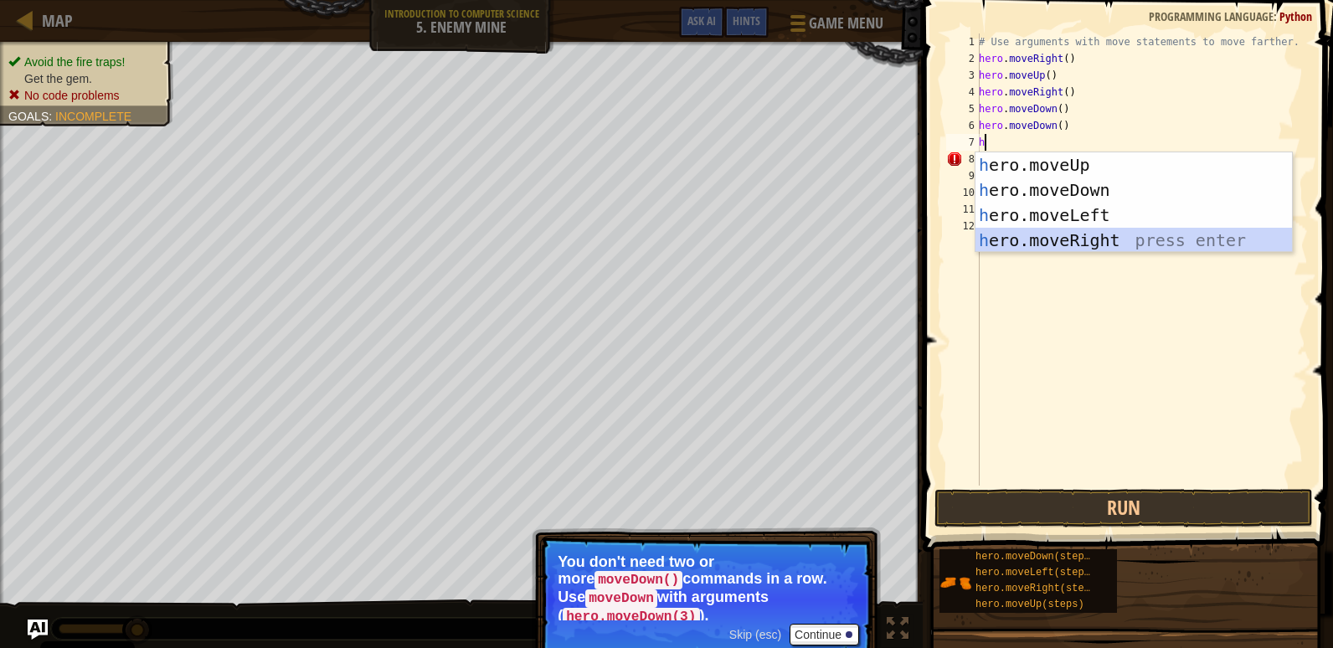
click at [1066, 229] on div "h ero.moveUp press enter h ero.moveDown press enter h ero.moveLeft press enter …" at bounding box center [1133, 227] width 316 height 151
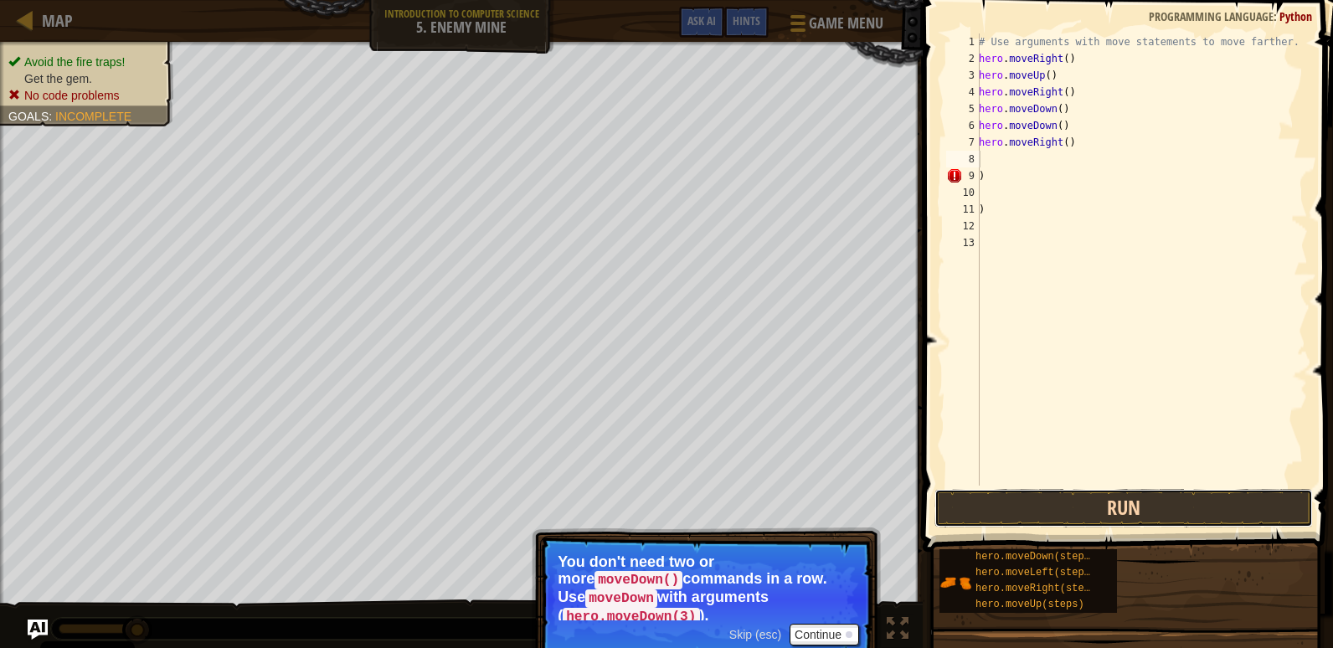
click at [1085, 515] on button "Run" at bounding box center [1123, 508] width 378 height 39
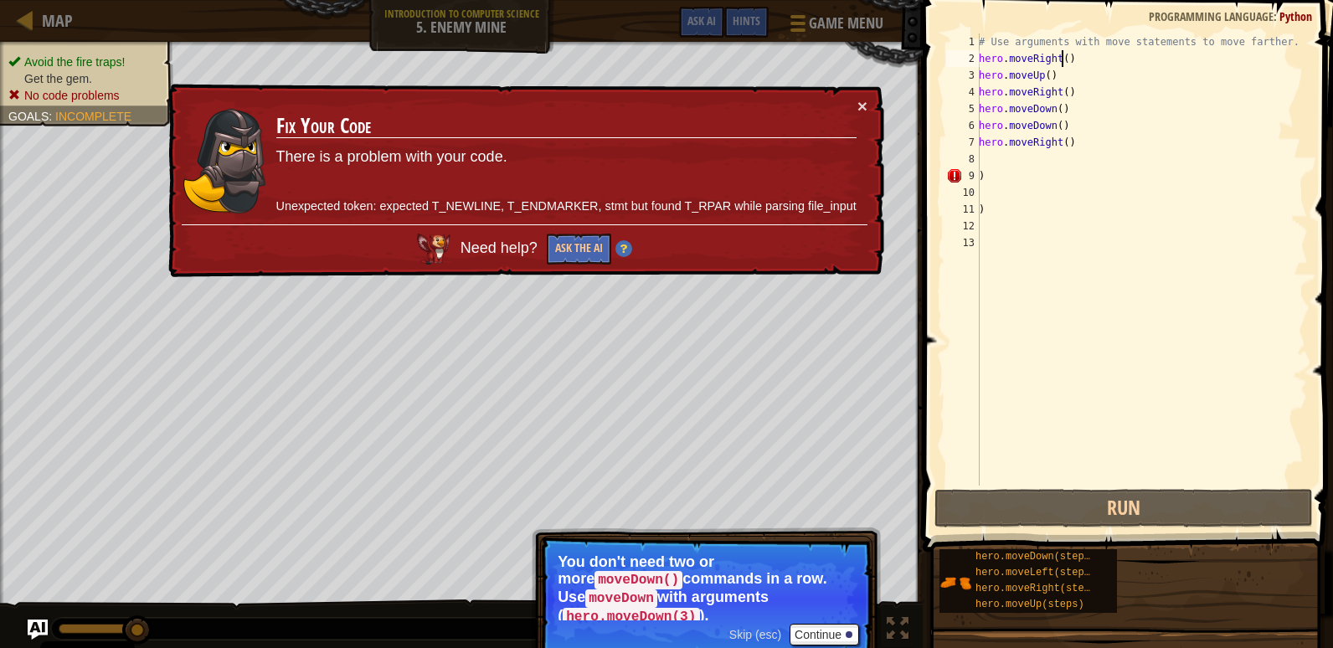
click at [1061, 59] on div "# Use arguments with move statements to move farther. hero . moveRight ( ) hero…" at bounding box center [1141, 276] width 332 height 486
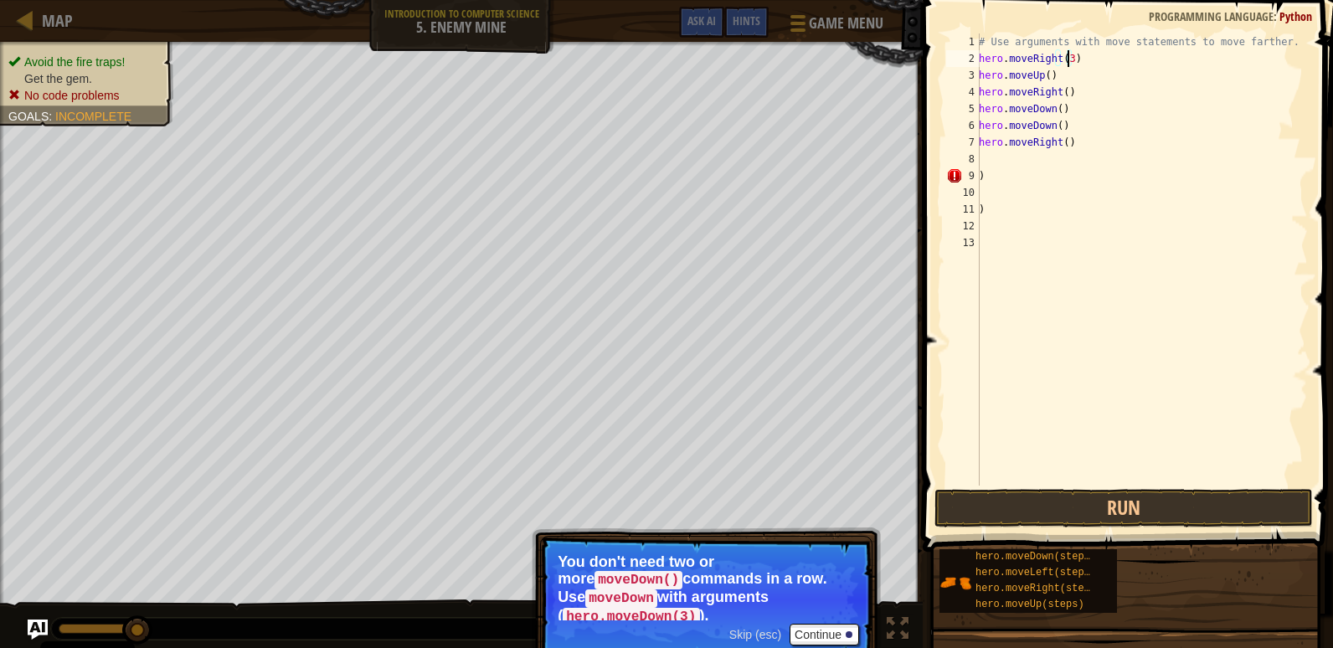
scroll to position [8, 7]
click at [1041, 79] on div "# Use arguments with move statements to move farther. hero . moveRight ( 3 ) he…" at bounding box center [1141, 276] width 332 height 486
click at [1043, 73] on div "# Use arguments with move statements to move farther. hero . moveRight ( 3 ) he…" at bounding box center [1141, 276] width 332 height 486
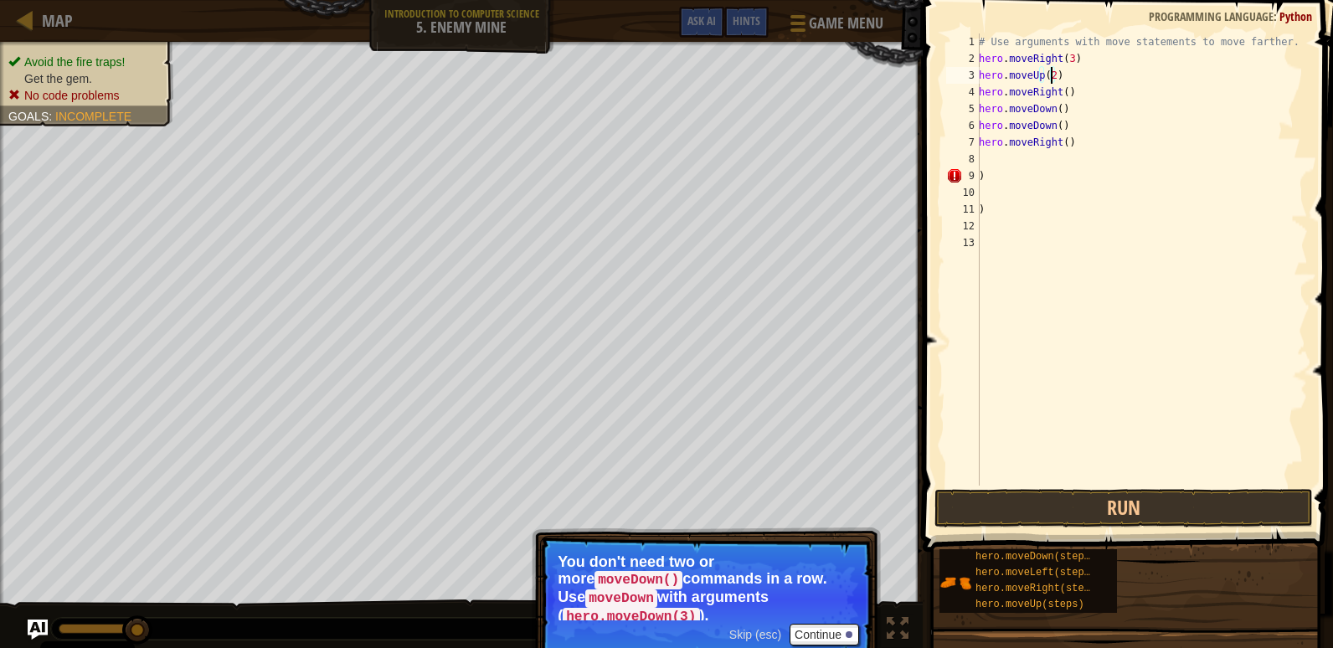
click at [1060, 94] on div "# Use arguments with move statements to move farther. hero . moveRight ( 3 ) he…" at bounding box center [1141, 276] width 332 height 486
click at [1053, 109] on div "# Use arguments with move statements to move farther. hero . moveRight ( 3 ) he…" at bounding box center [1141, 276] width 332 height 486
click at [1056, 110] on div "# Use arguments with move statements to move farther. hero . moveRight ( 3 ) he…" at bounding box center [1141, 276] width 332 height 486
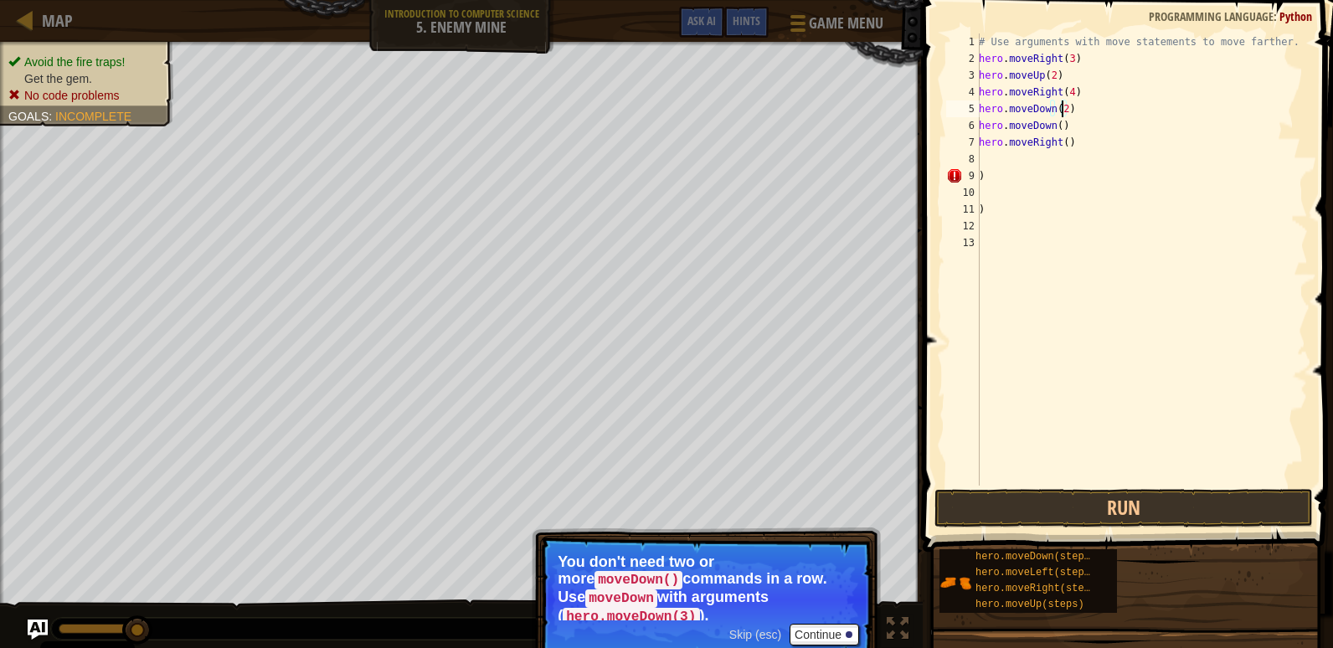
click at [1052, 128] on div "# Use arguments with move statements to move farther. hero . moveRight ( 3 ) he…" at bounding box center [1141, 276] width 332 height 486
click at [1056, 124] on div "# Use arguments with move statements to move farther. hero . moveRight ( 3 ) he…" at bounding box center [1141, 276] width 332 height 486
click at [1060, 145] on div "# Use arguments with move statements to move farther. hero . moveRight ( 3 ) he…" at bounding box center [1141, 276] width 332 height 486
type textarea "hero.moveRight(5)"
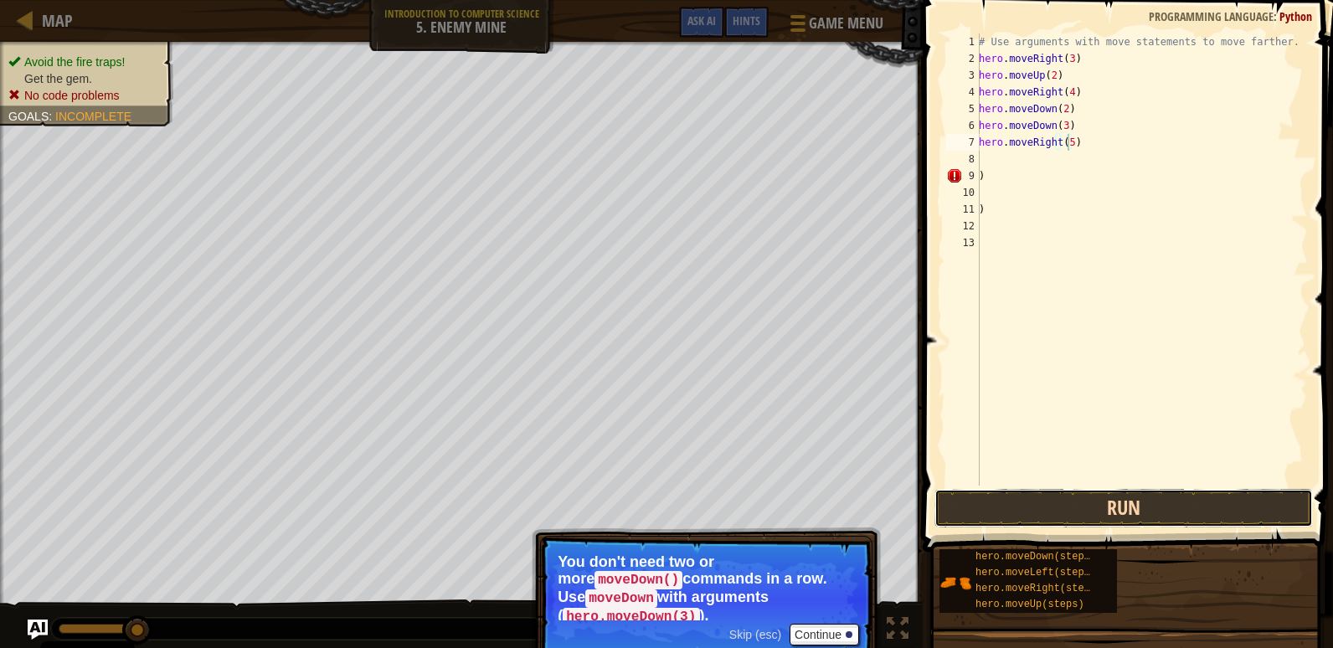
click at [1066, 493] on button "Run" at bounding box center [1123, 508] width 378 height 39
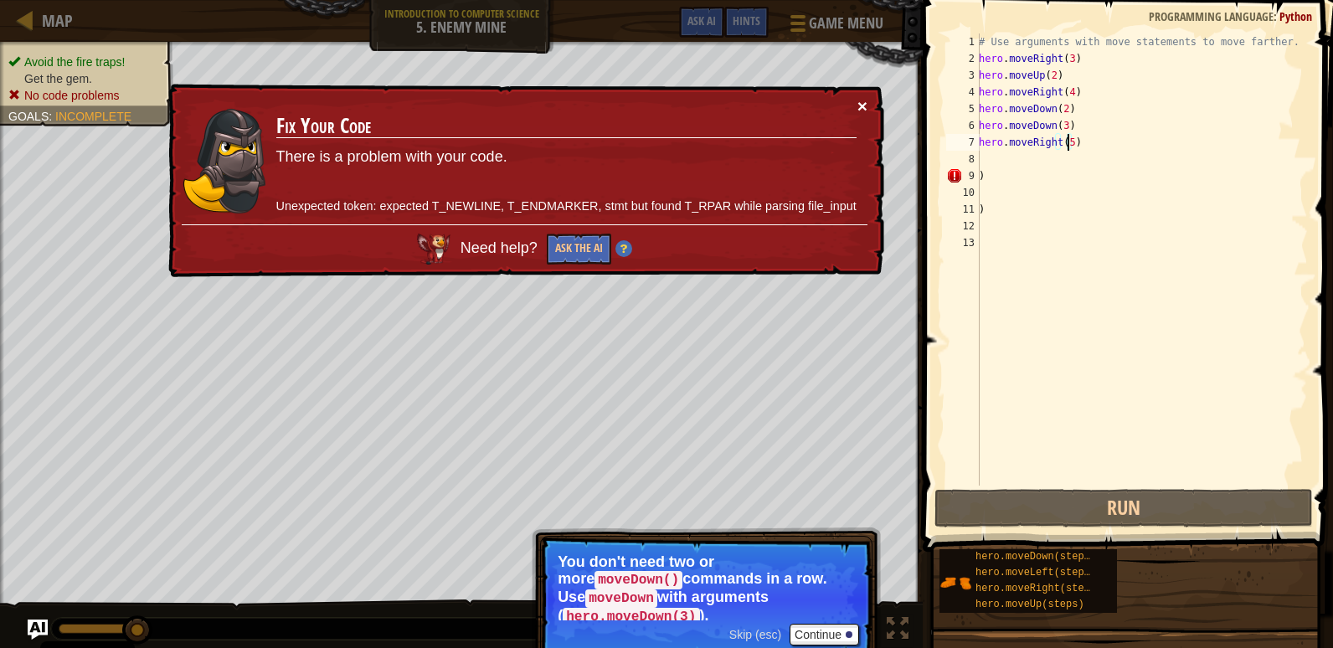
click at [860, 99] on button "×" at bounding box center [862, 106] width 10 height 18
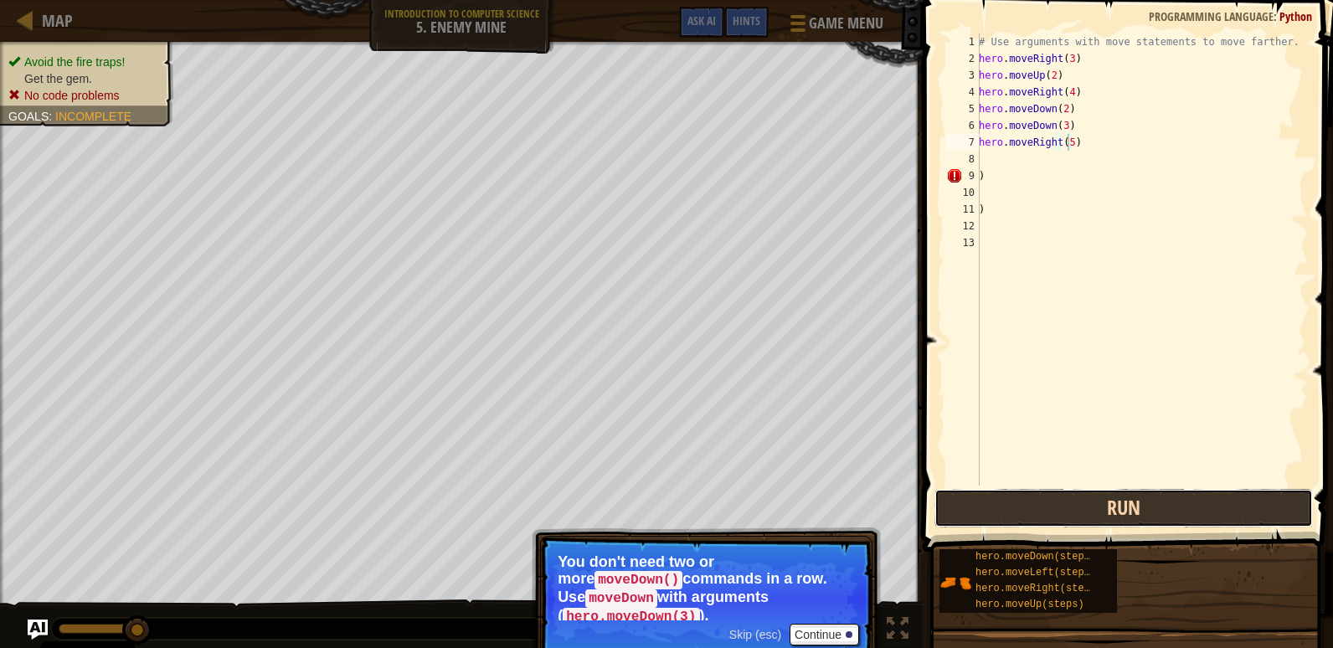
click at [1118, 516] on button "Run" at bounding box center [1123, 508] width 378 height 39
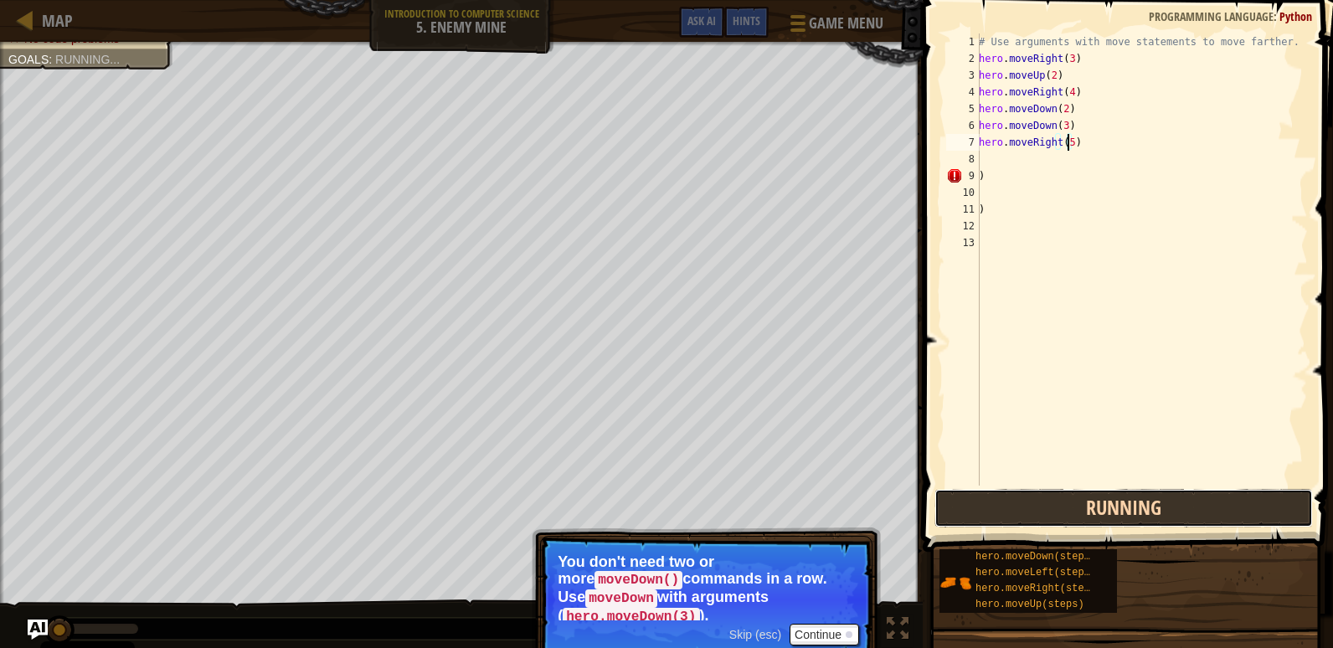
click at [1118, 516] on button "Running" at bounding box center [1123, 508] width 378 height 39
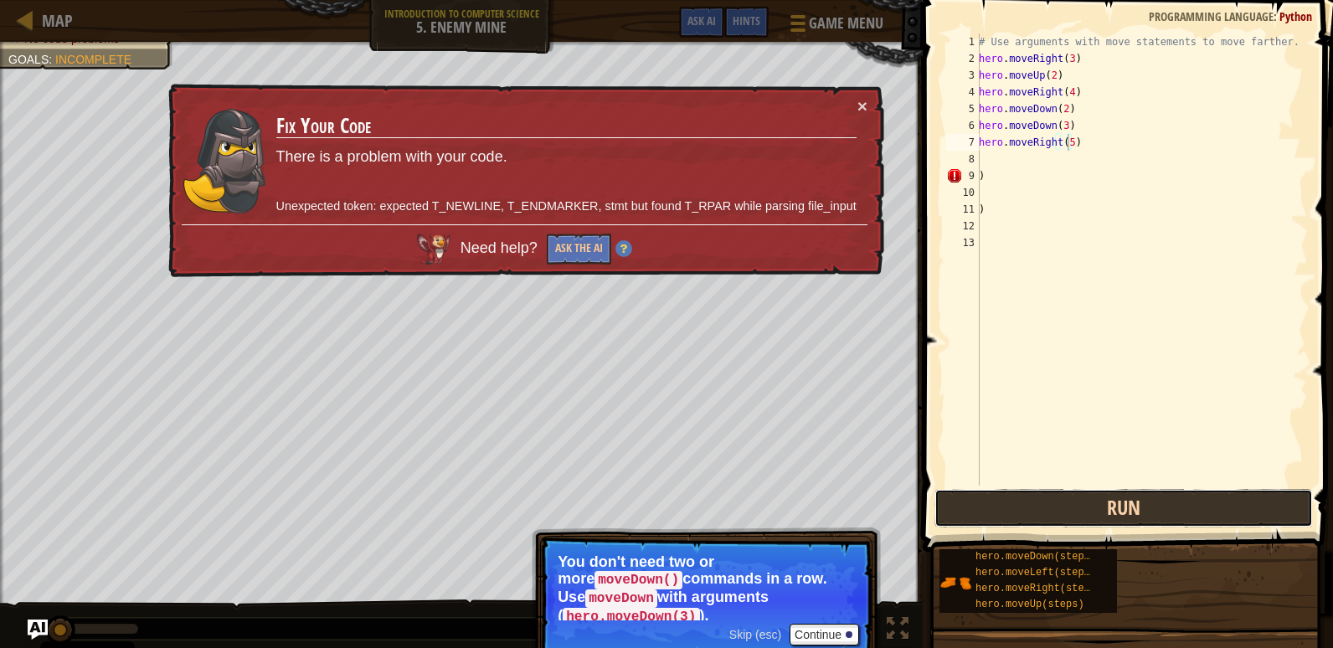
click at [1118, 516] on button "Run" at bounding box center [1123, 508] width 378 height 39
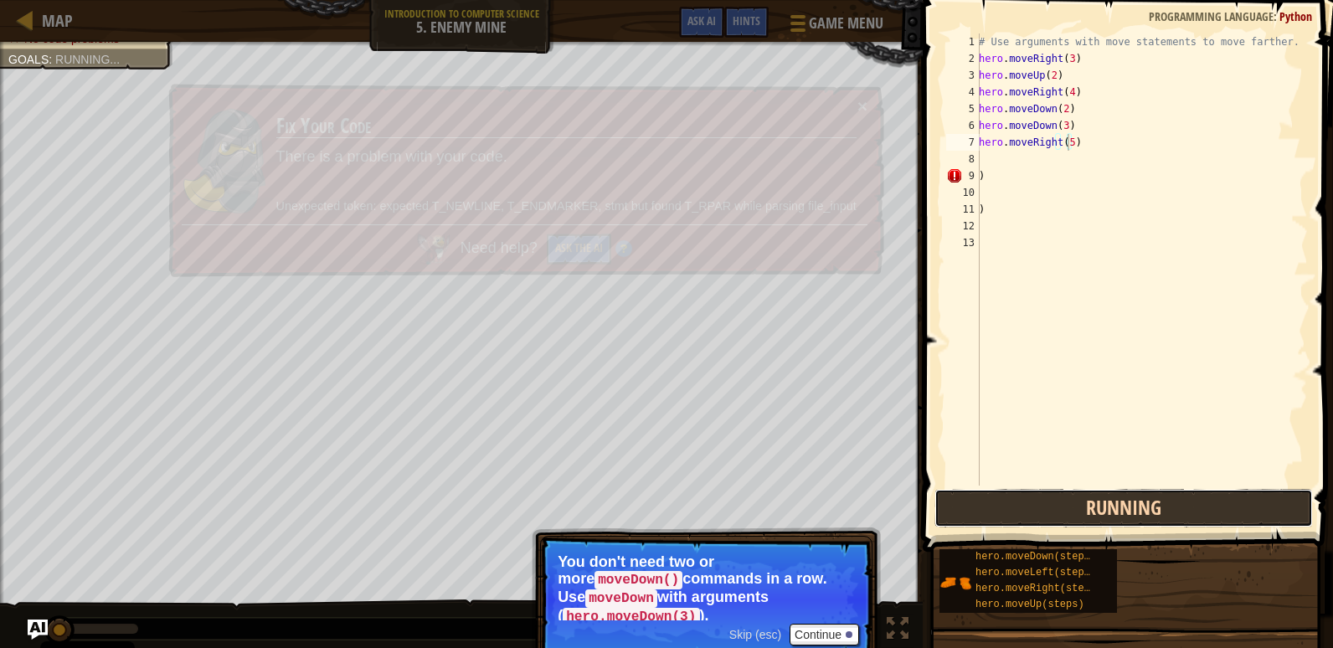
click at [1118, 516] on button "Running" at bounding box center [1123, 508] width 378 height 39
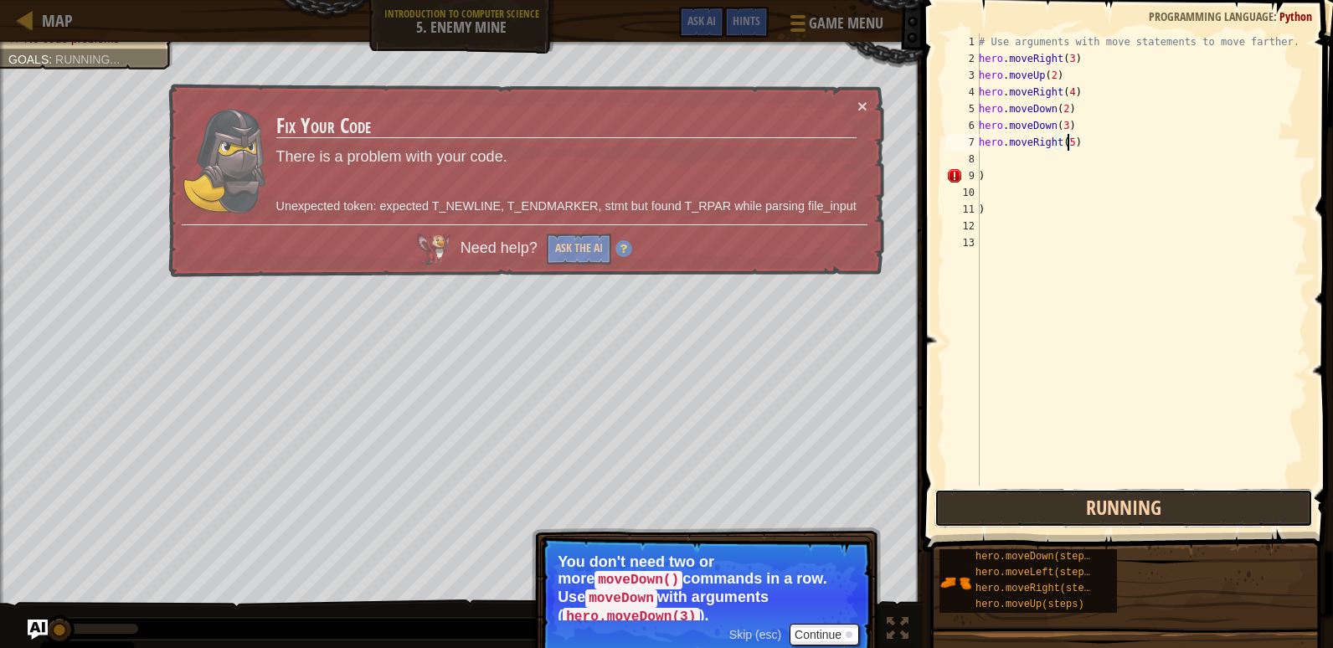
click at [1118, 516] on button "Running" at bounding box center [1123, 508] width 378 height 39
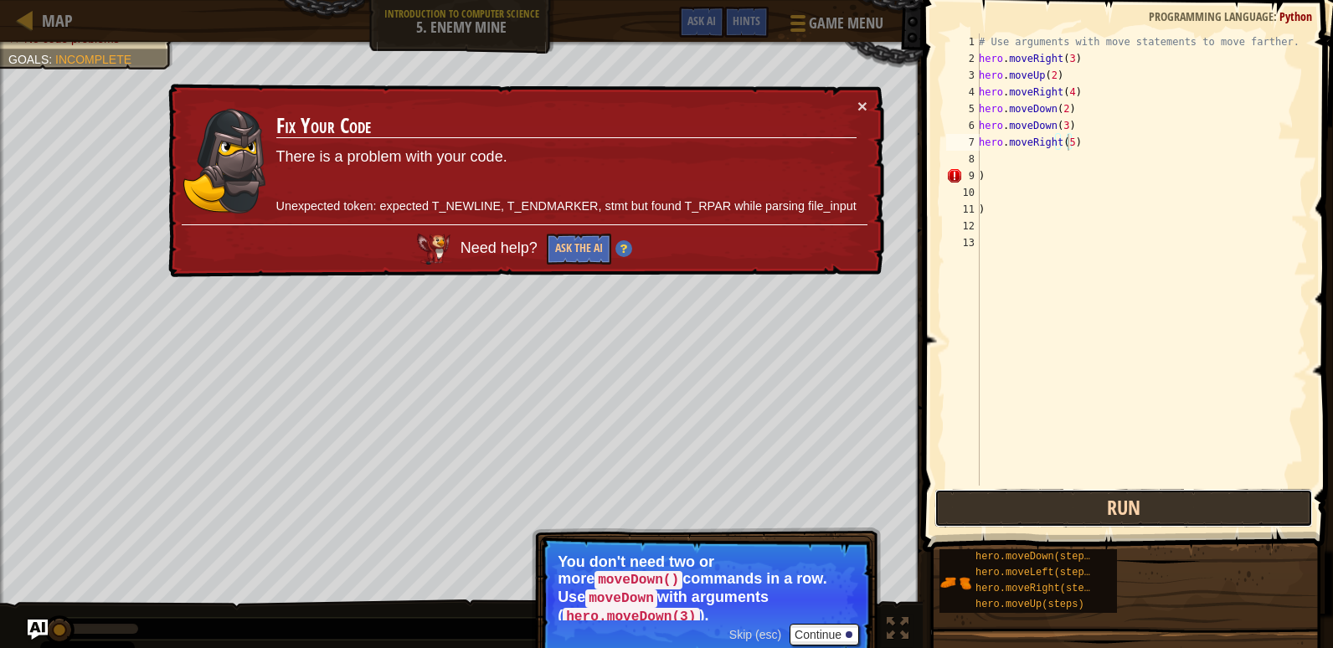
click at [1118, 516] on button "Run" at bounding box center [1123, 508] width 378 height 39
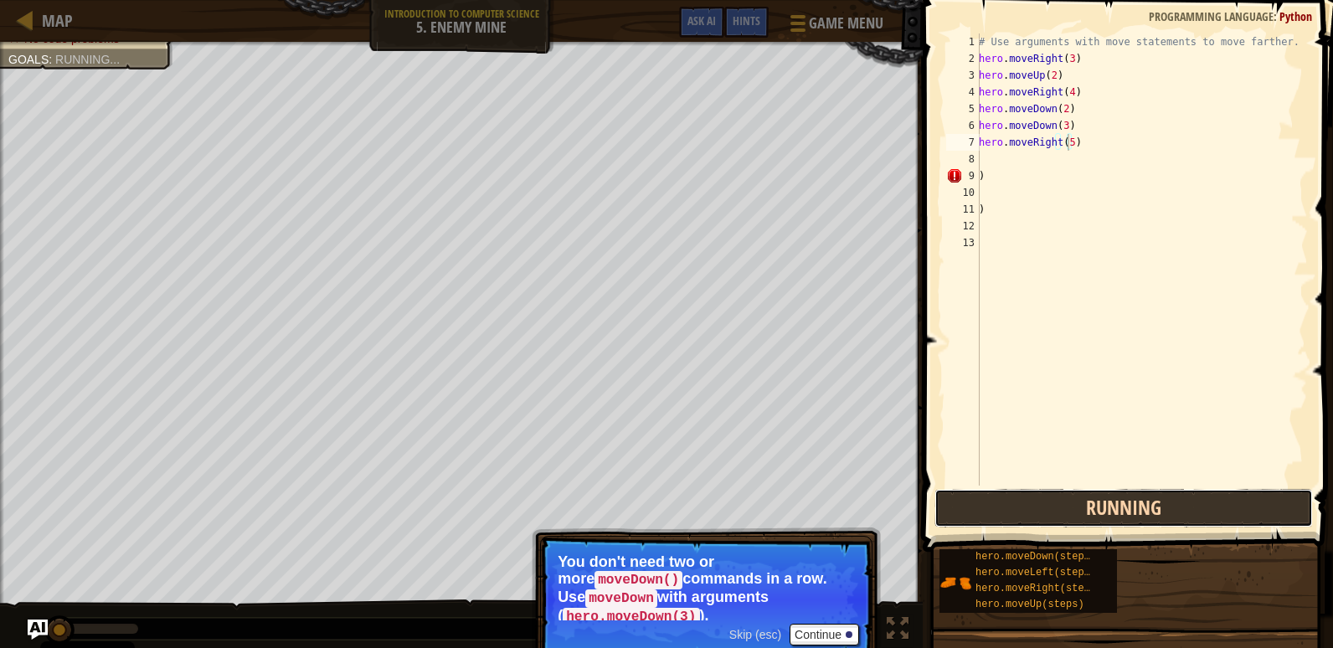
click at [1118, 516] on button "Running" at bounding box center [1123, 508] width 378 height 39
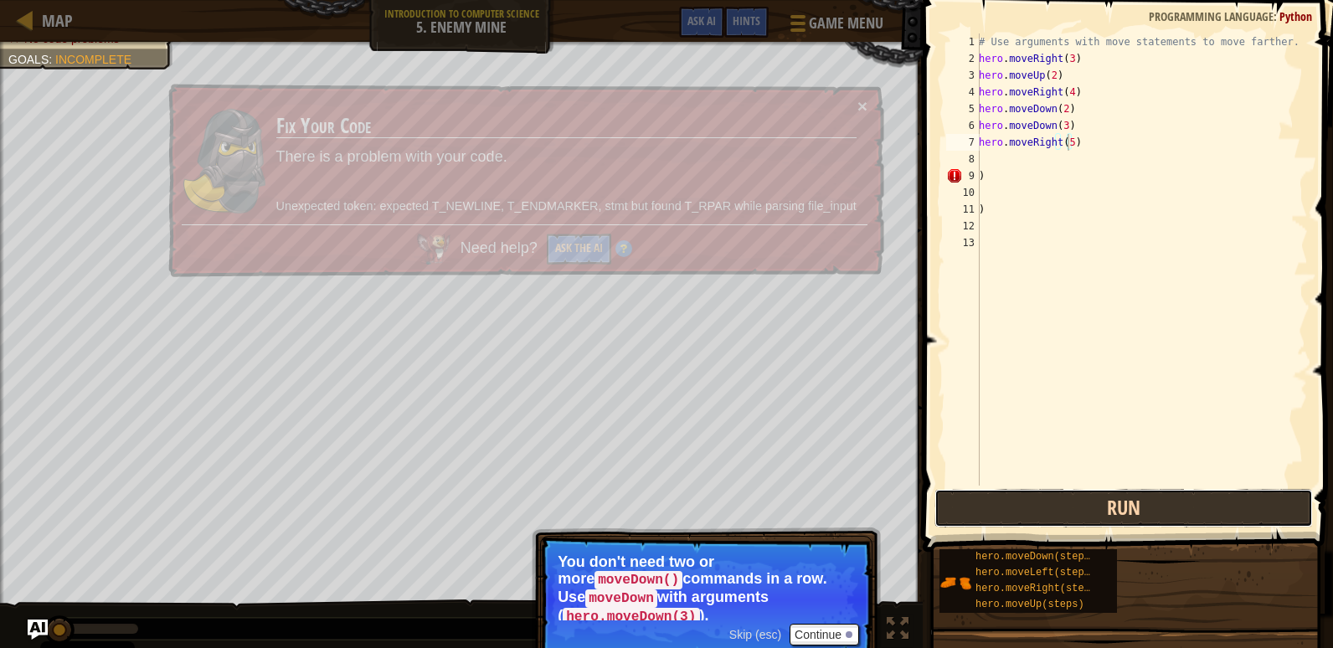
click at [1118, 516] on button "Run" at bounding box center [1123, 508] width 378 height 39
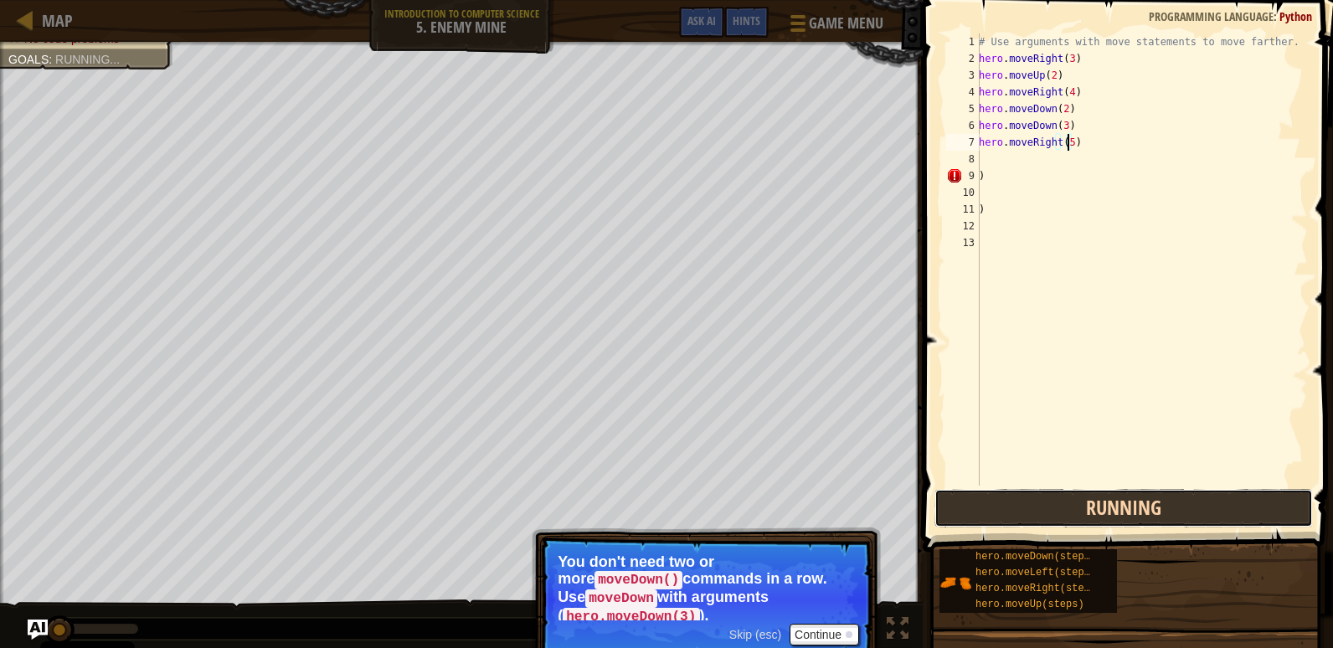
click at [1118, 516] on button "Running" at bounding box center [1123, 508] width 378 height 39
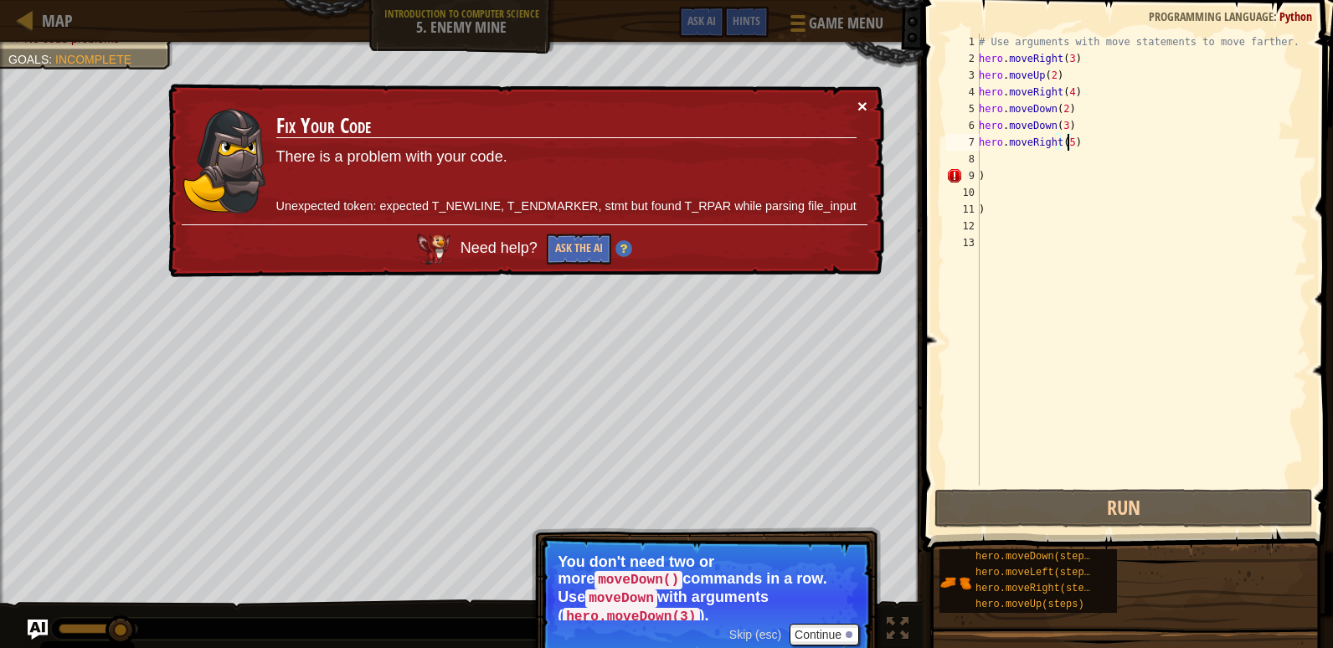
click at [862, 105] on button "×" at bounding box center [862, 106] width 10 height 18
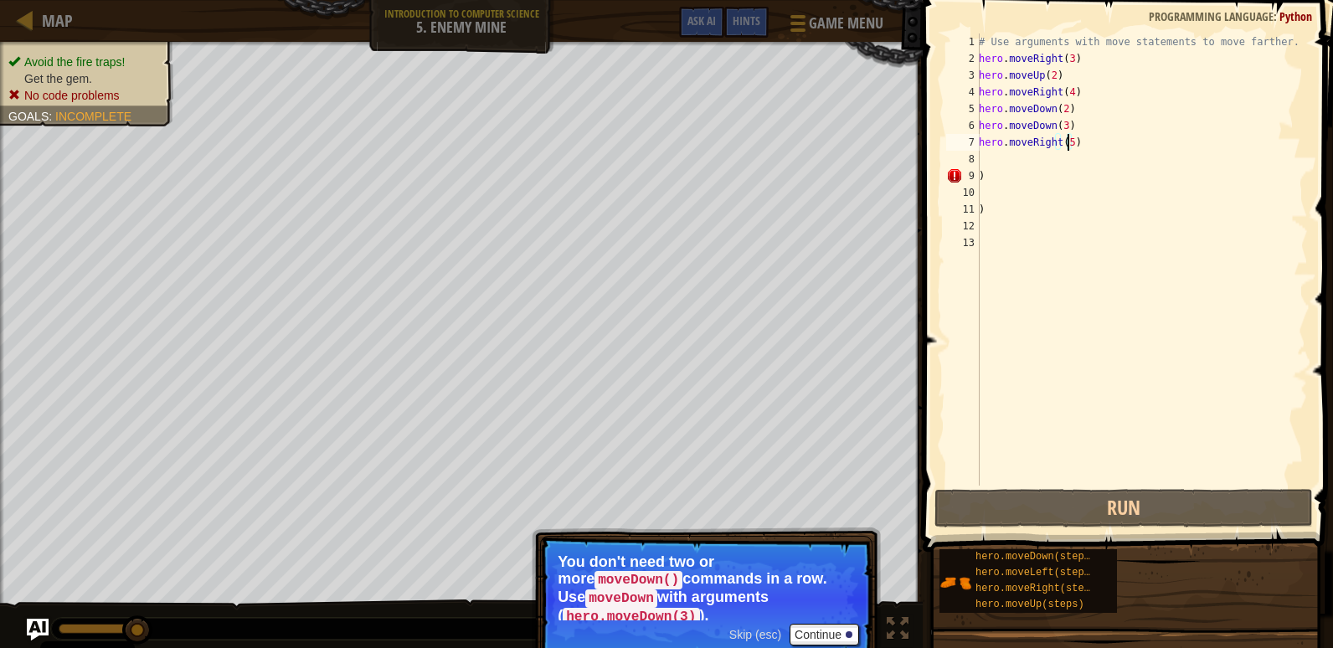
click at [39, 619] on img "Ask AI" at bounding box center [38, 630] width 22 height 22
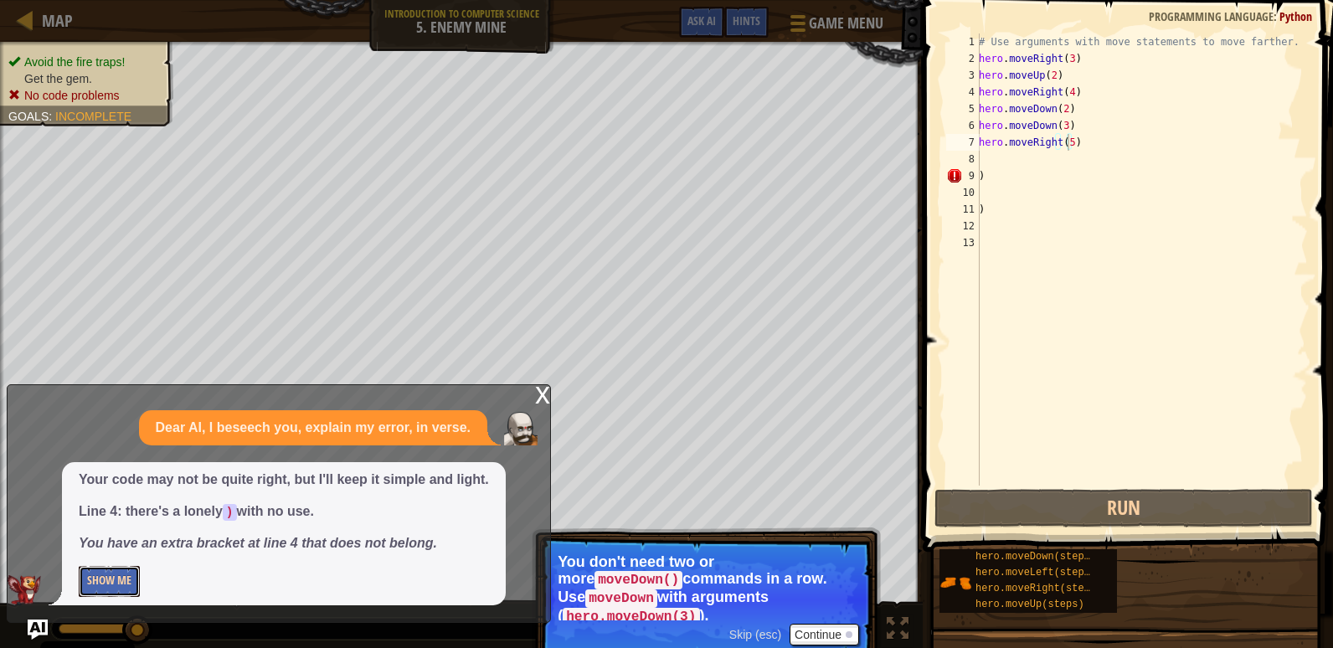
click at [127, 588] on button "Show Me" at bounding box center [109, 581] width 61 height 31
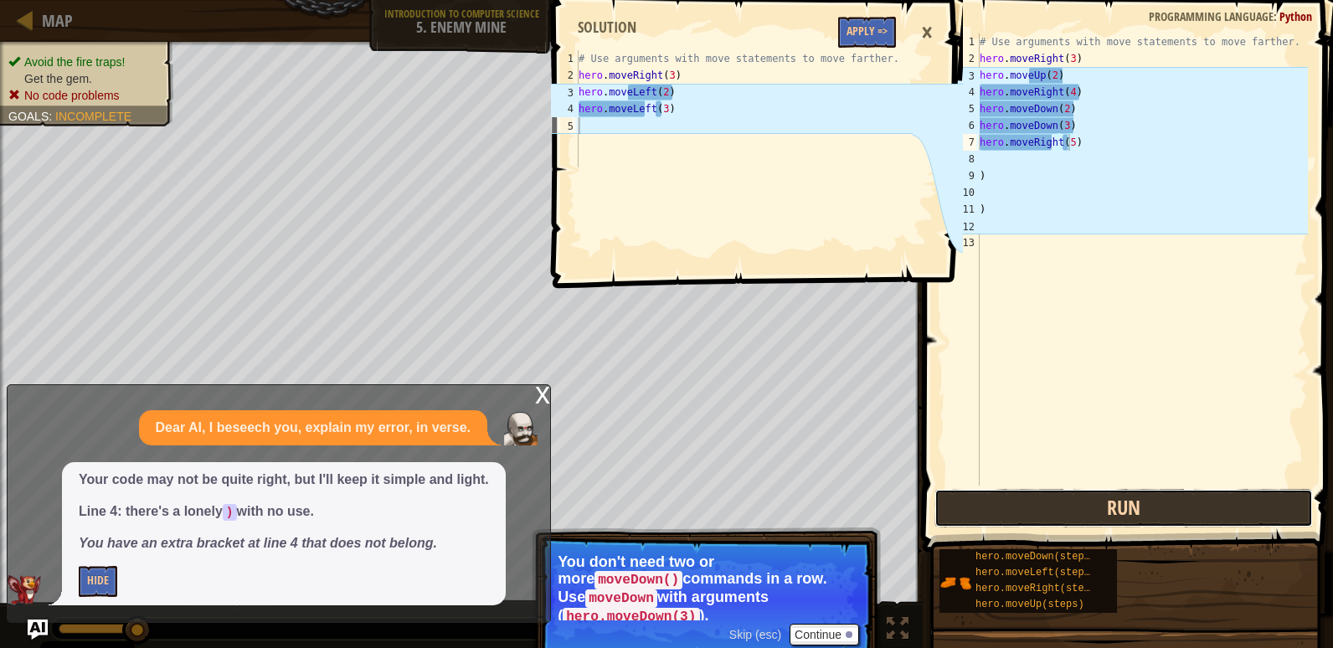
click at [994, 514] on button "Run" at bounding box center [1123, 508] width 378 height 39
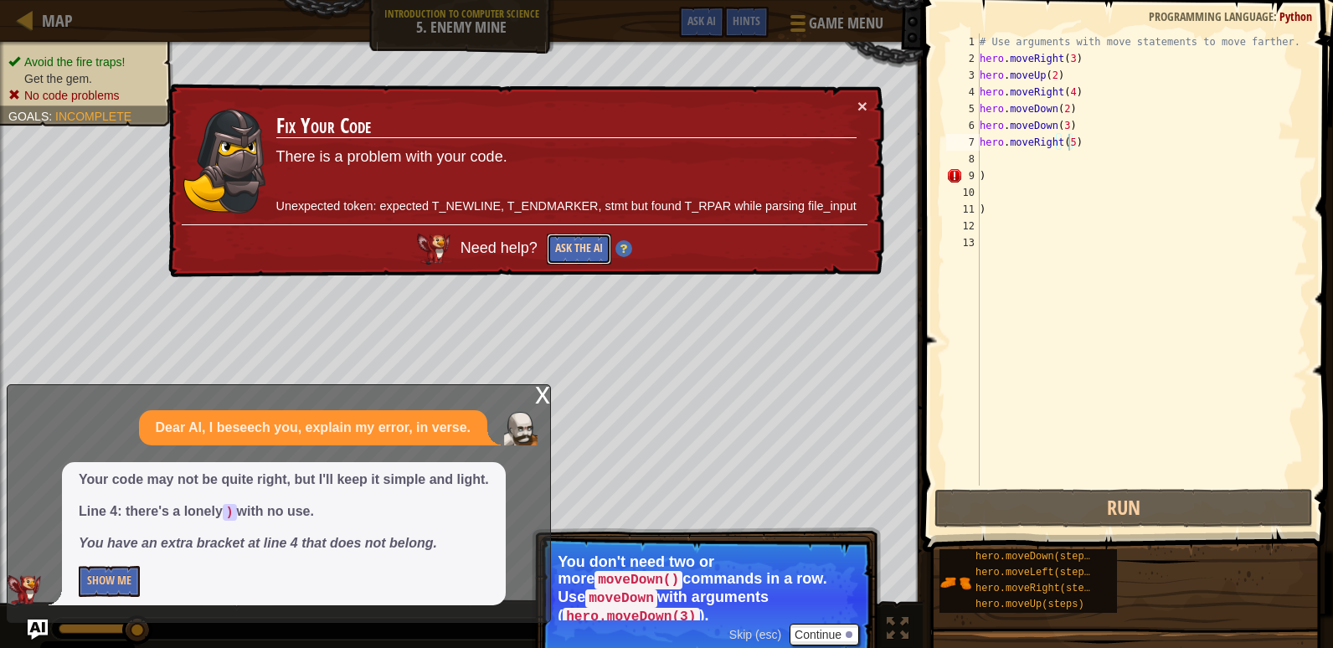
click at [579, 244] on button "Ask the AI" at bounding box center [579, 249] width 64 height 31
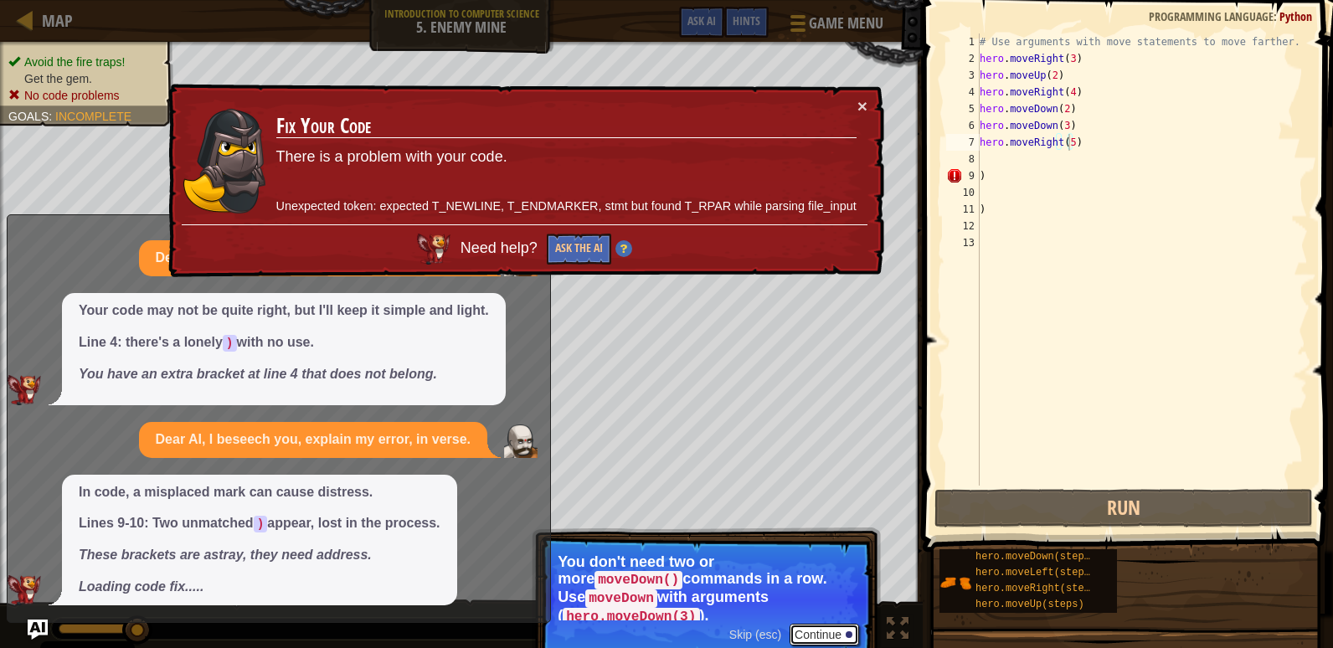
click at [835, 629] on button "Continue" at bounding box center [823, 635] width 69 height 22
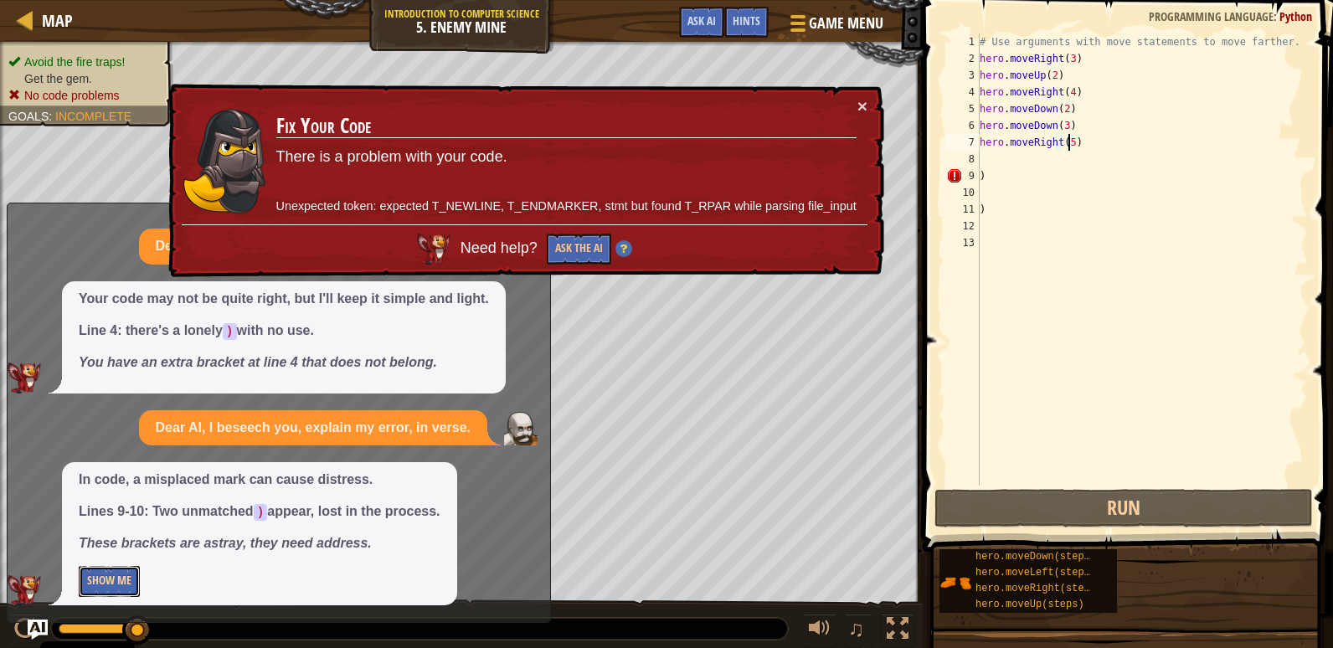
click at [109, 575] on button "Show Me" at bounding box center [109, 581] width 61 height 31
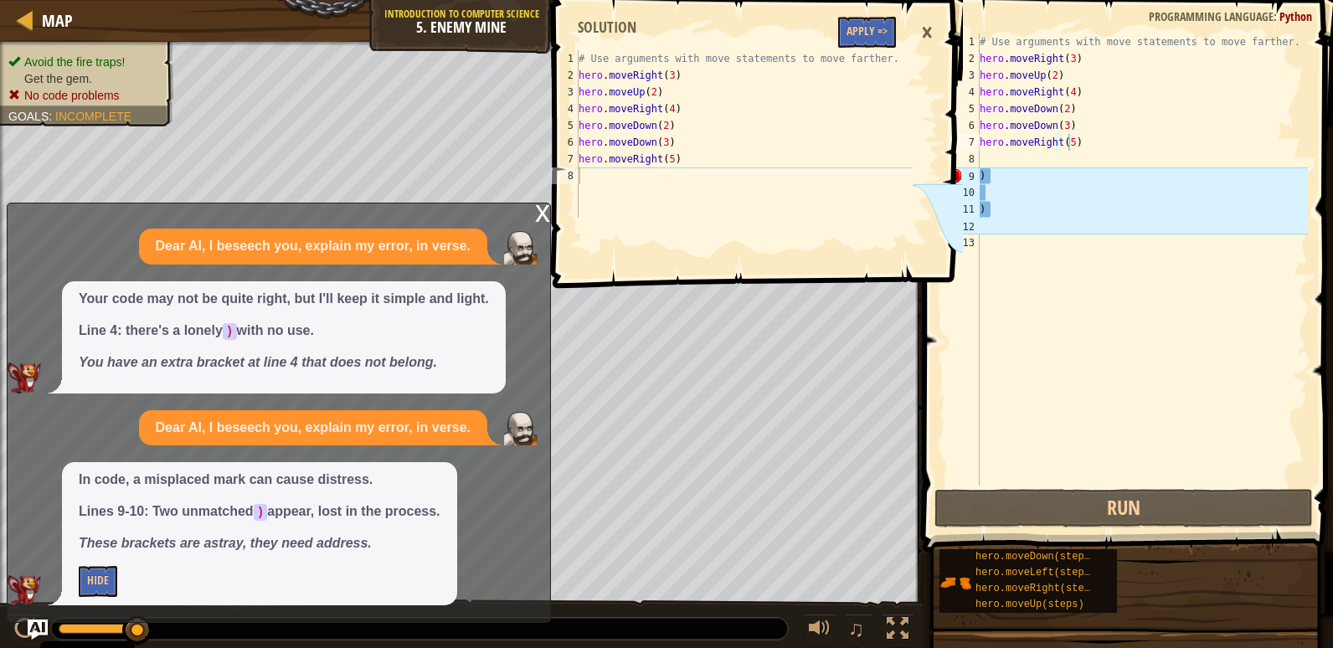
click at [961, 519] on div "1 2 3 4 5 6 7 8 # Use arguments with move statements to move farther. hero . mo…" at bounding box center [754, 324] width 415 height 648
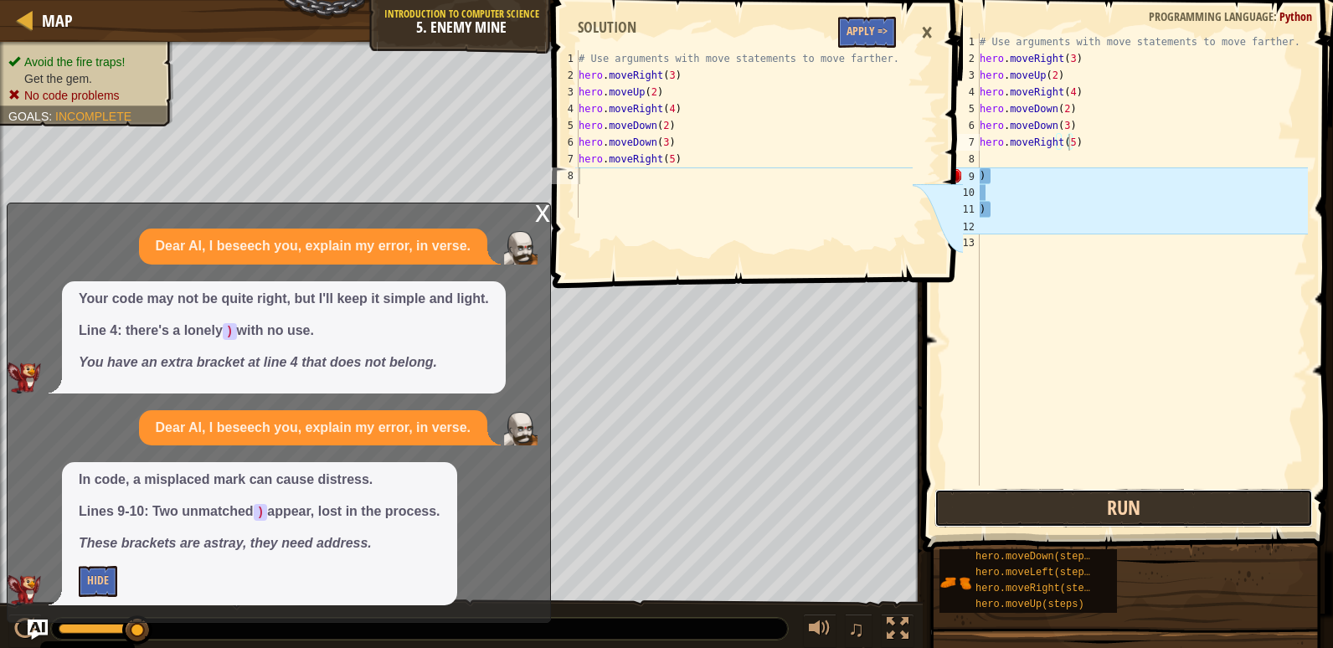
click at [989, 502] on button "Run" at bounding box center [1123, 508] width 378 height 39
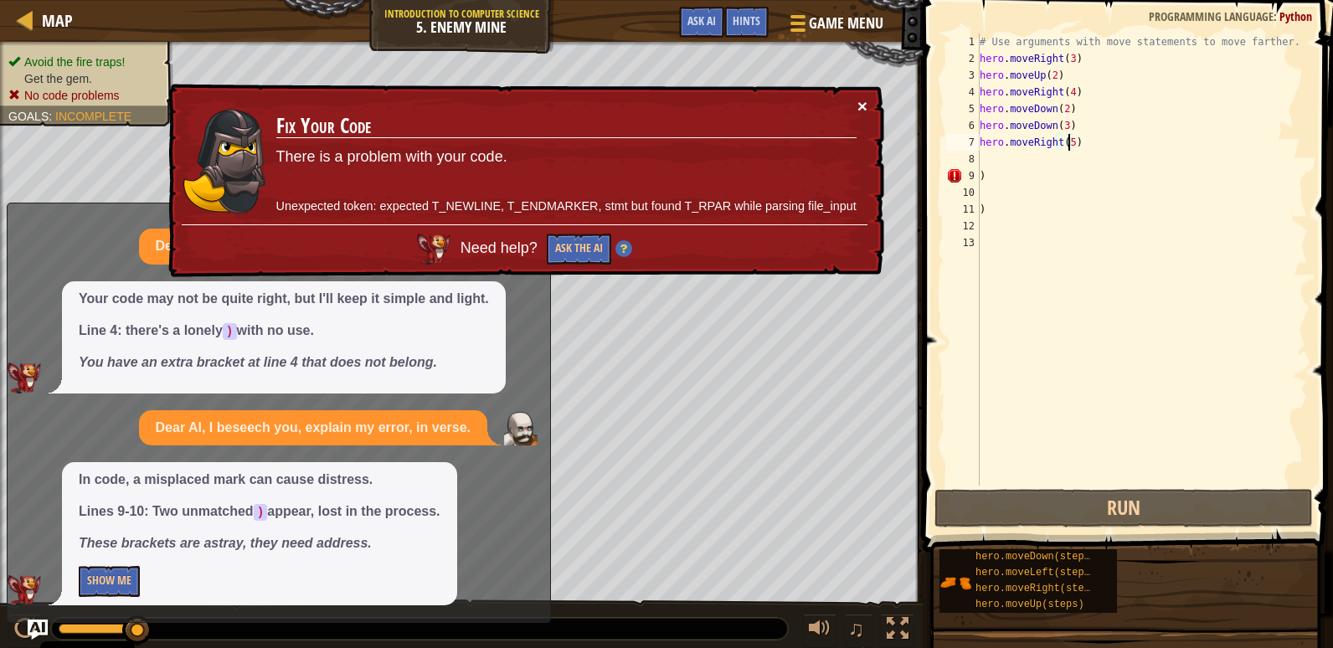
click at [866, 100] on button "×" at bounding box center [862, 106] width 10 height 18
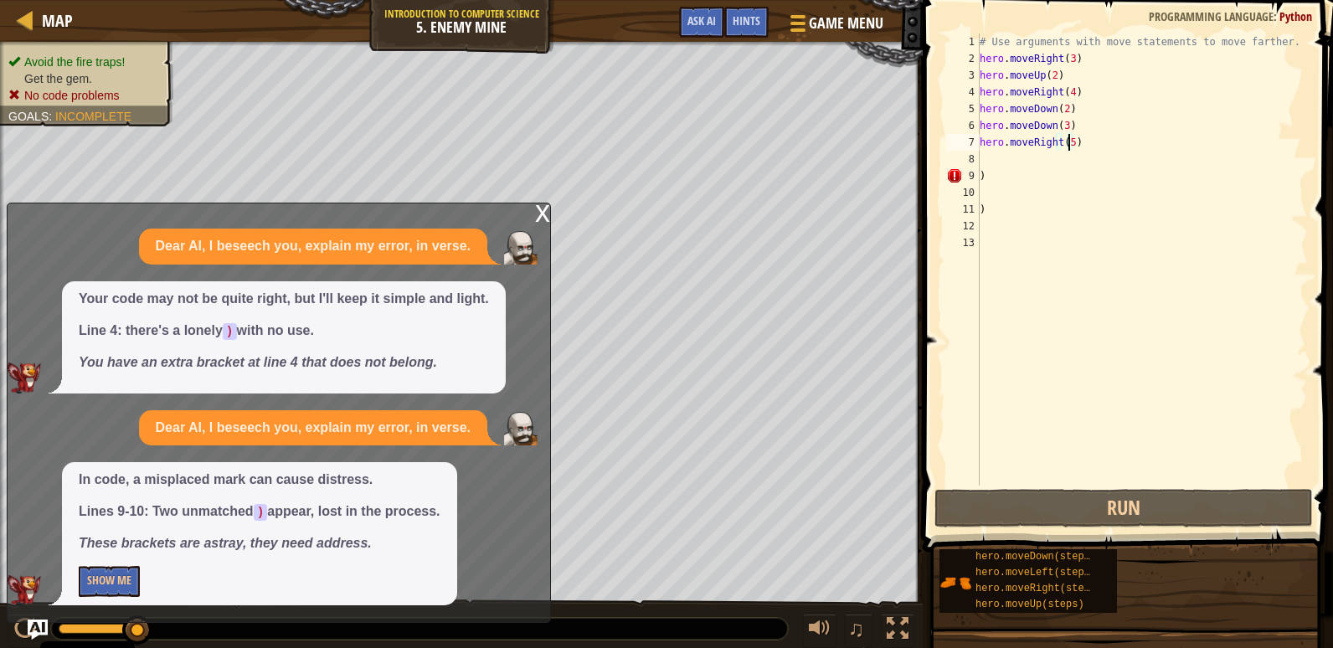
click at [1061, 162] on div "# Use arguments with move statements to move farther. hero . moveRight ( 3 ) he…" at bounding box center [1141, 276] width 331 height 486
click at [1005, 182] on div "# Use arguments with move statements to move farther. hero . moveRight ( 3 ) he…" at bounding box center [1141, 276] width 331 height 486
type textarea ")"
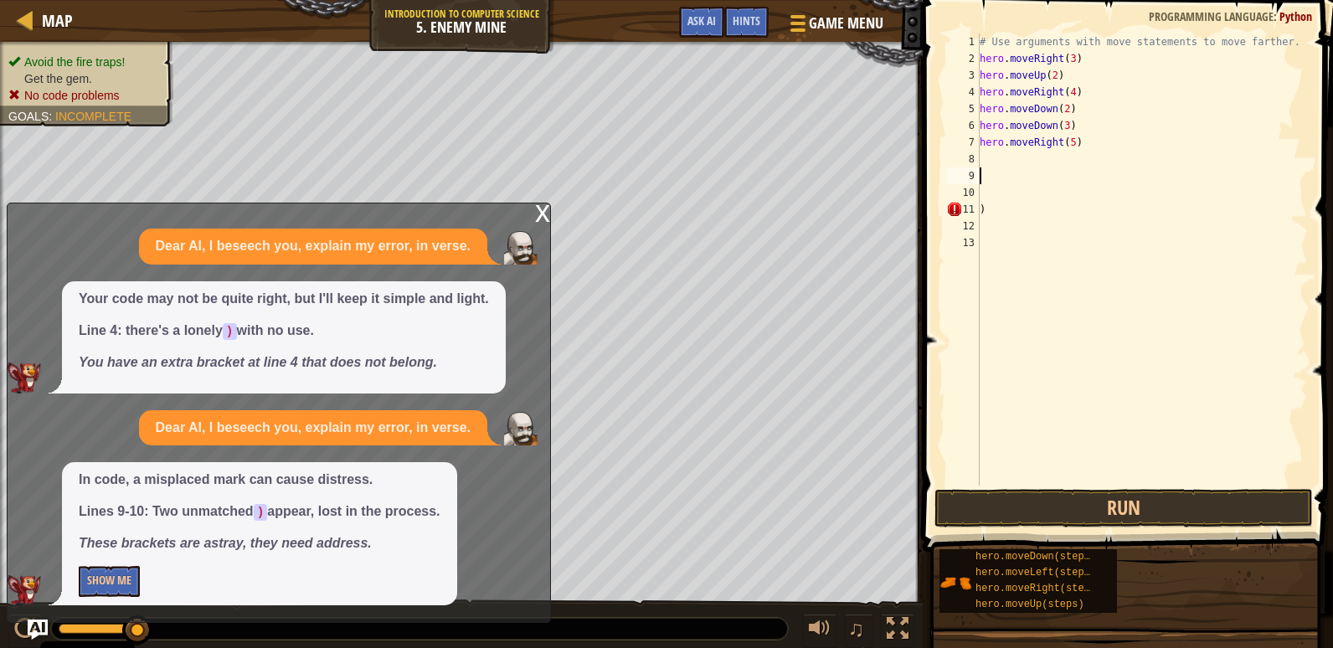
click at [994, 208] on div "# Use arguments with move statements to move farther. hero . moveRight ( 3 ) he…" at bounding box center [1141, 276] width 331 height 486
type textarea ")"
click at [1118, 506] on button "Run" at bounding box center [1123, 508] width 378 height 39
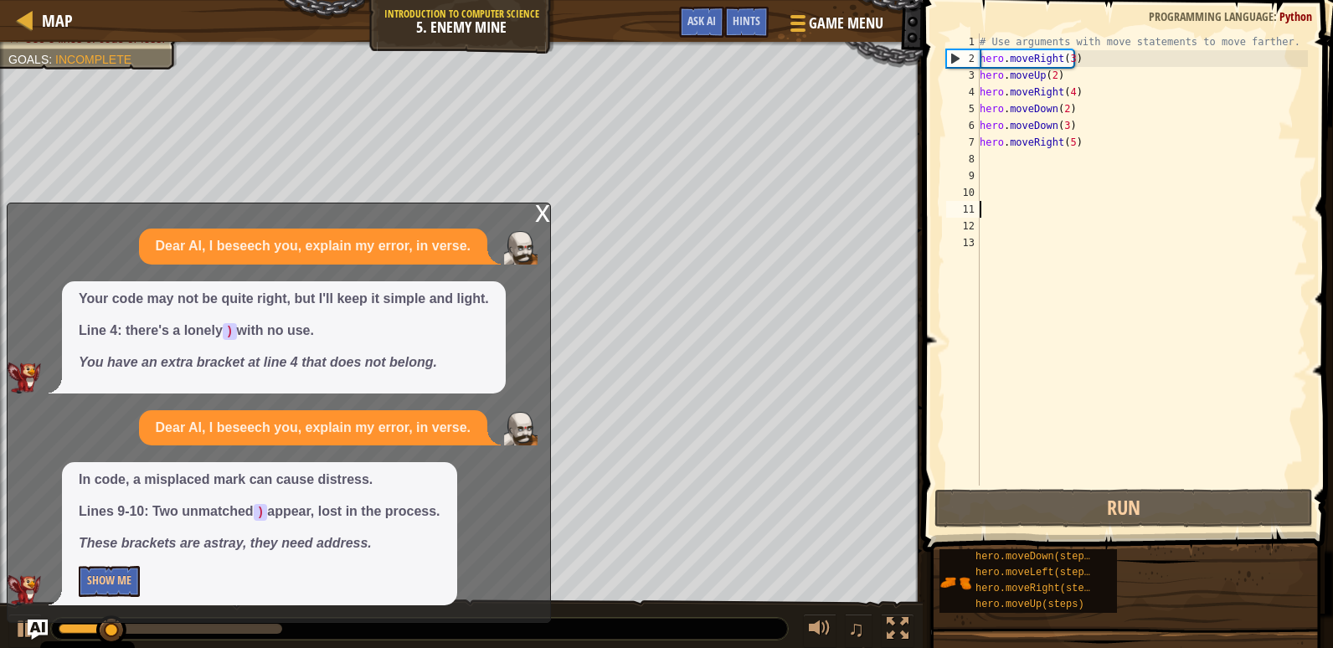
click at [540, 213] on div "x" at bounding box center [542, 211] width 15 height 17
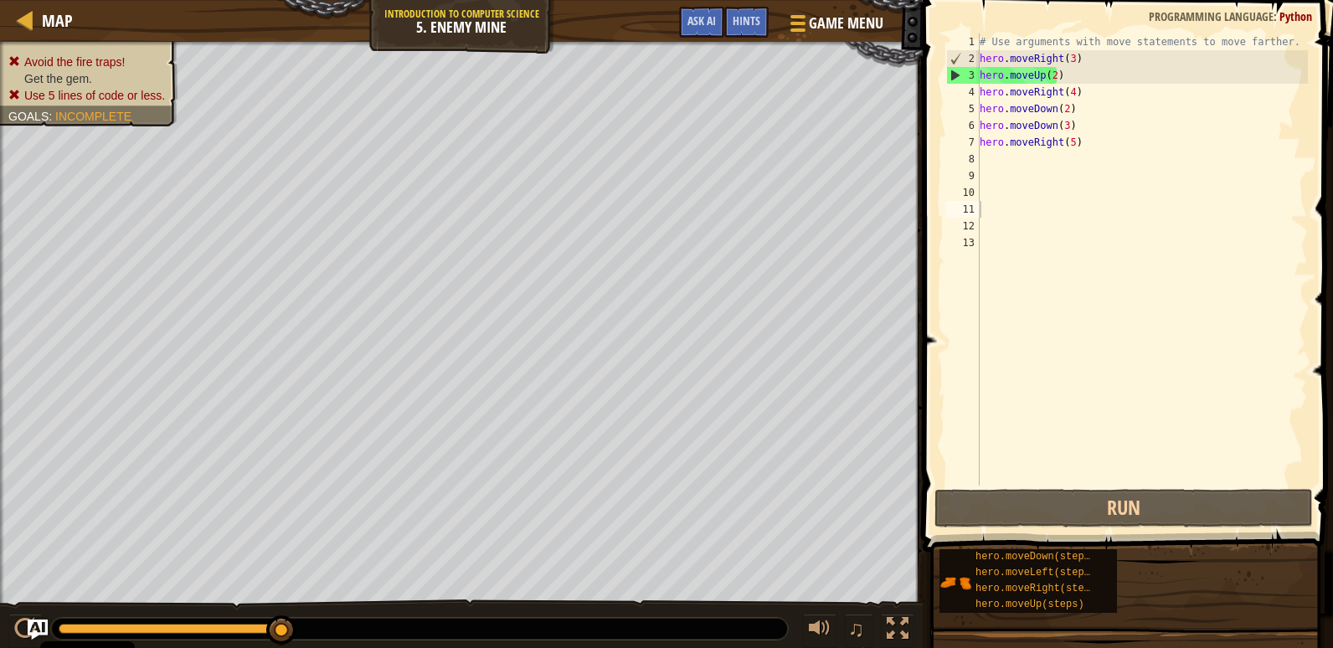
click at [1066, 89] on div "# Use arguments with move statements to move farther. hero . moveRight ( 3 ) he…" at bounding box center [1141, 276] width 331 height 486
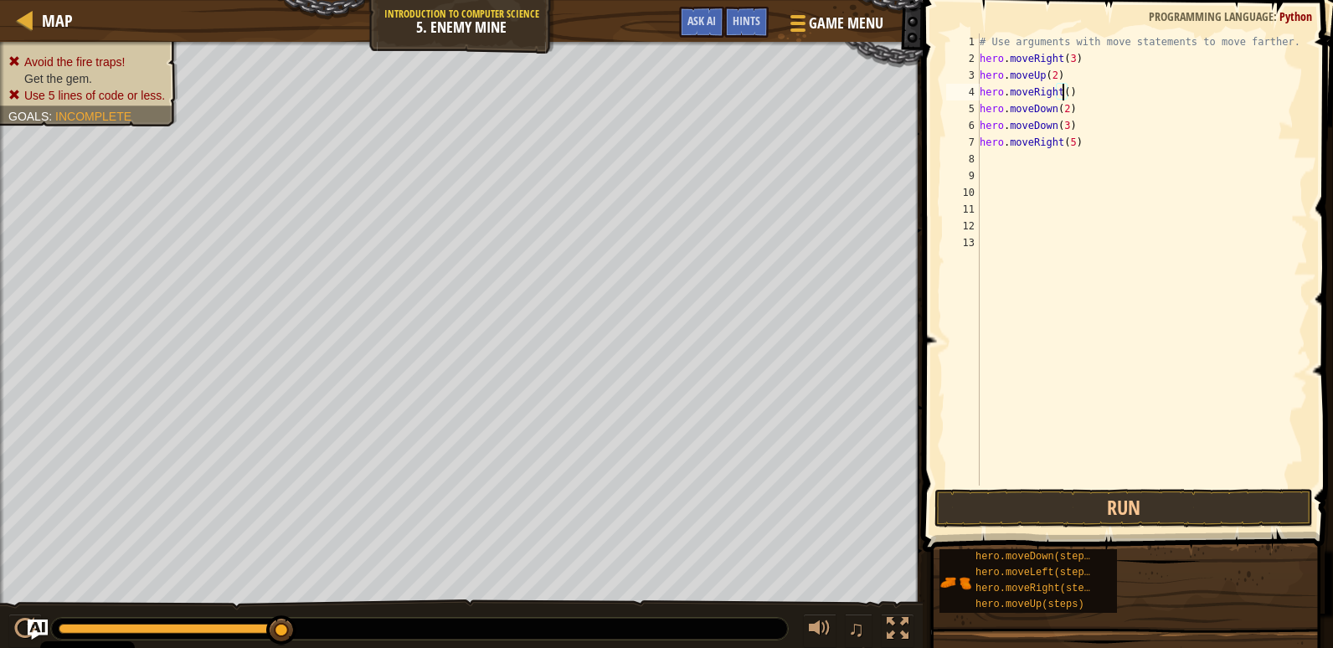
click at [1049, 75] on div "# Use arguments with move statements to move farther. hero . moveRight ( 3 ) he…" at bounding box center [1141, 276] width 331 height 486
click at [1065, 61] on div "# Use arguments with move statements to move farther. hero . moveRight ( 3 ) he…" at bounding box center [1141, 276] width 331 height 486
click at [1066, 62] on div "# Use arguments with move statements to move farther. hero . moveRight ( 3 ) he…" at bounding box center [1141, 276] width 331 height 486
click at [1062, 112] on div "# Use arguments with move statements to move farther. hero . moveRight ( ) hero…" at bounding box center [1141, 276] width 331 height 486
click at [1059, 124] on div "# Use arguments with move statements to move farther. hero . moveRight ( ) hero…" at bounding box center [1141, 276] width 331 height 486
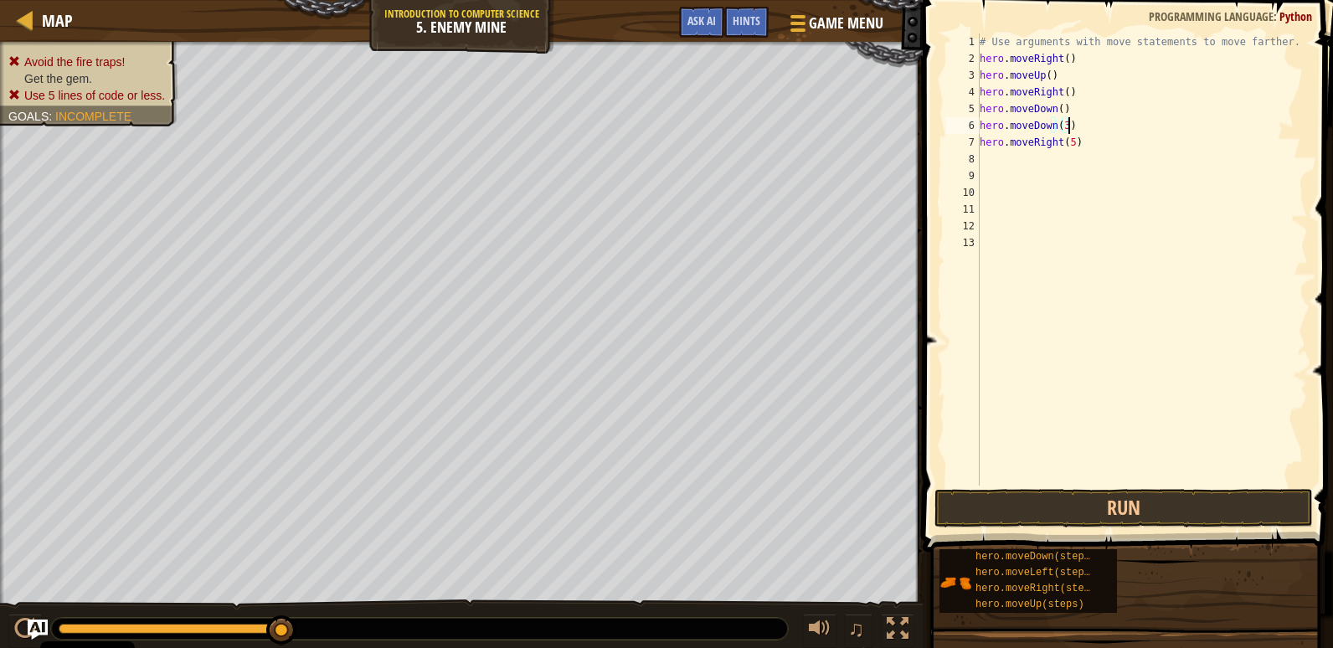
click at [1066, 125] on div "# Use arguments with move statements to move farther. hero . moveRight ( ) hero…" at bounding box center [1141, 276] width 331 height 486
click at [1060, 124] on div "# Use arguments with move statements to move farther. hero . moveRight ( ) hero…" at bounding box center [1141, 276] width 331 height 486
click at [1068, 144] on div "# Use arguments with move statements to move farther. hero . moveRight ( ) hero…" at bounding box center [1141, 276] width 331 height 486
click at [1180, 506] on button "Run" at bounding box center [1123, 508] width 378 height 39
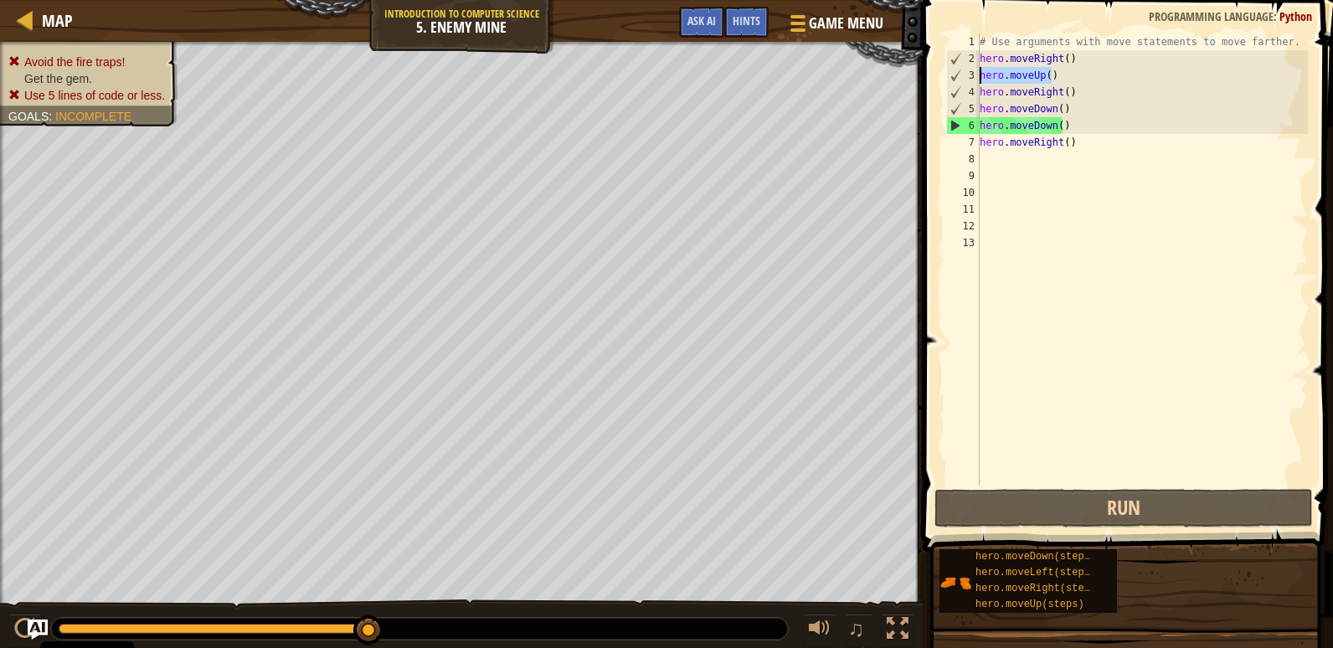
drag, startPoint x: 1051, startPoint y: 75, endPoint x: 981, endPoint y: 80, distance: 69.7
click at [981, 80] on div "# Use arguments with move statements to move farther. hero . moveRight ( ) hero…" at bounding box center [1141, 276] width 331 height 486
type textarea "hero.moveUp()"
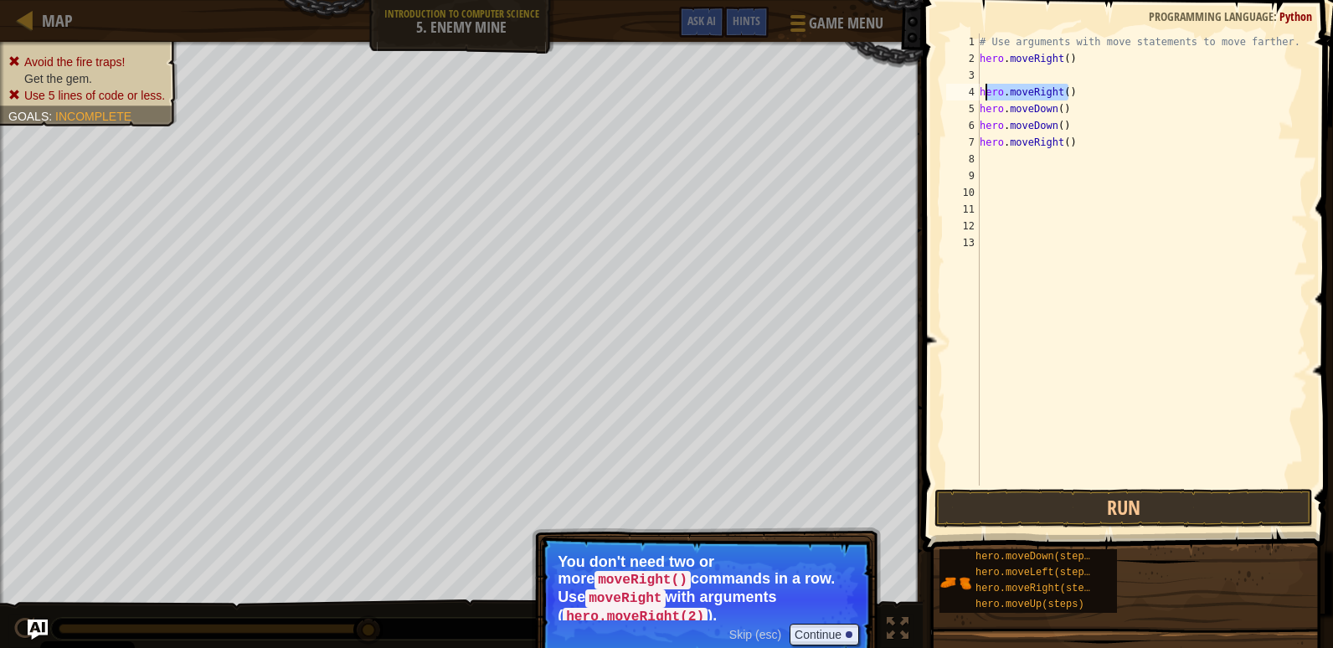
drag, startPoint x: 1073, startPoint y: 91, endPoint x: 984, endPoint y: 86, distance: 88.9
click at [984, 86] on div "# Use arguments with move statements to move farther. hero . moveRight ( ) hero…" at bounding box center [1141, 276] width 331 height 486
type textarea "h"
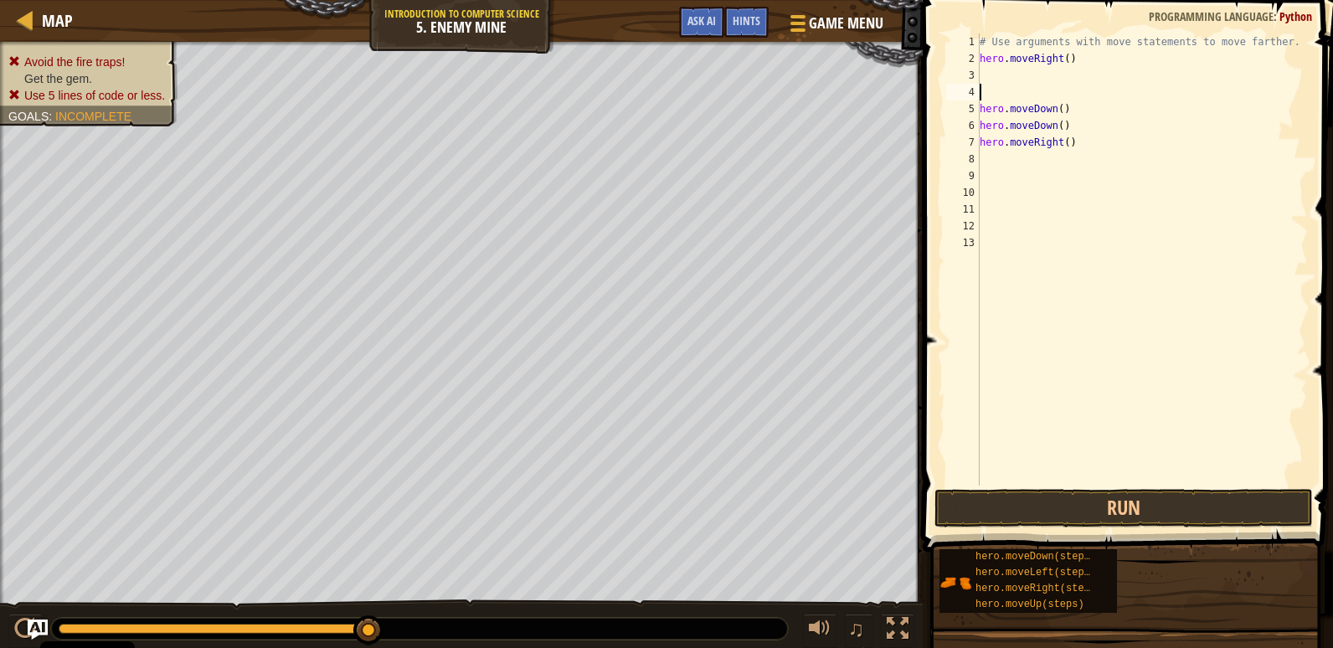
click at [1061, 54] on div "# Use arguments with move statements to move farther. hero . moveRight ( ) hero…" at bounding box center [1141, 276] width 331 height 486
click at [1124, 501] on button "Run" at bounding box center [1123, 508] width 378 height 39
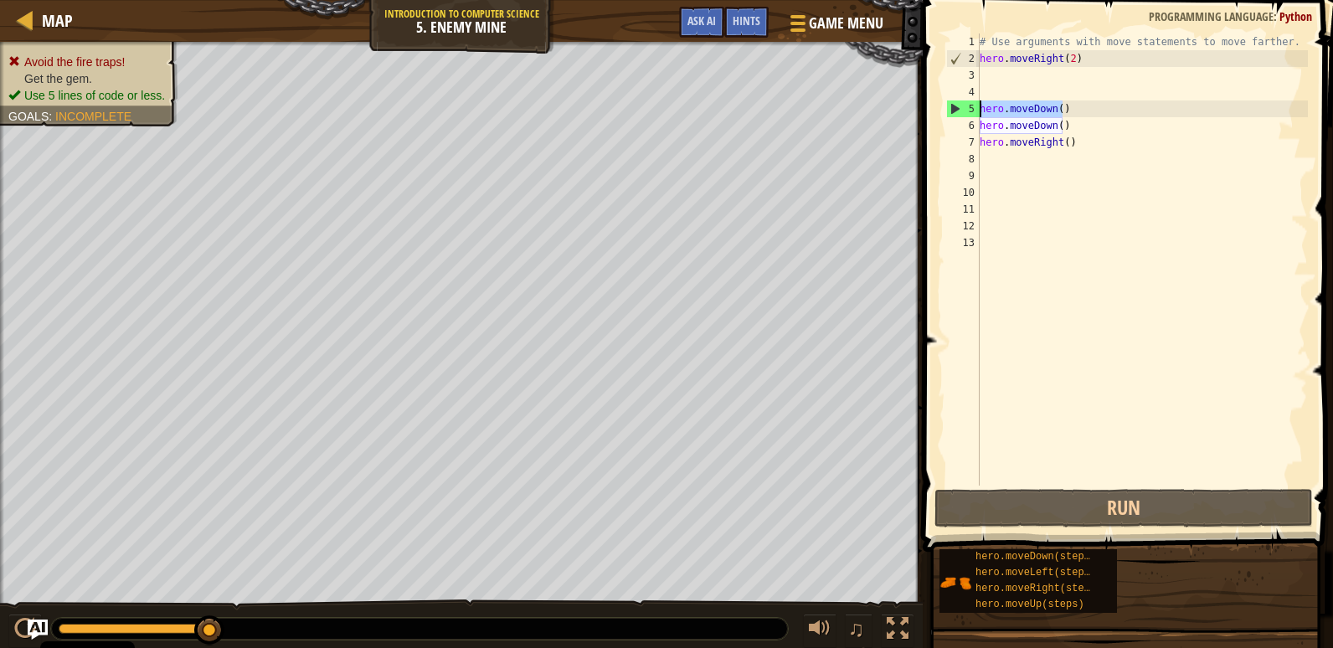
drag, startPoint x: 1091, startPoint y: 115, endPoint x: 963, endPoint y: 114, distance: 128.1
click at [963, 114] on div "hero.moveRight(2) 1 2 3 4 5 6 7 8 9 10 11 12 13 # Use arguments with move state…" at bounding box center [1125, 259] width 365 height 452
type textarea "hero.moveDown()"
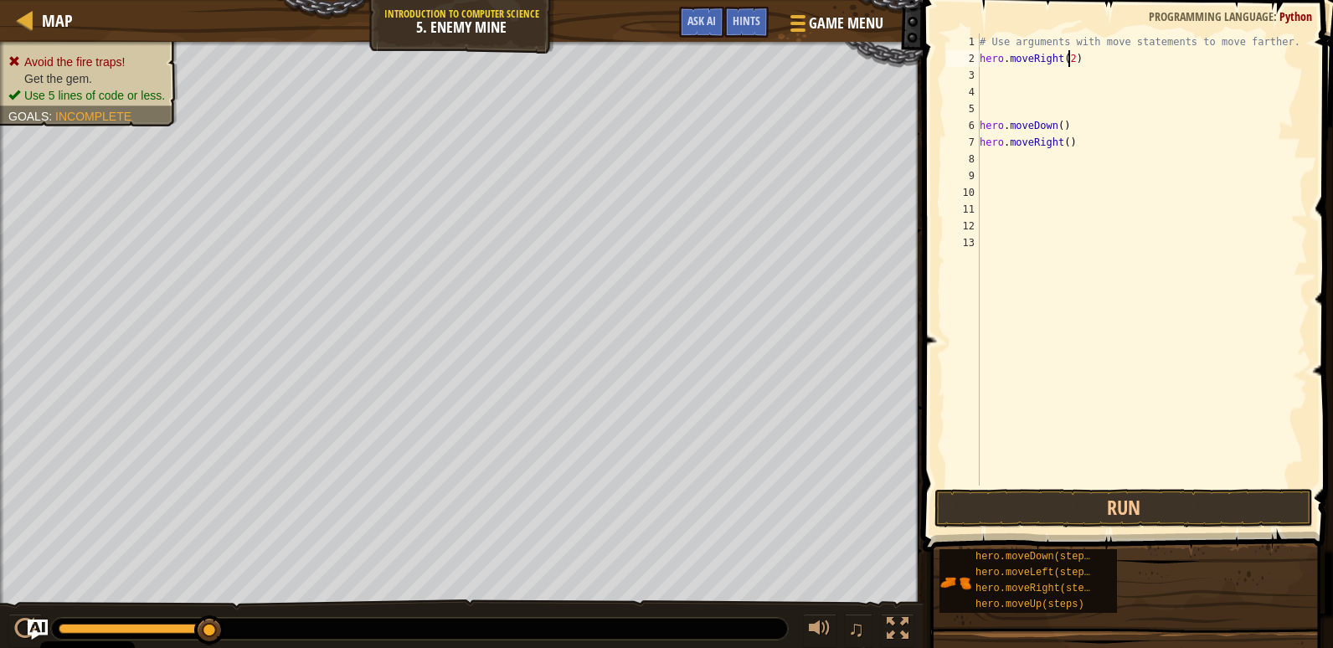
click at [1067, 62] on div "# Use arguments with move statements to move farther. hero . moveRight ( 2 ) he…" at bounding box center [1141, 276] width 331 height 486
drag, startPoint x: 1085, startPoint y: 121, endPoint x: 937, endPoint y: 129, distance: 148.4
click at [937, 129] on div "hero.moveRight(3) 1 2 3 4 5 6 7 8 9 10 11 12 13 # Use arguments with move state…" at bounding box center [1124, 308] width 415 height 601
type textarea "hero.moveDown()"
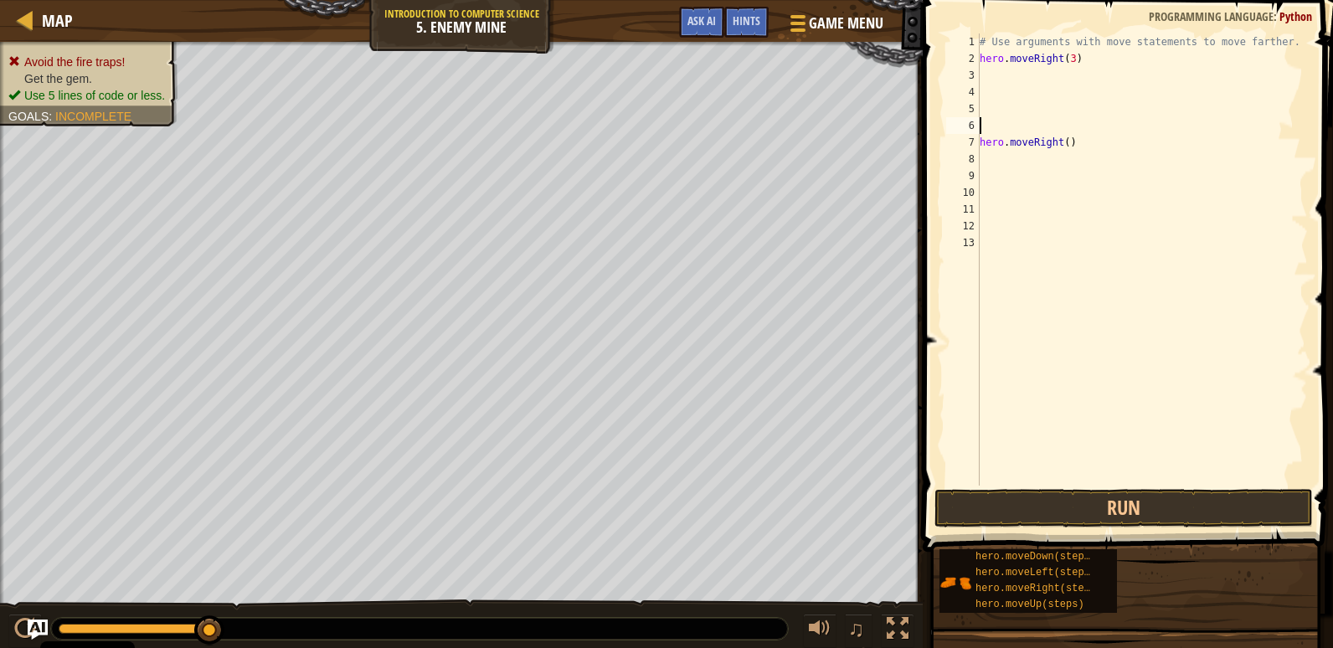
scroll to position [8, 0]
drag, startPoint x: 1086, startPoint y: 144, endPoint x: 929, endPoint y: 126, distance: 157.5
click at [929, 126] on div "1 2 3 4 5 6 7 8 9 10 11 12 13 # Use arguments with move statements to move fart…" at bounding box center [1124, 308] width 415 height 601
type textarea "hero.moveRight()"
click at [1066, 77] on div "# Use arguments with move statements to move farther. hero . moveRight ( 3 ) he…" at bounding box center [1141, 259] width 331 height 452
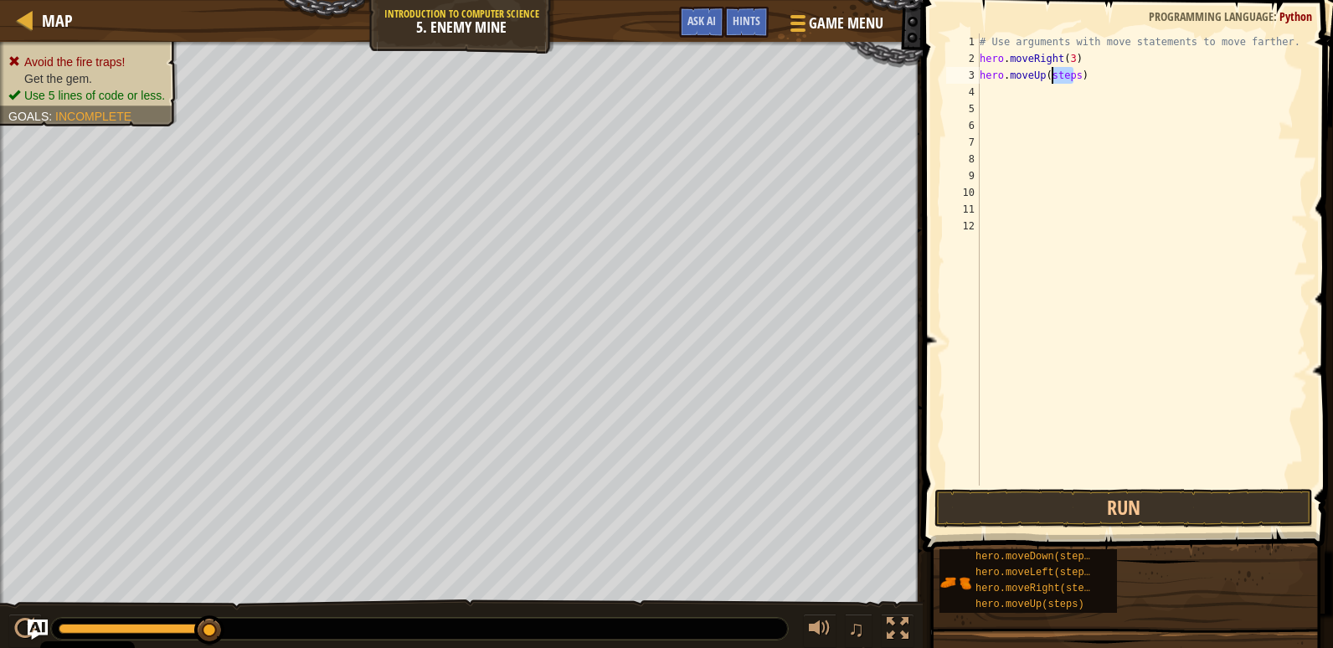
drag, startPoint x: 1071, startPoint y: 76, endPoint x: 1052, endPoint y: 76, distance: 19.3
click at [1052, 76] on div "# Use arguments with move statements to move farther. hero . moveRight ( 3 ) he…" at bounding box center [1141, 276] width 331 height 486
type textarea "hero.moveUp(1)"
click at [1086, 90] on div "# Use arguments with move statements to move farther. hero . moveRight ( 3 ) he…" at bounding box center [1141, 259] width 331 height 452
drag, startPoint x: 1089, startPoint y: 90, endPoint x: 1069, endPoint y: 93, distance: 20.4
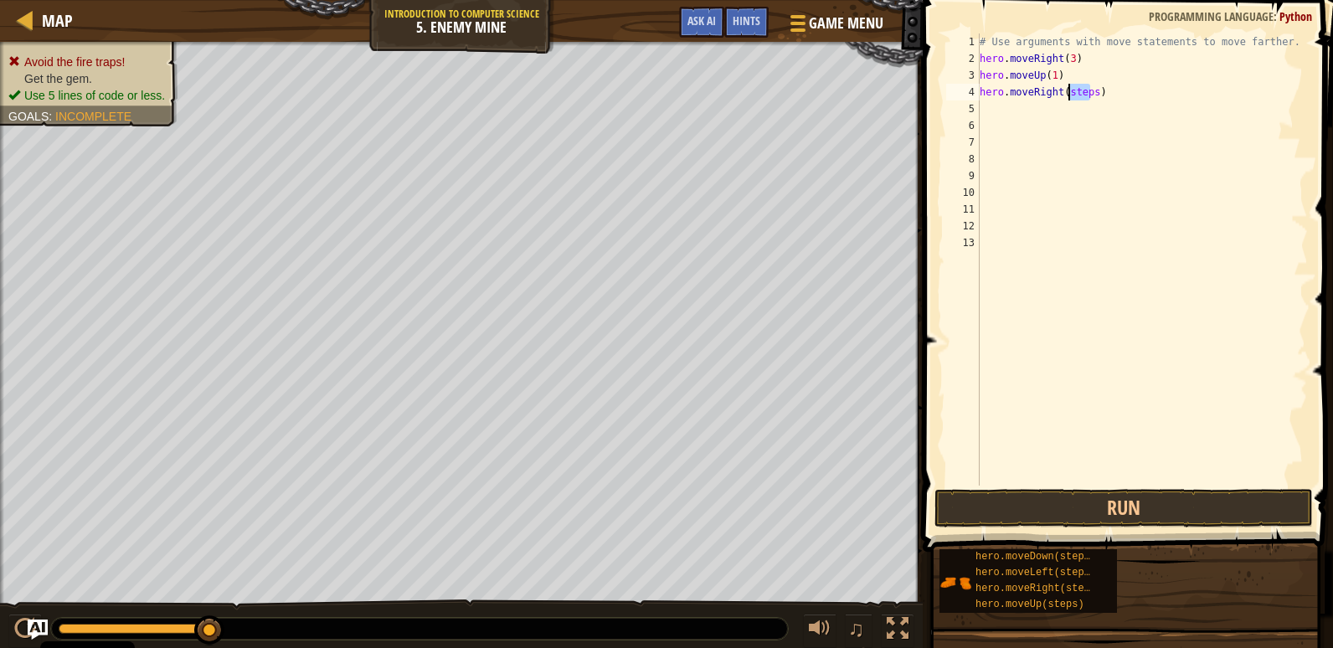
click at [1069, 93] on div "# Use arguments with move statements to move farther. hero . moveRight ( 3 ) he…" at bounding box center [1141, 276] width 331 height 486
type textarea "hero.moveRight(1)"
click at [1085, 107] on div "# Use arguments with move statements to move farther. hero . moveRight ( 3 ) he…" at bounding box center [1141, 259] width 331 height 452
type textarea "hero.moveDown(4)"
click at [1096, 124] on div "# Use arguments with move statements to move farther. hero . moveRight ( 3 ) he…" at bounding box center [1141, 259] width 331 height 452
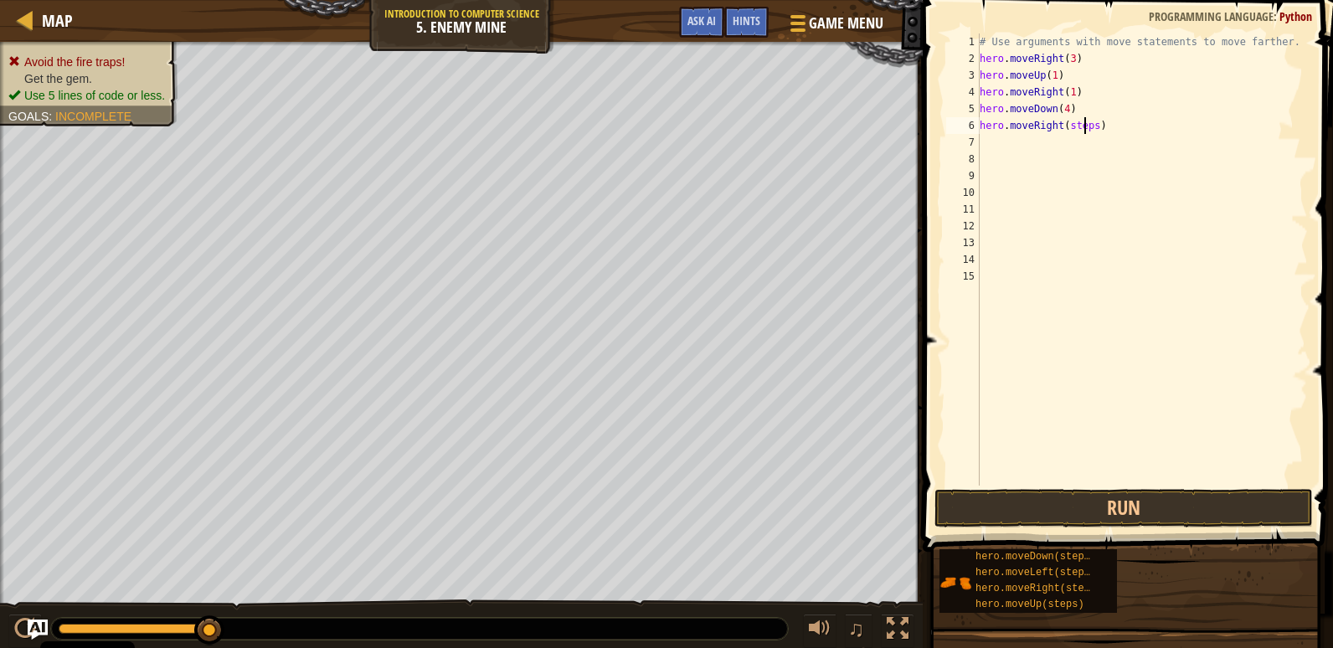
click at [1086, 127] on div "# Use arguments with move statements to move farther. hero . moveRight ( 3 ) he…" at bounding box center [1141, 276] width 331 height 486
drag, startPoint x: 1084, startPoint y: 128, endPoint x: 1094, endPoint y: 128, distance: 10.0
click at [1093, 128] on div "# Use arguments with move statements to move farther. hero . moveRight ( 3 ) he…" at bounding box center [1141, 276] width 331 height 486
click at [1088, 130] on div "# Use arguments with move statements to move farther. hero . moveRight ( 3 ) he…" at bounding box center [1141, 259] width 331 height 452
drag, startPoint x: 1088, startPoint y: 130, endPoint x: 1070, endPoint y: 128, distance: 18.5
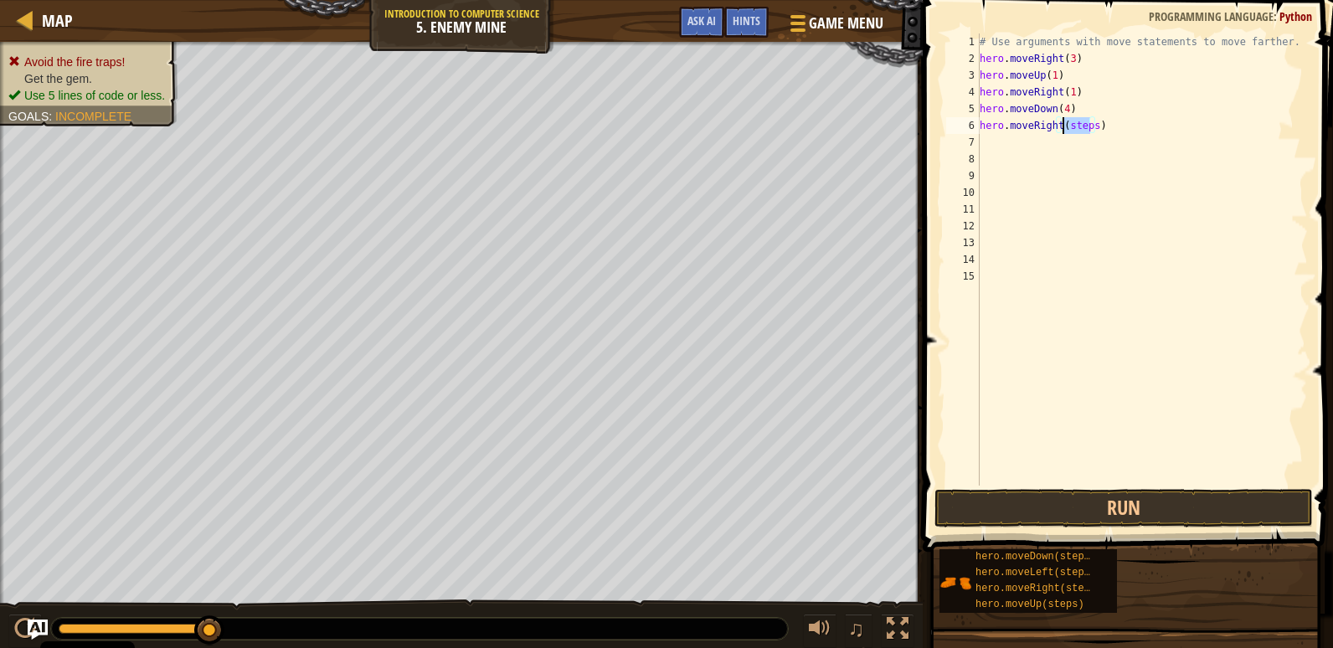
click at [1070, 128] on div "# Use arguments with move statements to move farther. hero . moveRight ( 3 ) he…" at bounding box center [1141, 276] width 331 height 486
type textarea "hero.moveRight(3)"
click at [1196, 493] on button "Run" at bounding box center [1123, 508] width 378 height 39
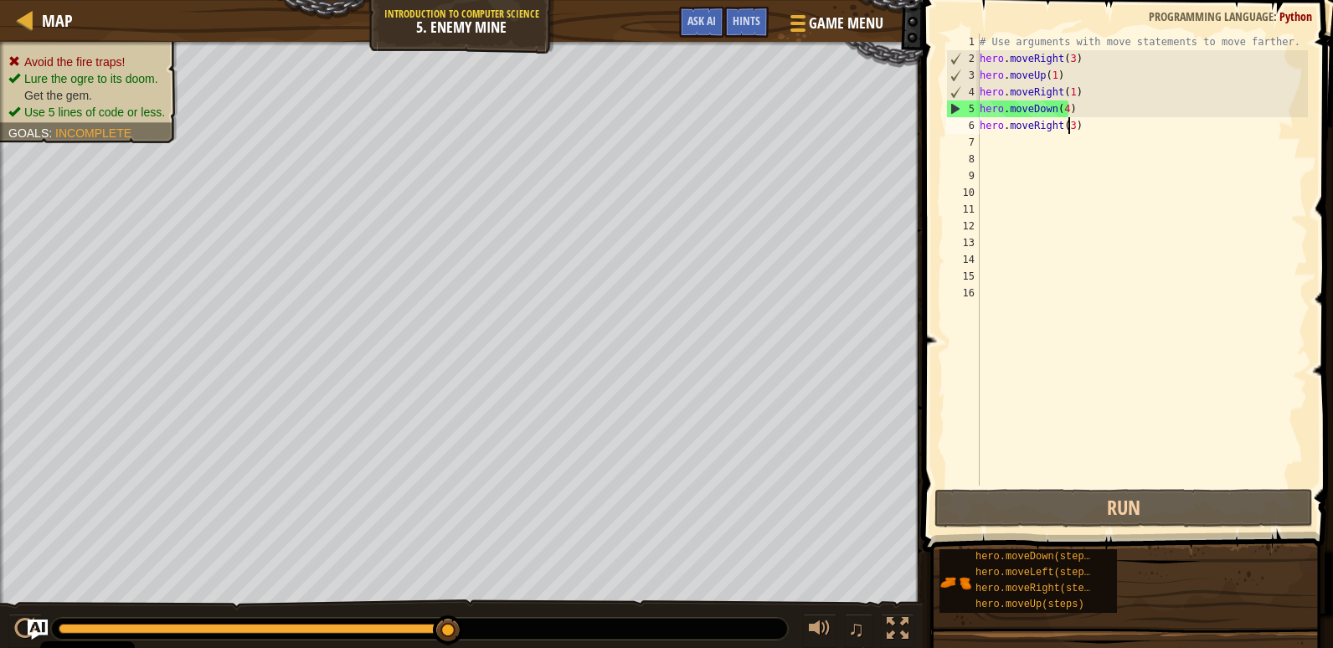
click at [1069, 131] on div "# Use arguments with move statements to move farther. hero . moveRight ( 3 ) he…" at bounding box center [1141, 276] width 331 height 486
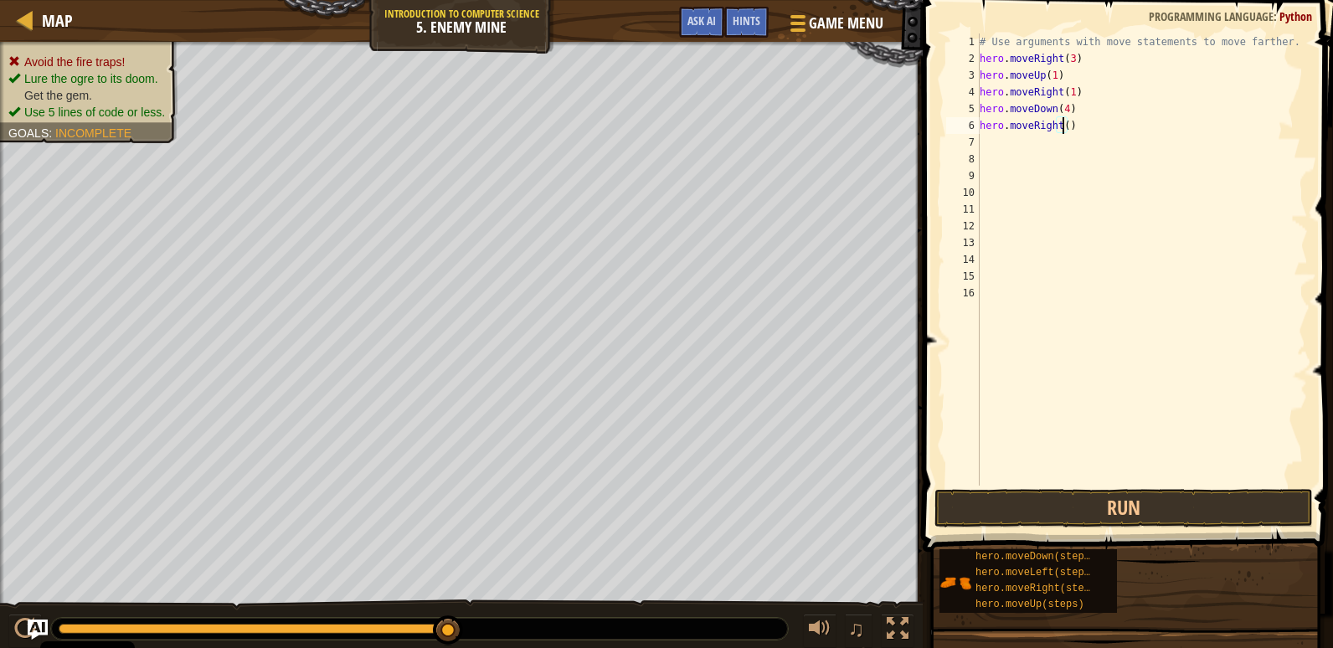
scroll to position [8, 7]
click at [1174, 502] on button "Run" at bounding box center [1123, 508] width 378 height 39
type textarea "hero.moveRight(3)"
click at [697, 23] on span "Ask AI" at bounding box center [701, 21] width 28 height 16
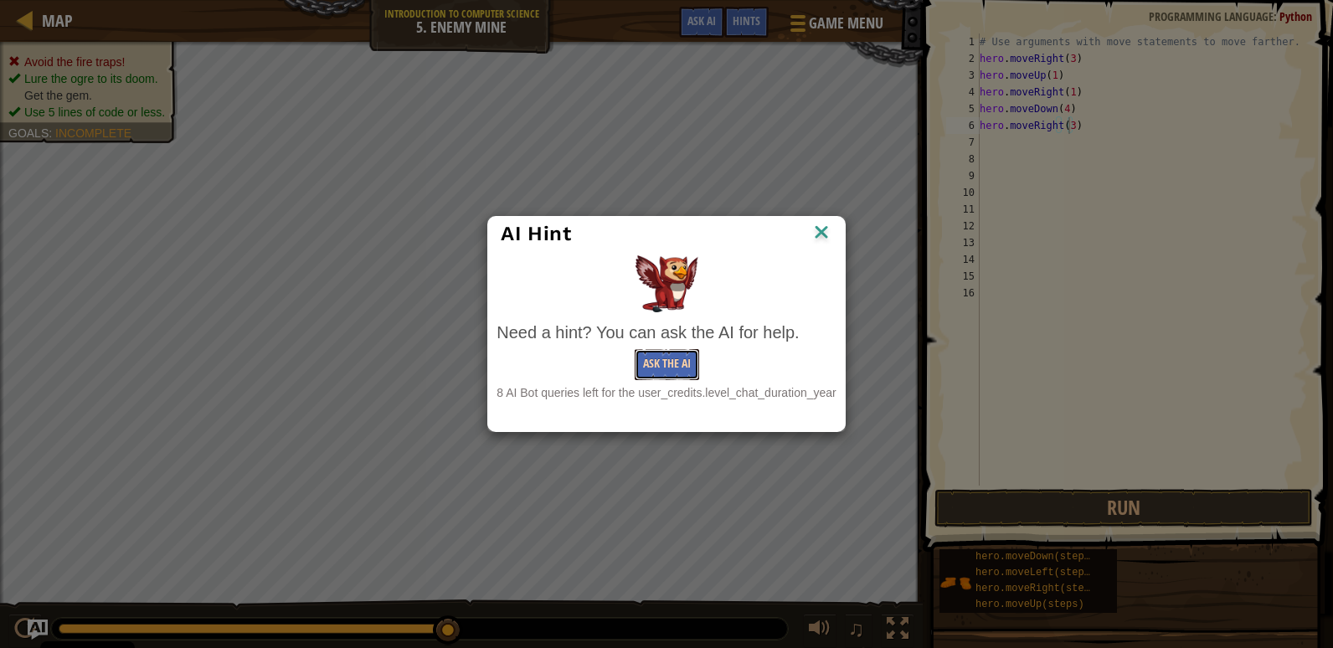
click at [651, 367] on button "Ask the AI" at bounding box center [667, 364] width 64 height 31
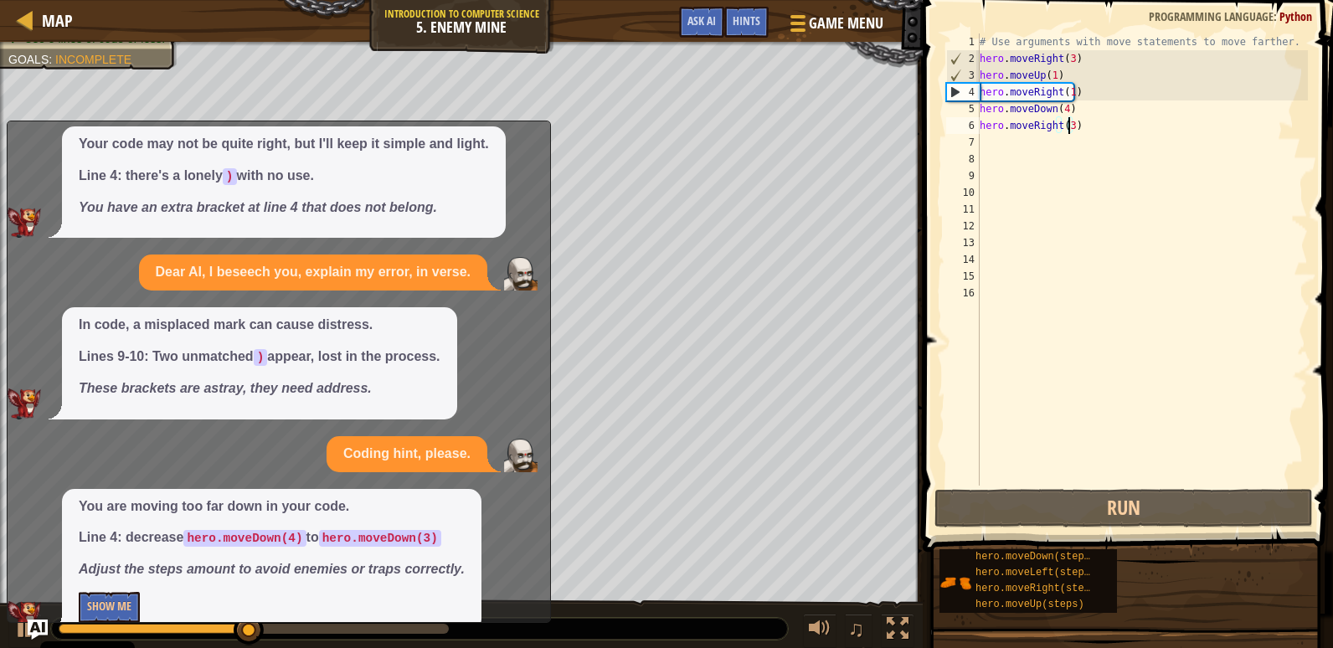
scroll to position [99, 0]
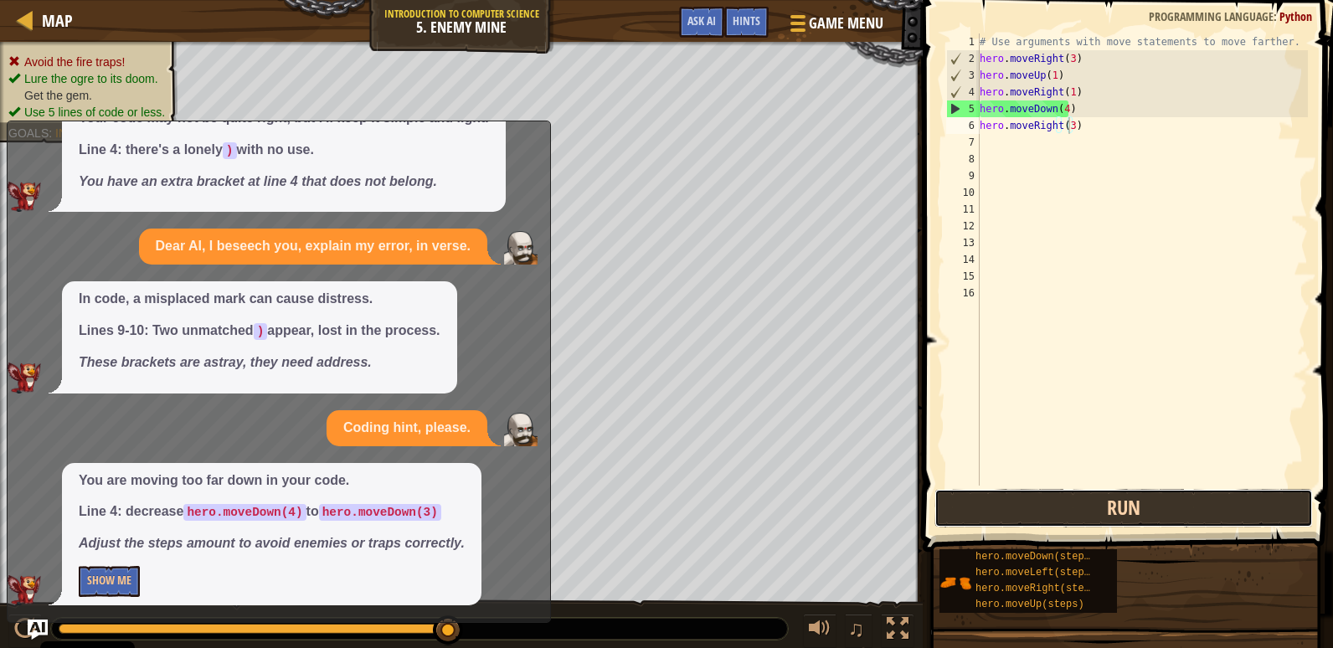
click at [1236, 506] on button "Run" at bounding box center [1123, 508] width 378 height 39
click at [1026, 514] on button "Run" at bounding box center [1123, 508] width 378 height 39
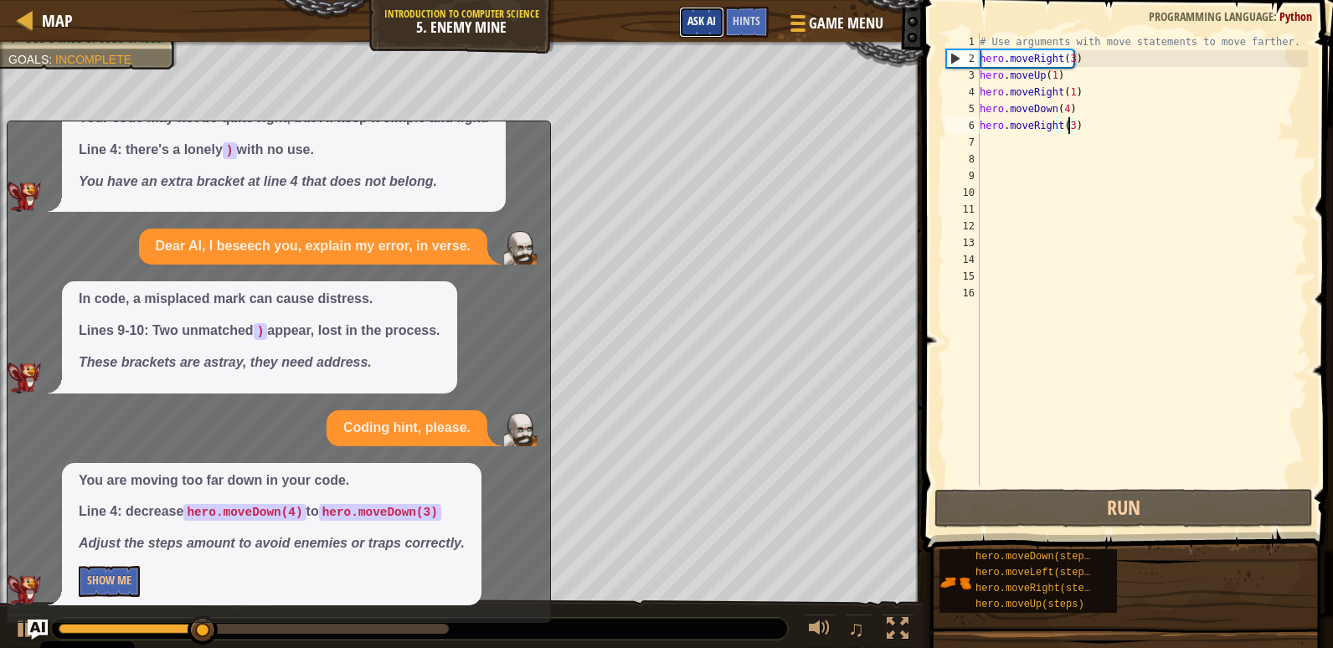
click at [706, 30] on button "Ask AI" at bounding box center [701, 22] width 45 height 31
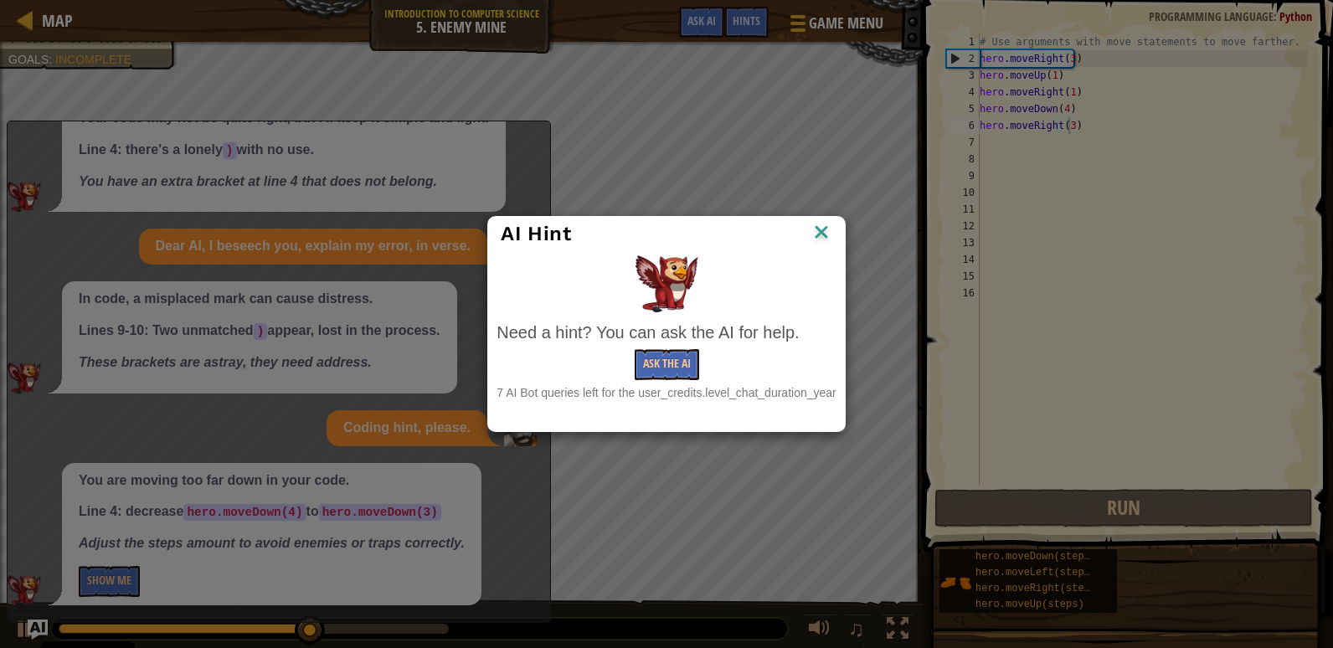
click at [810, 223] on img at bounding box center [821, 233] width 22 height 25
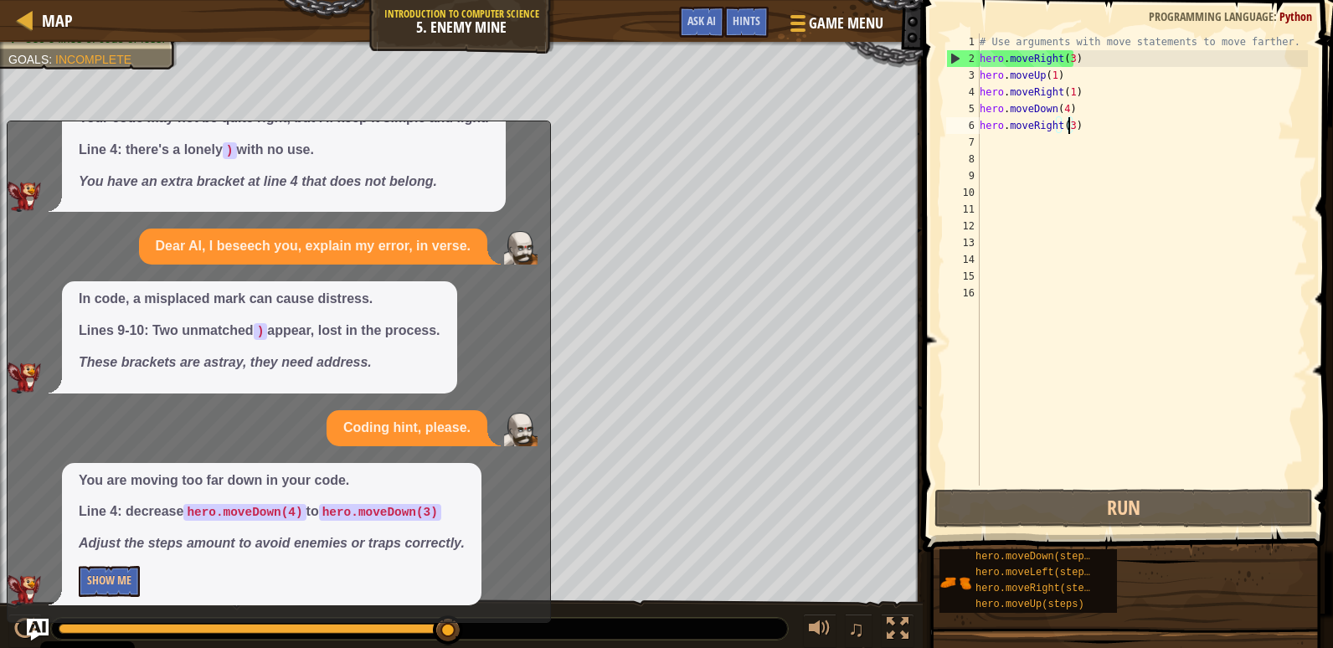
click at [39, 623] on img "Ask AI" at bounding box center [38, 630] width 22 height 22
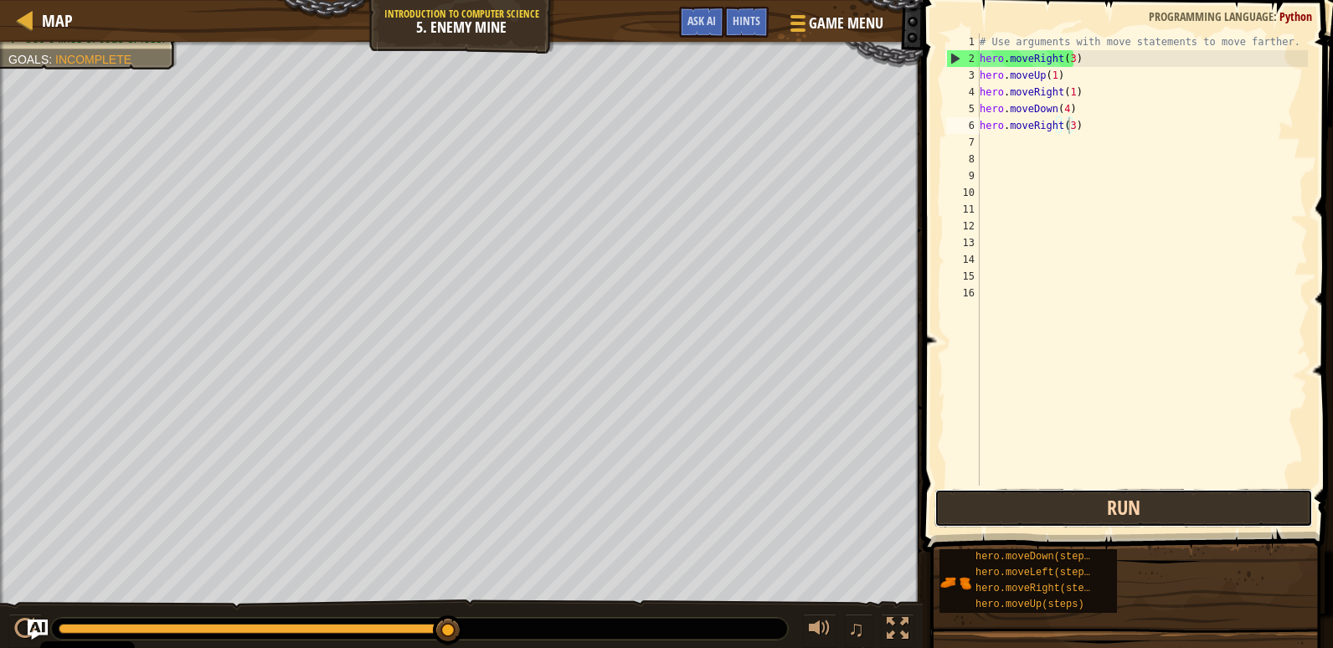
click at [1160, 514] on button "Run" at bounding box center [1123, 508] width 378 height 39
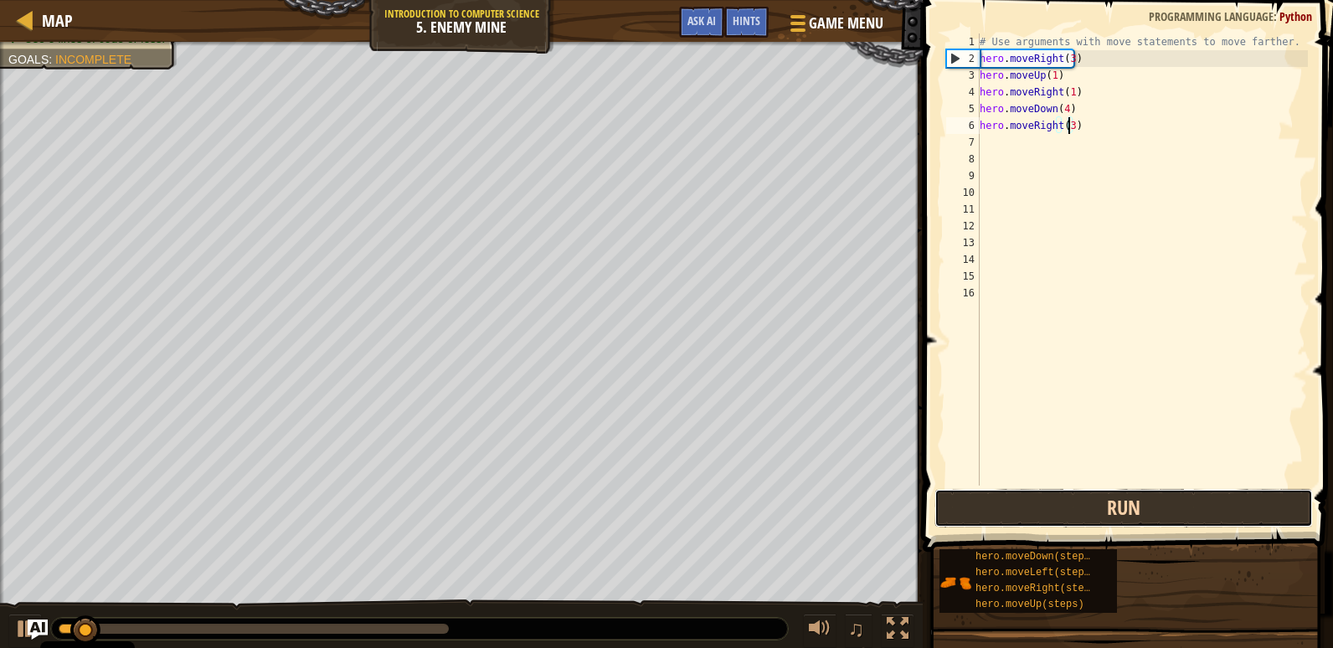
click at [1160, 514] on button "Run" at bounding box center [1123, 508] width 378 height 39
click at [1160, 514] on button "Running" at bounding box center [1123, 508] width 378 height 39
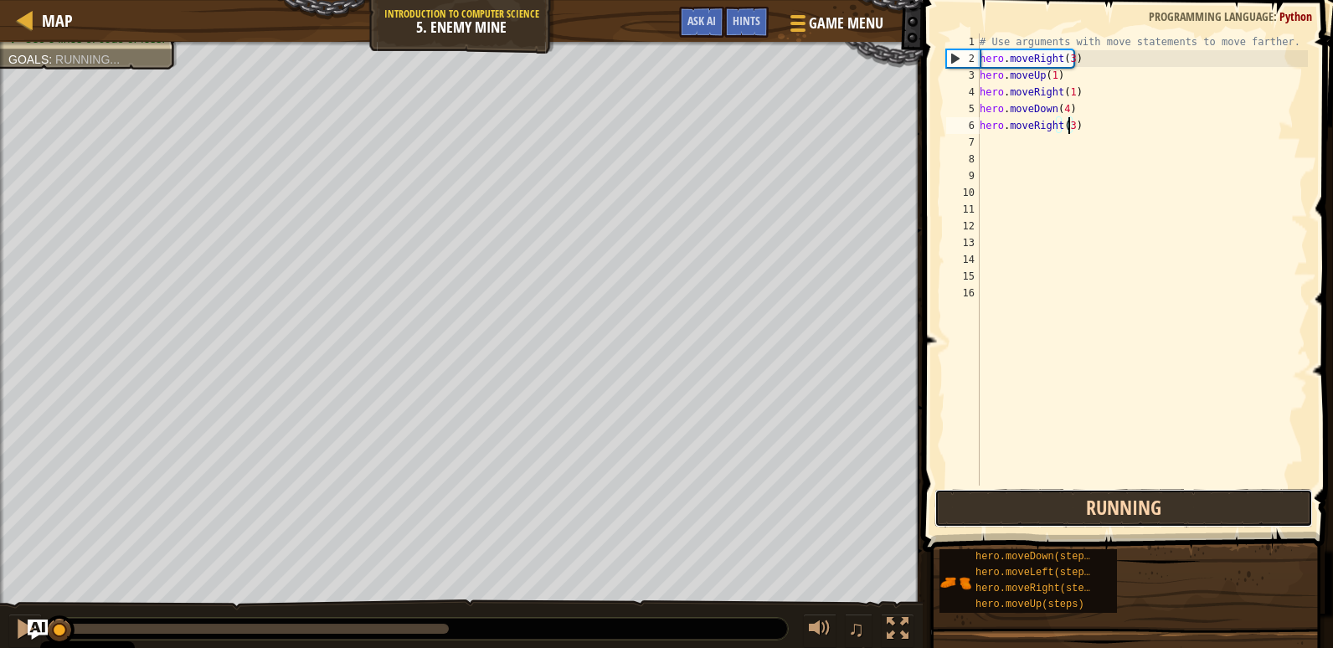
click at [1160, 514] on button "Running" at bounding box center [1123, 508] width 378 height 39
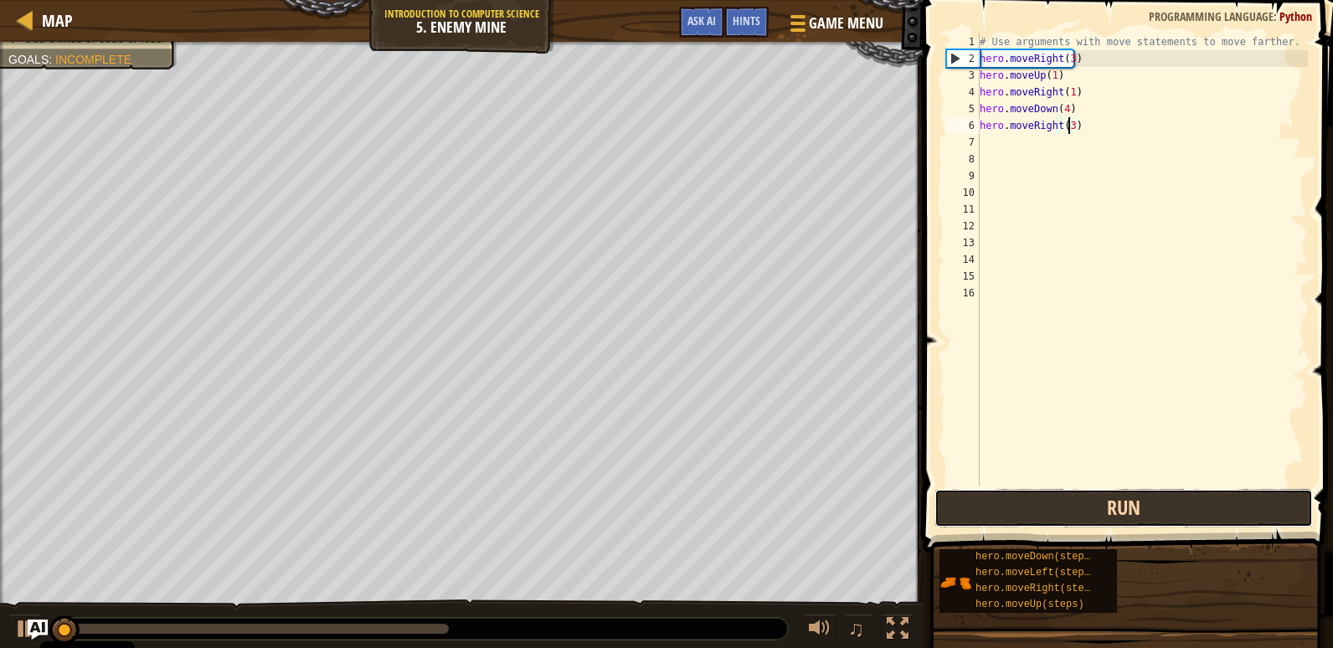
click at [1160, 514] on button "Run" at bounding box center [1123, 508] width 378 height 39
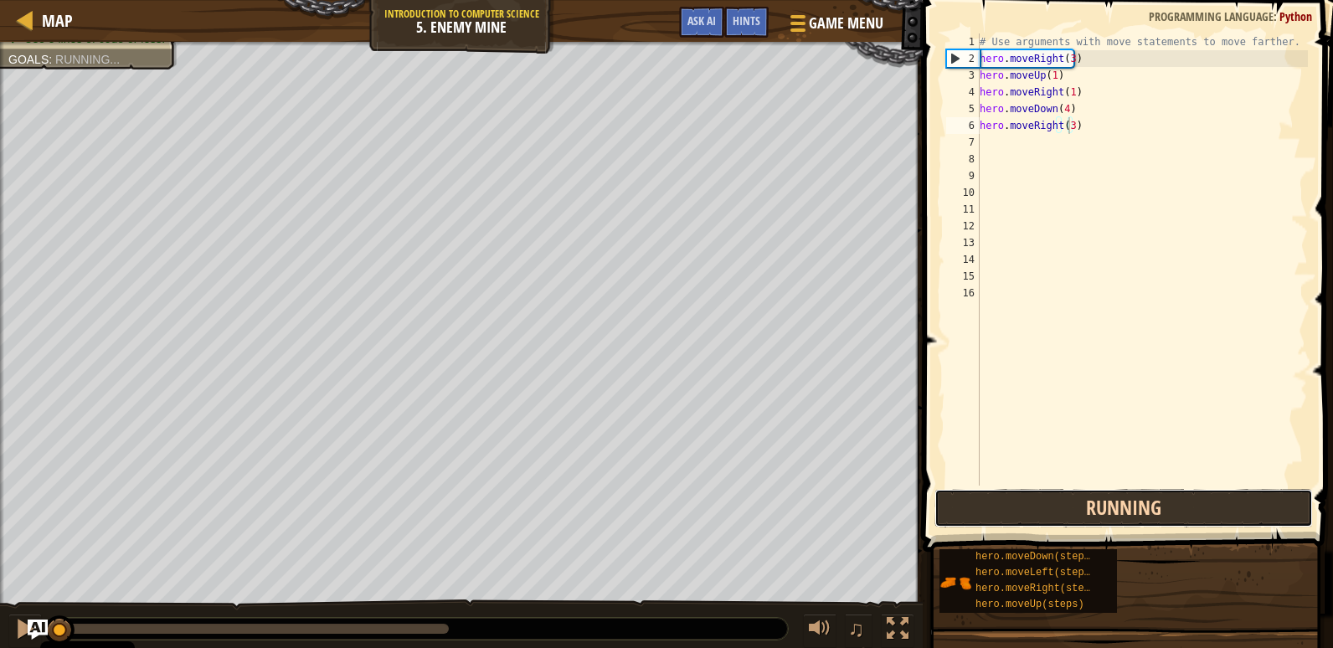
click at [1160, 514] on button "Running" at bounding box center [1123, 508] width 378 height 39
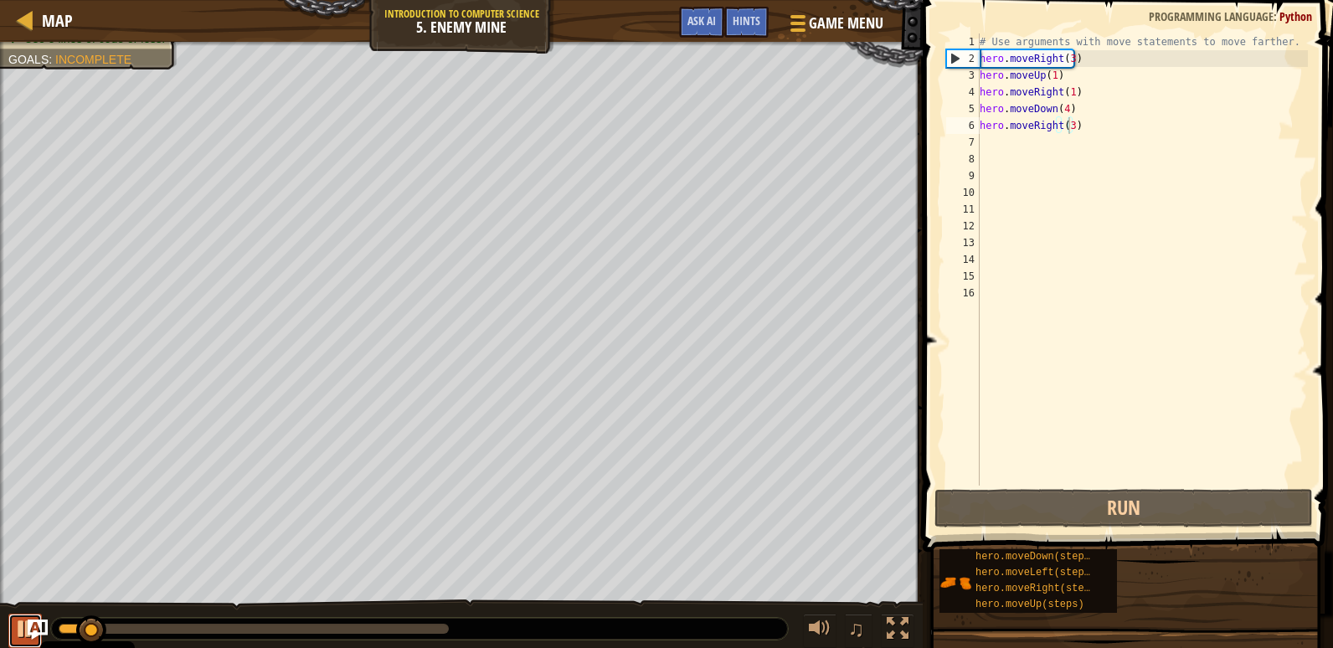
click at [13, 629] on button at bounding box center [24, 631] width 33 height 34
type textarea "hero.moveRight(3s)"
